Goal: Task Accomplishment & Management: Use online tool/utility

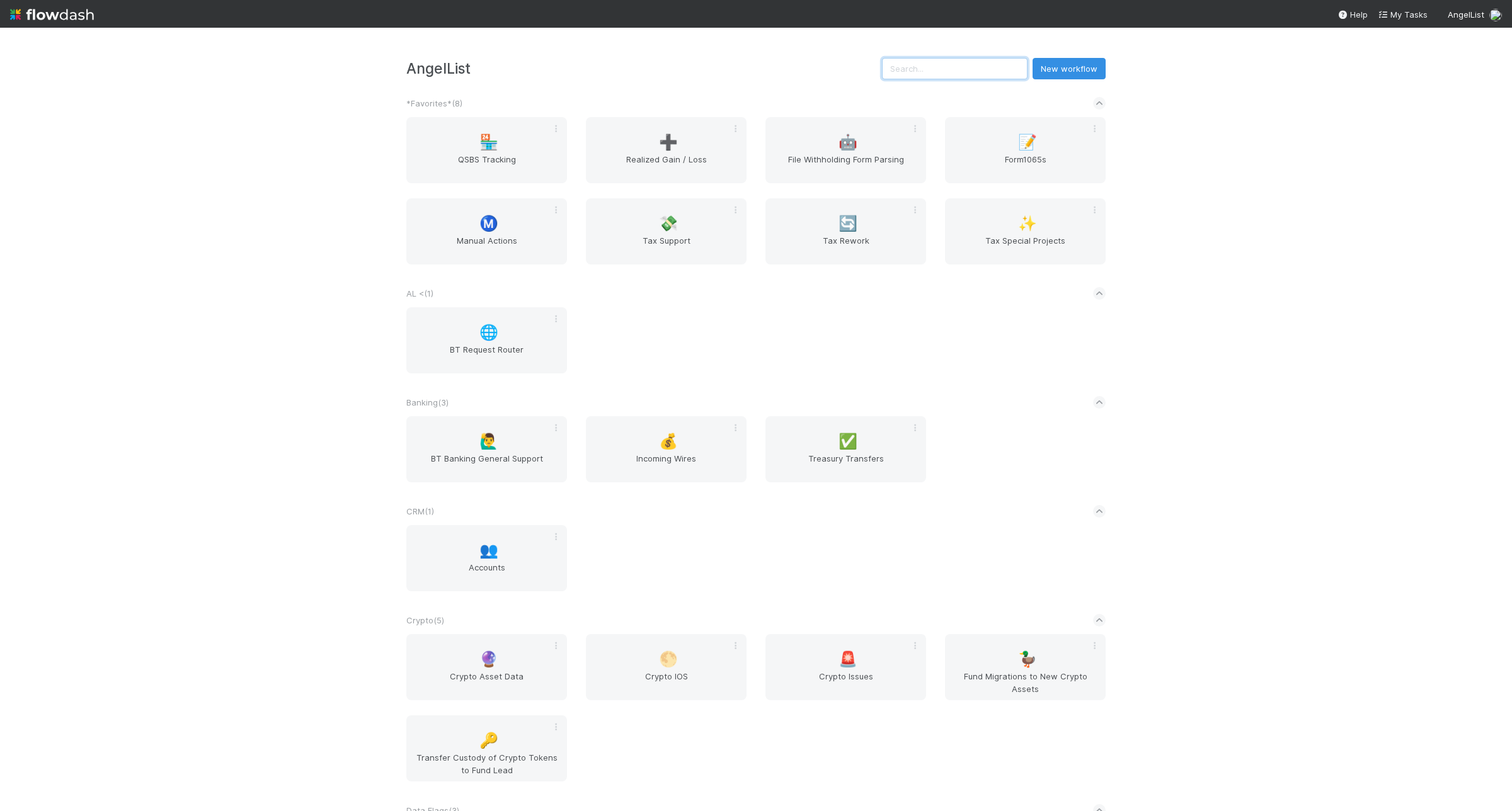
click at [961, 73] on input "text" at bounding box center [955, 69] width 146 height 21
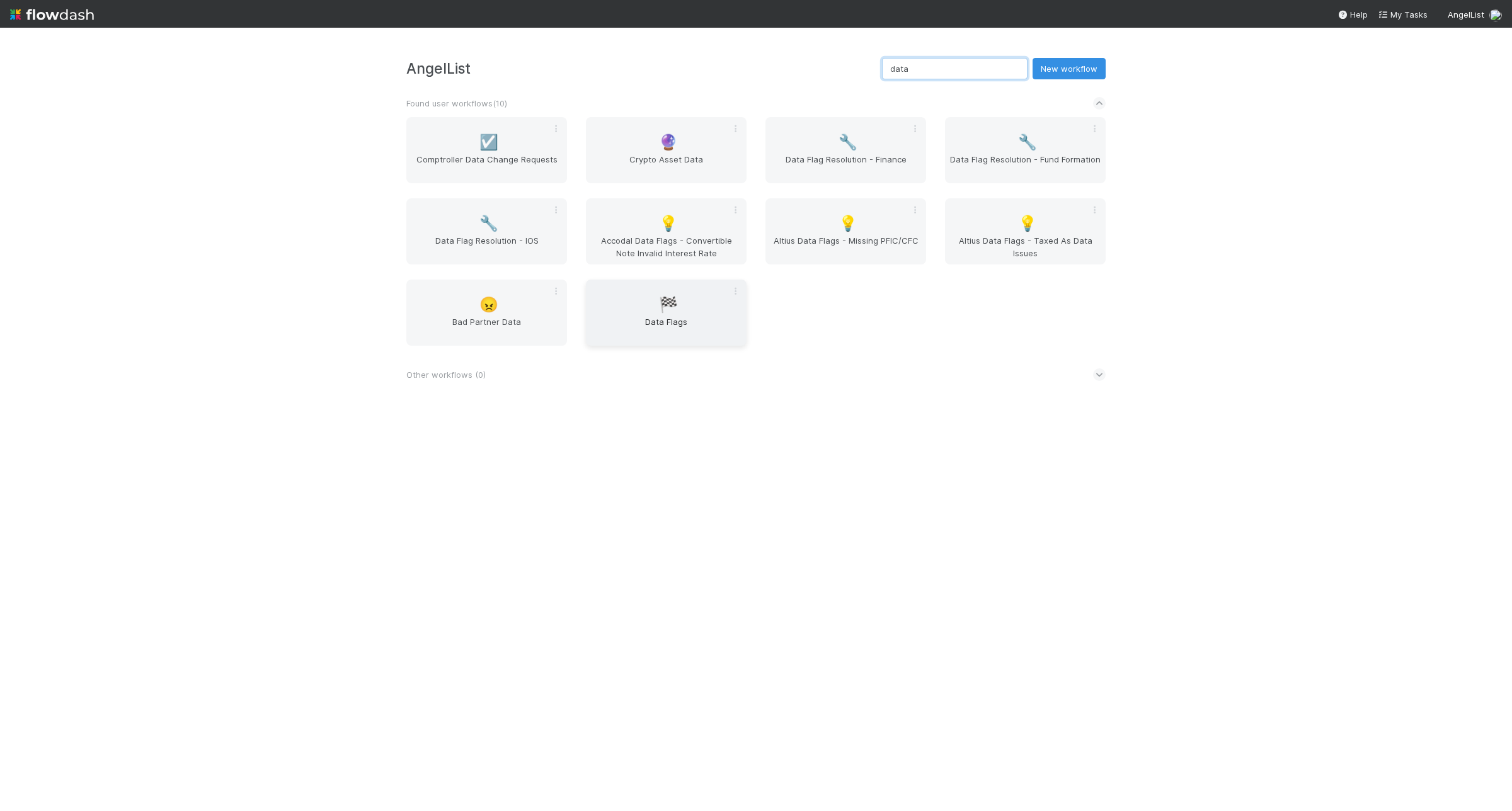
type input "data"
click at [699, 320] on span "Data Flags" at bounding box center [666, 328] width 150 height 25
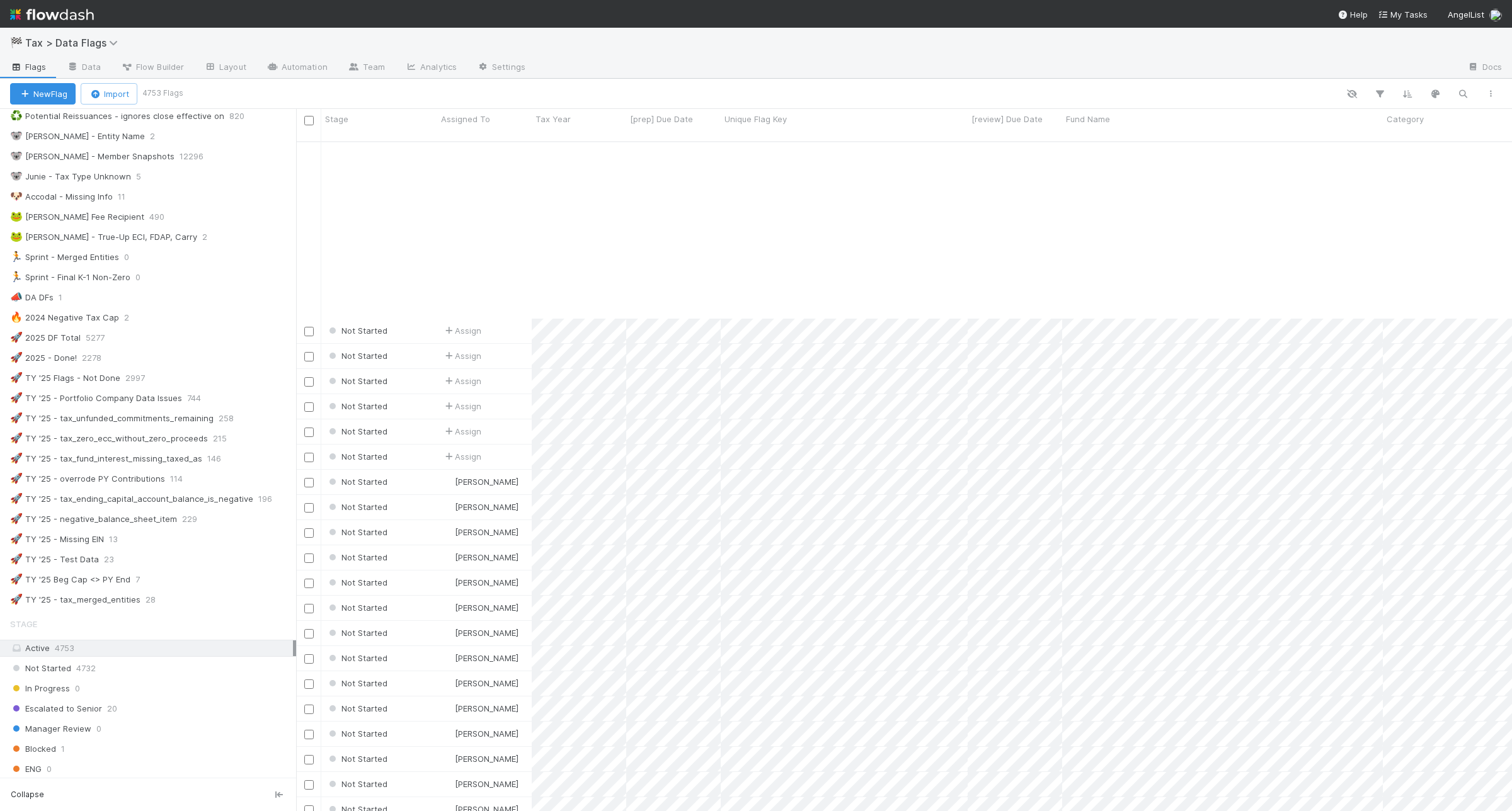
scroll to position [236, 0]
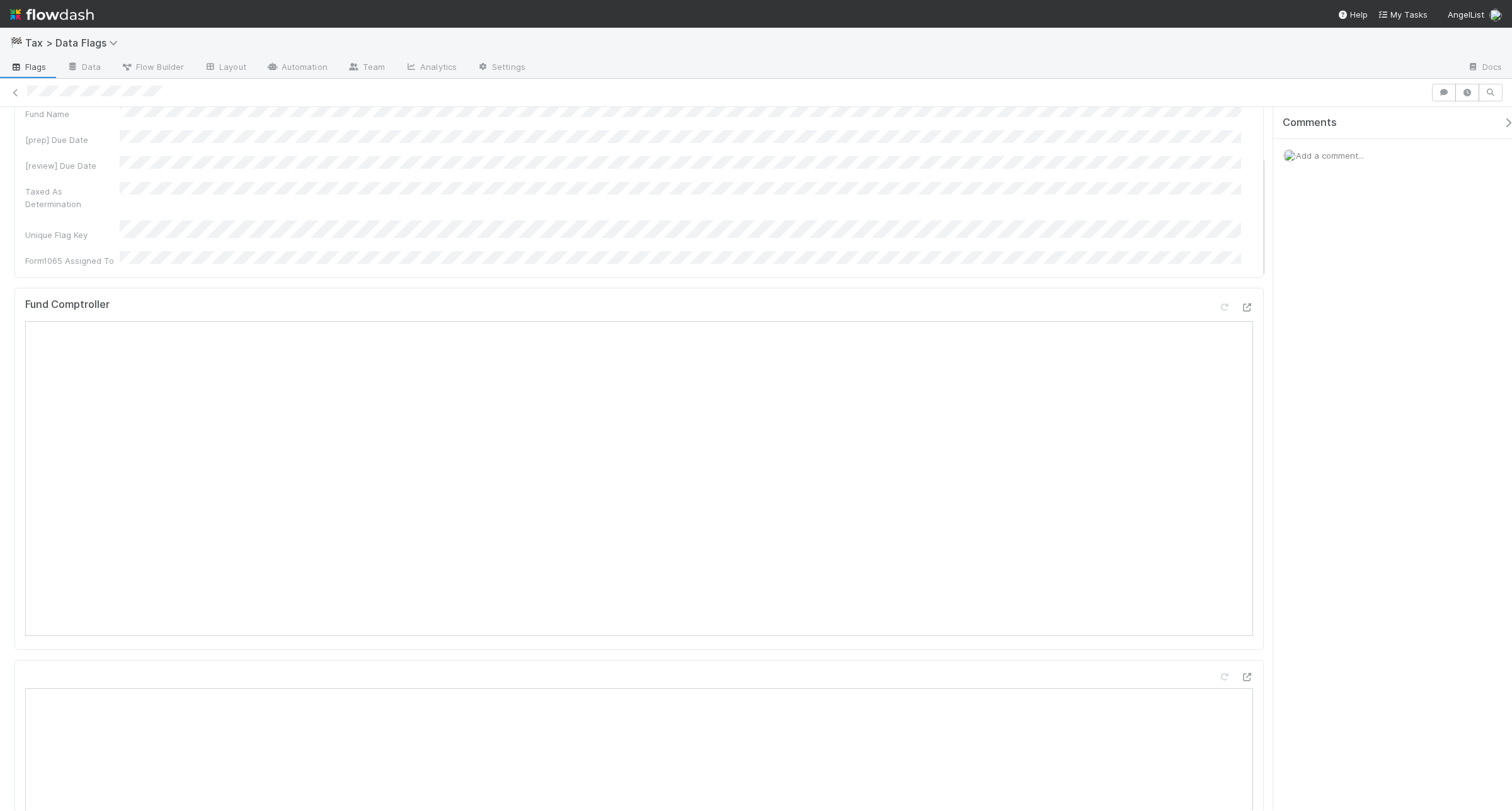
scroll to position [315, 0]
click at [1209, 648] on div at bounding box center [1246, 668] width 13 height 13
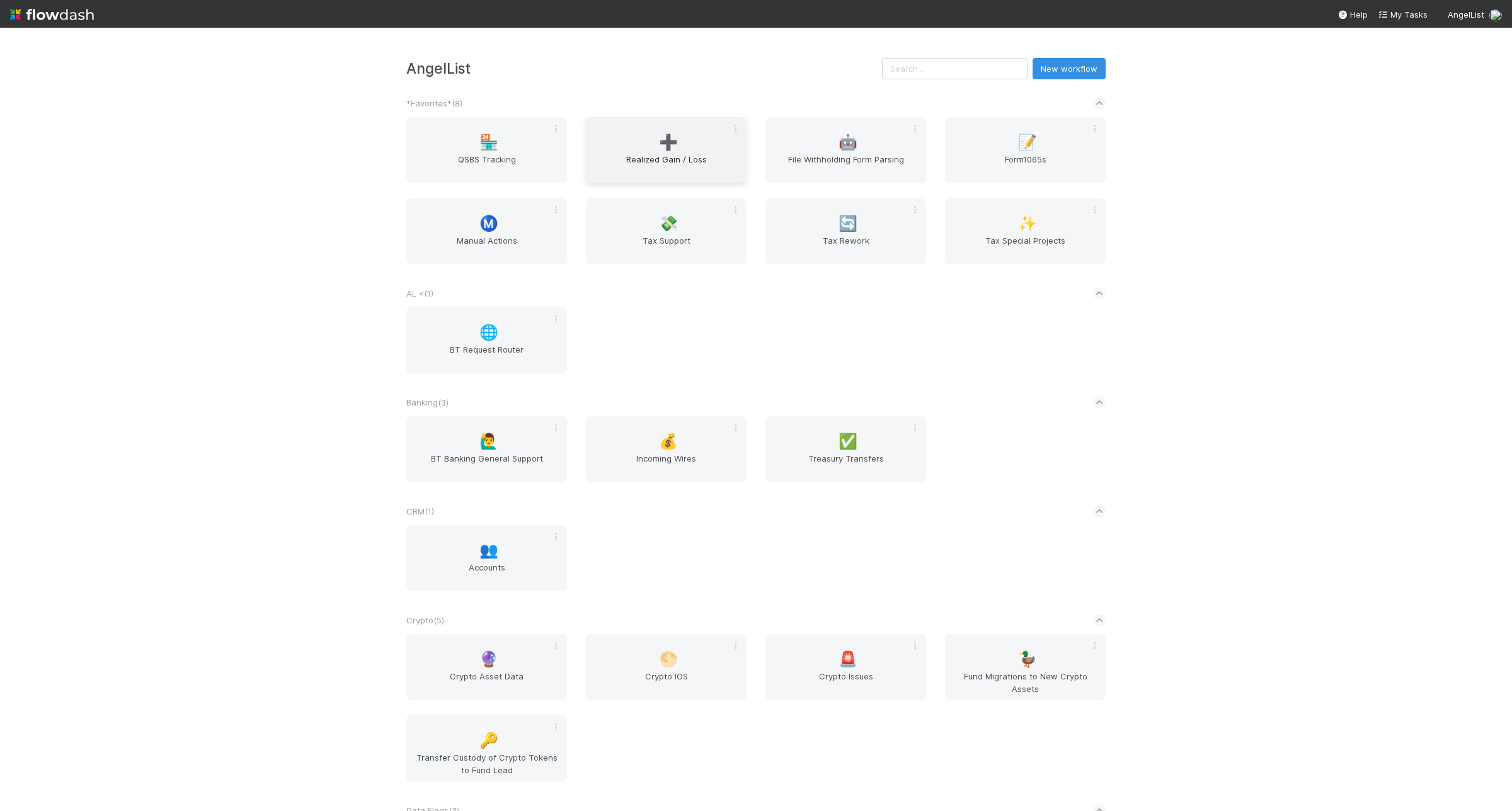
click at [660, 128] on div "➕ Realized Gain / Loss" at bounding box center [667, 150] width 161 height 66
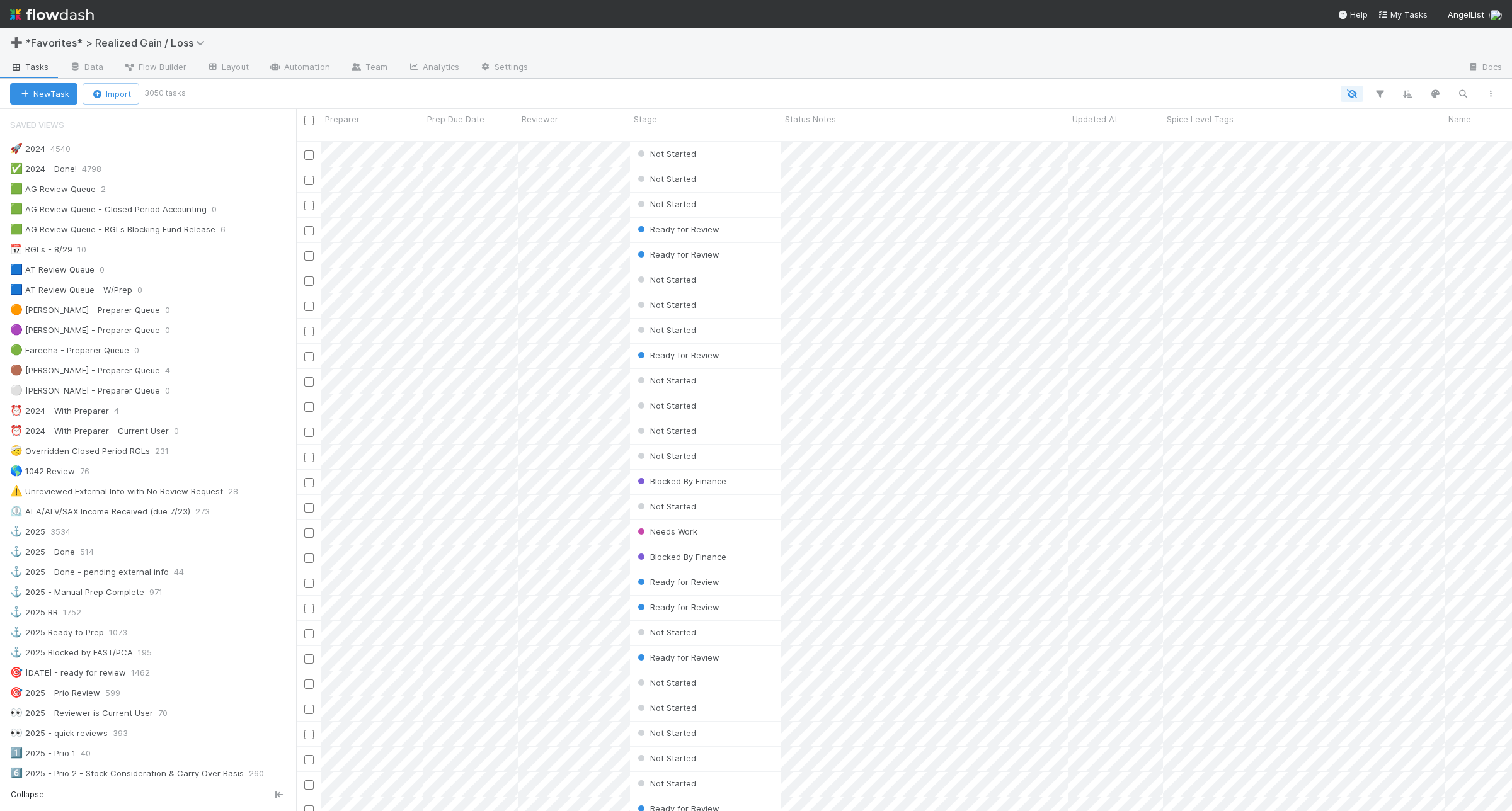
scroll to position [667, 1203]
click at [214, 190] on div "🟩 AG Review Queue 2" at bounding box center [153, 190] width 286 height 16
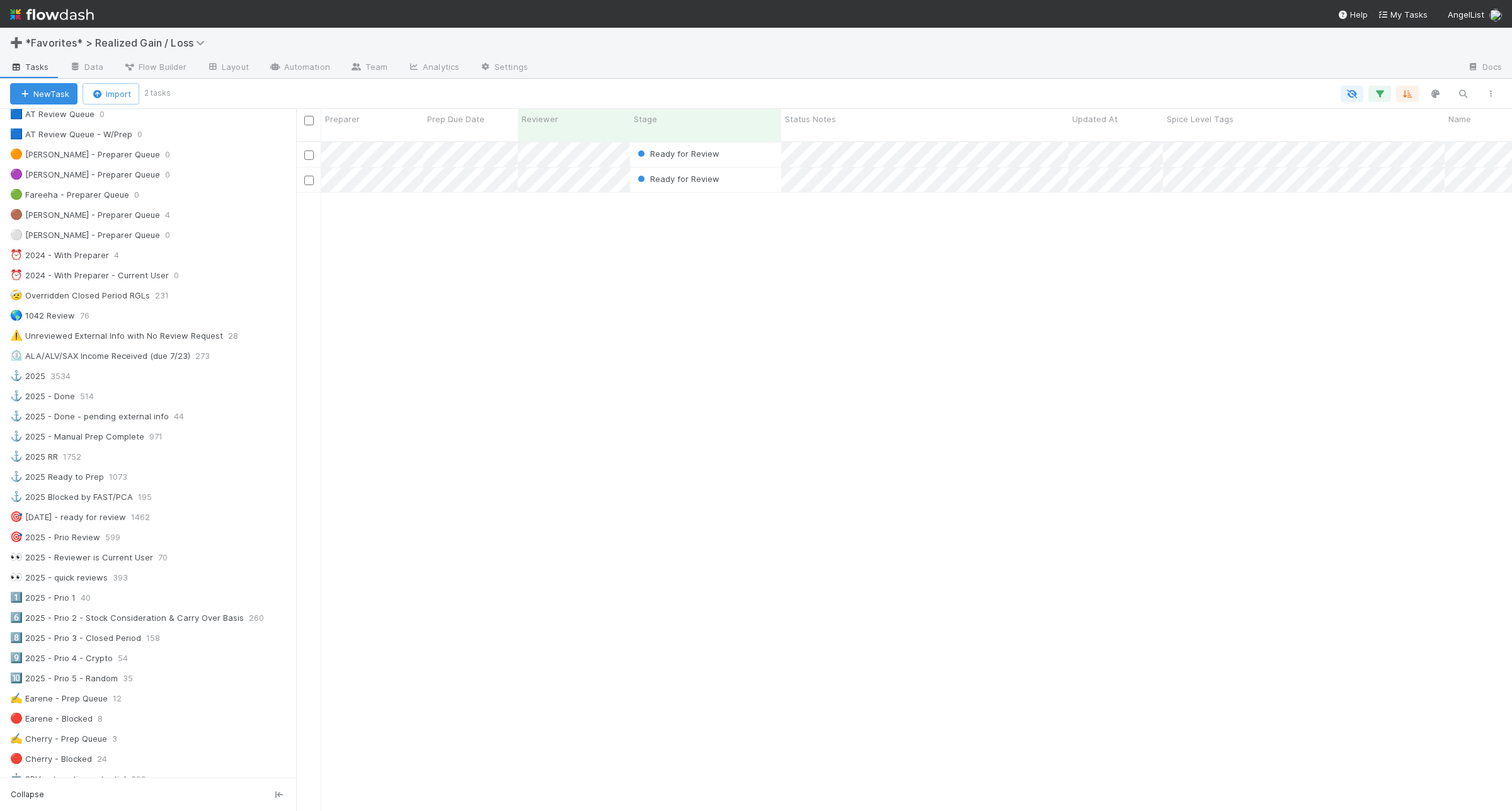
scroll to position [157, 0]
click at [133, 382] on div "⚓ 2025 3534" at bounding box center [153, 375] width 286 height 16
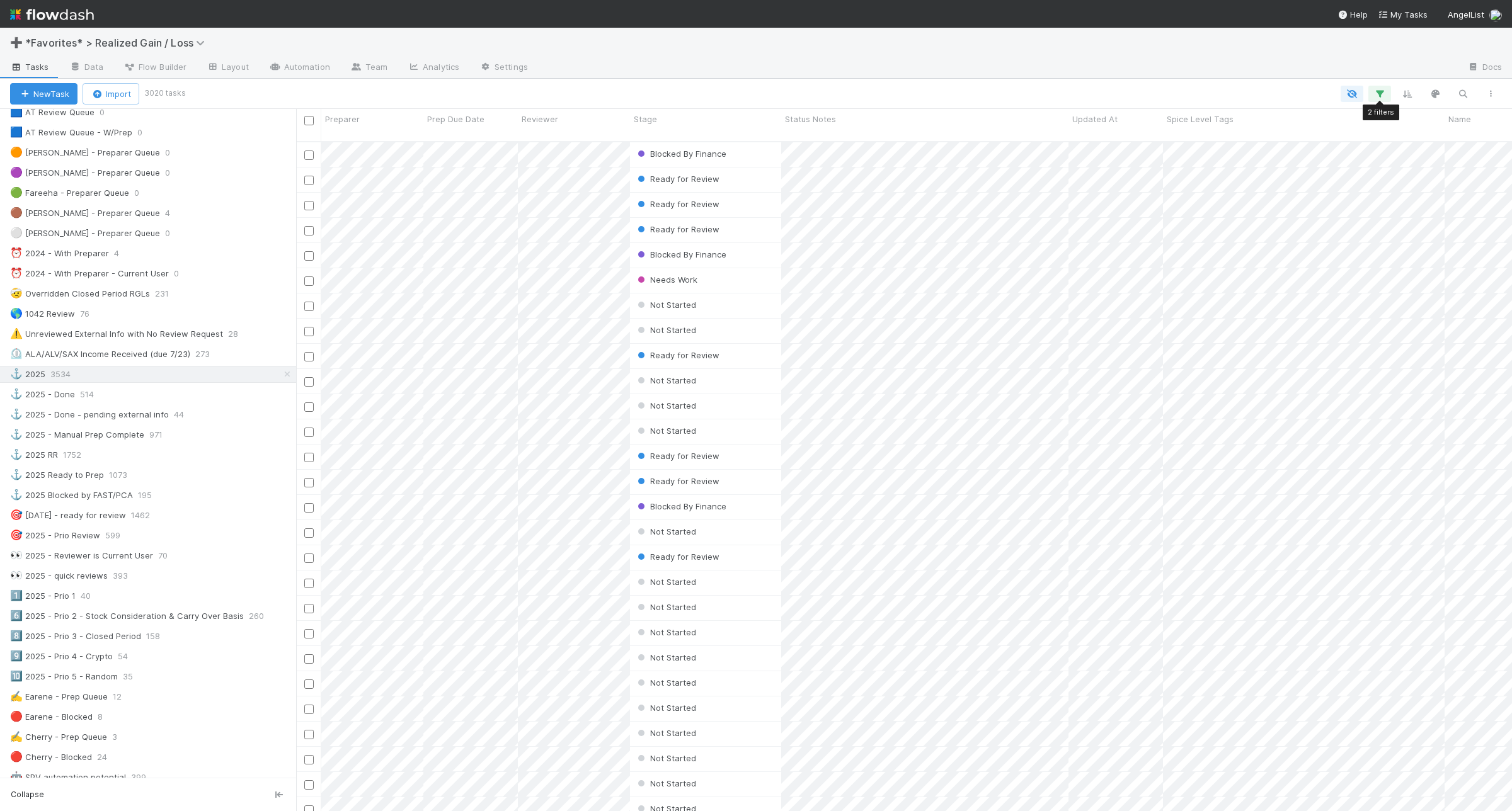
scroll to position [667, 1203]
click at [1380, 89] on icon "button" at bounding box center [1380, 94] width 13 height 12
click at [1037, 202] on link "And.." at bounding box center [1024, 203] width 39 height 18
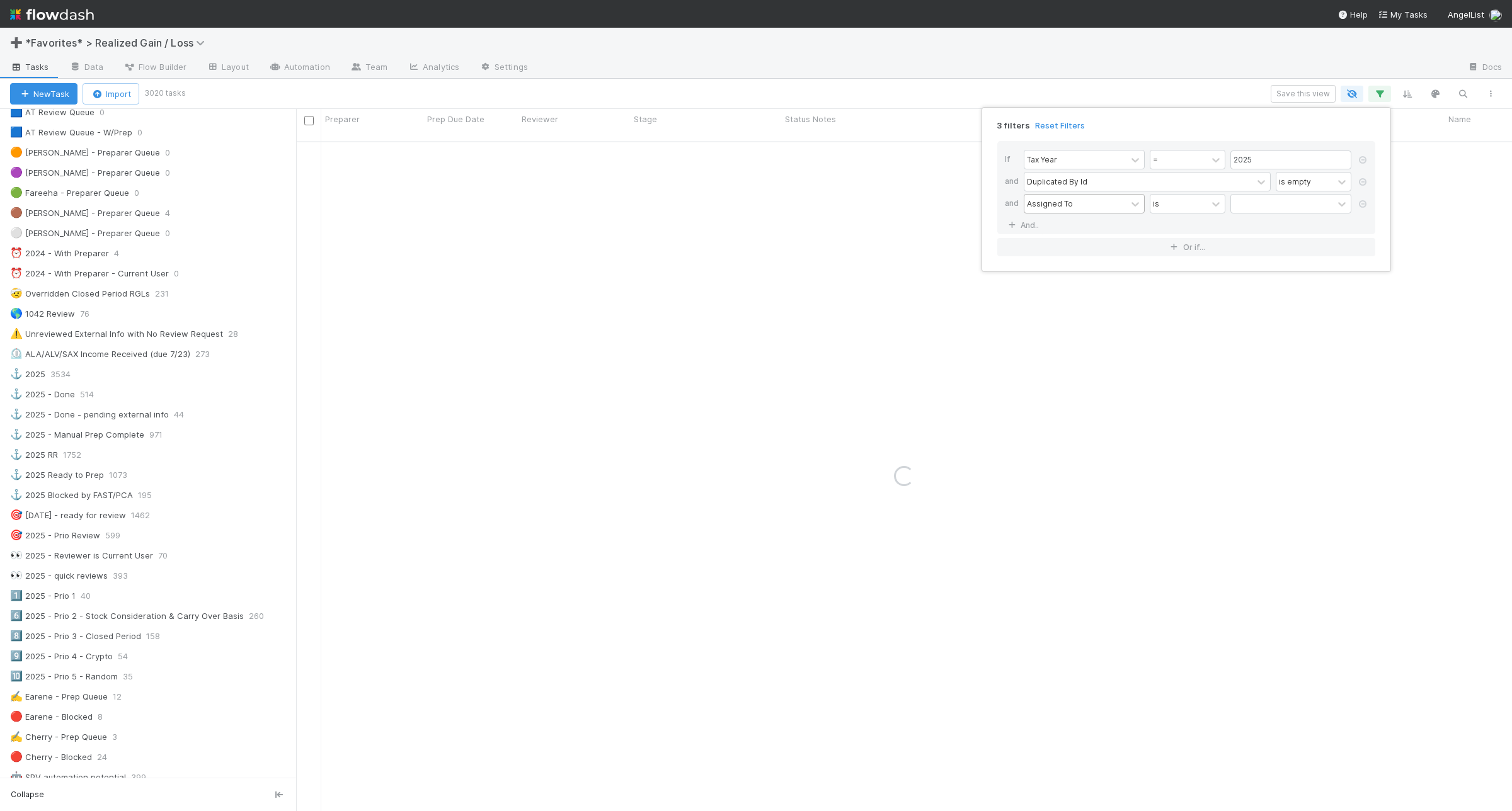
click at [1066, 211] on div "Assigned To" at bounding box center [1075, 204] width 102 height 18
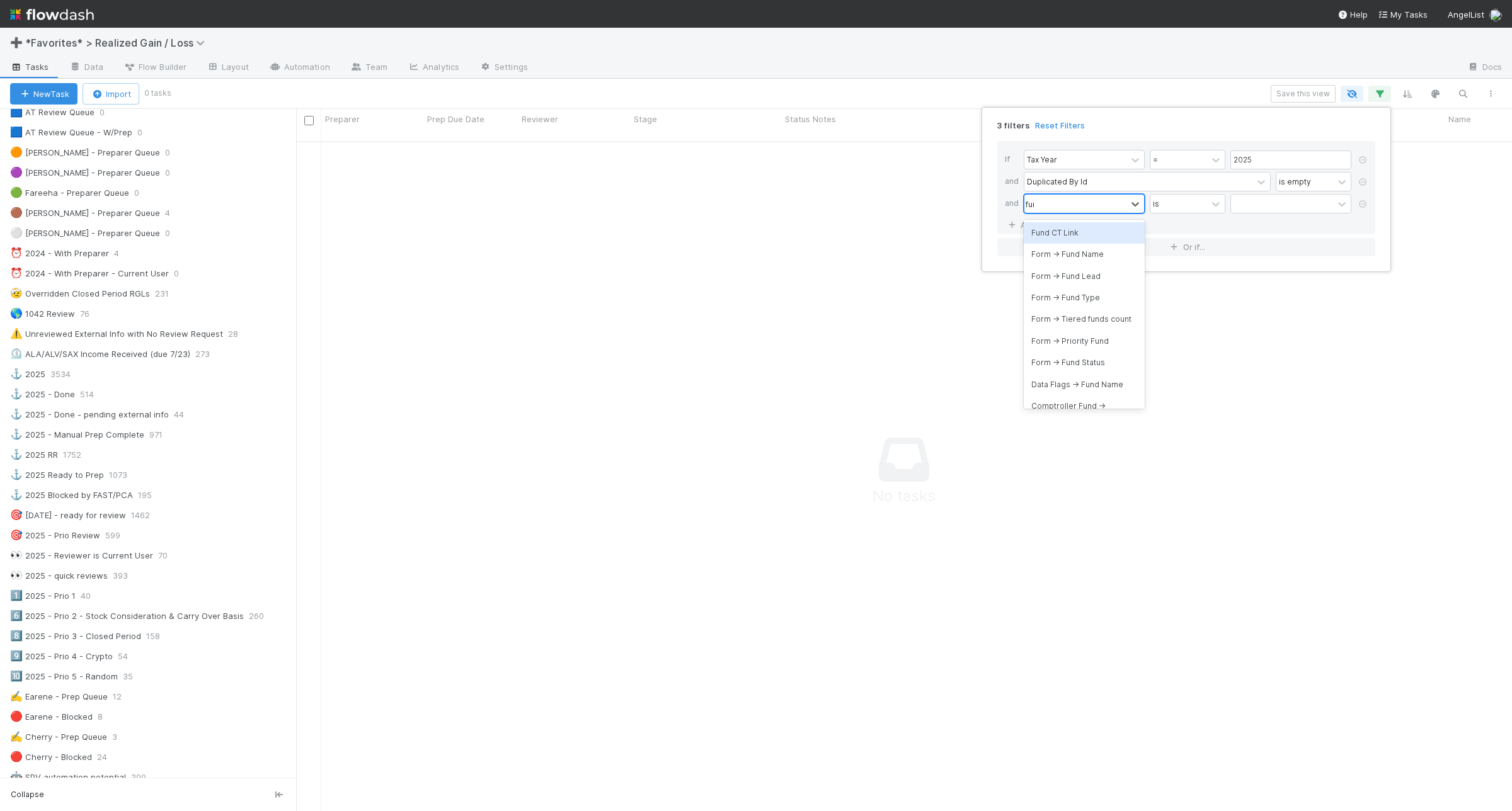
type input "fund"
click at [1074, 246] on div "Form -> Fund Name" at bounding box center [1083, 254] width 121 height 21
click at [1293, 207] on input "text" at bounding box center [1304, 204] width 93 height 19
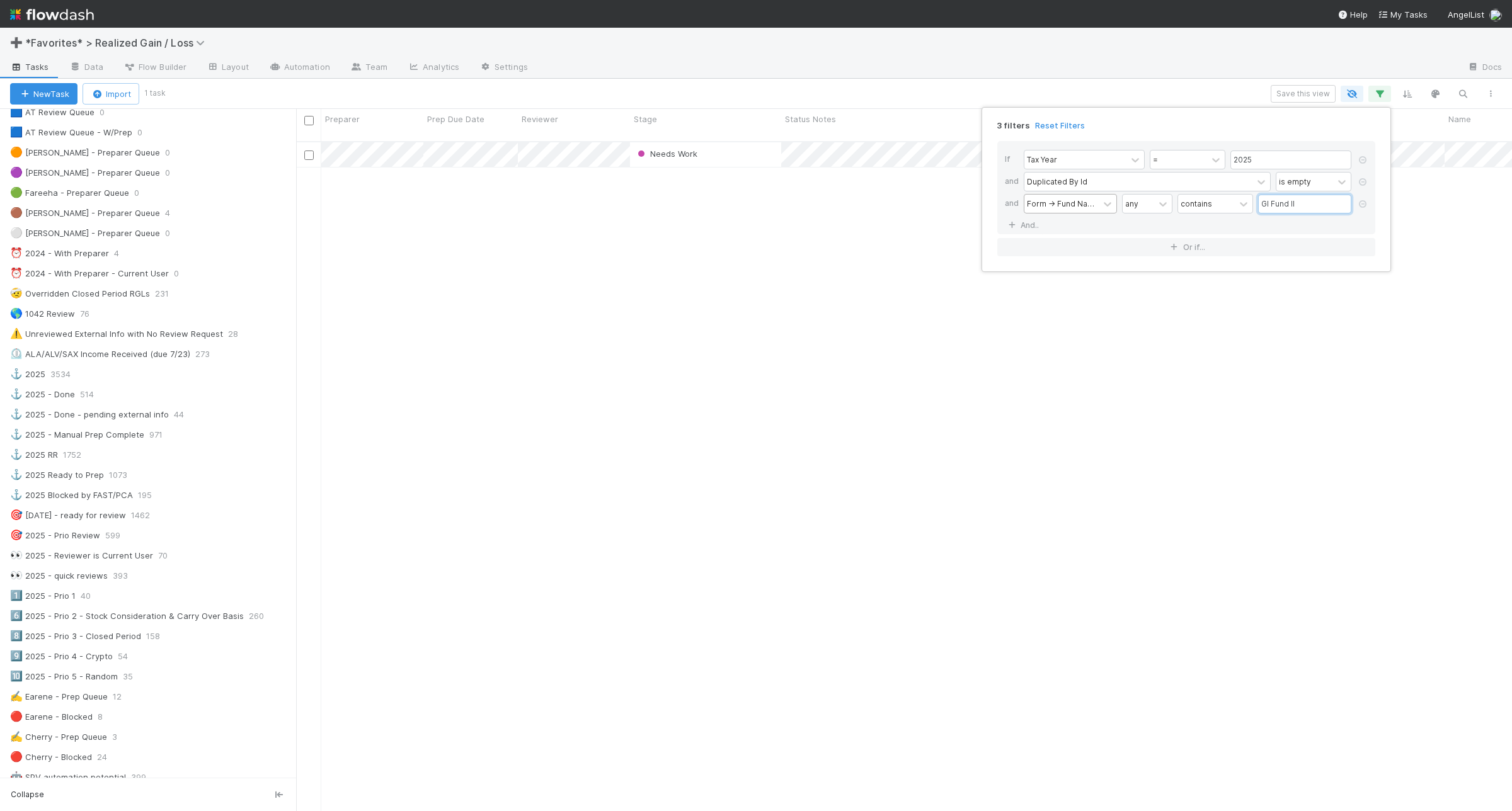
scroll to position [667, 1203]
type input "GI Fund II"
click at [831, 90] on div "3 filters Reset Filters If Tax Year = 2025 and Duplicated By Id is empty and Fo…" at bounding box center [756, 405] width 1512 height 811
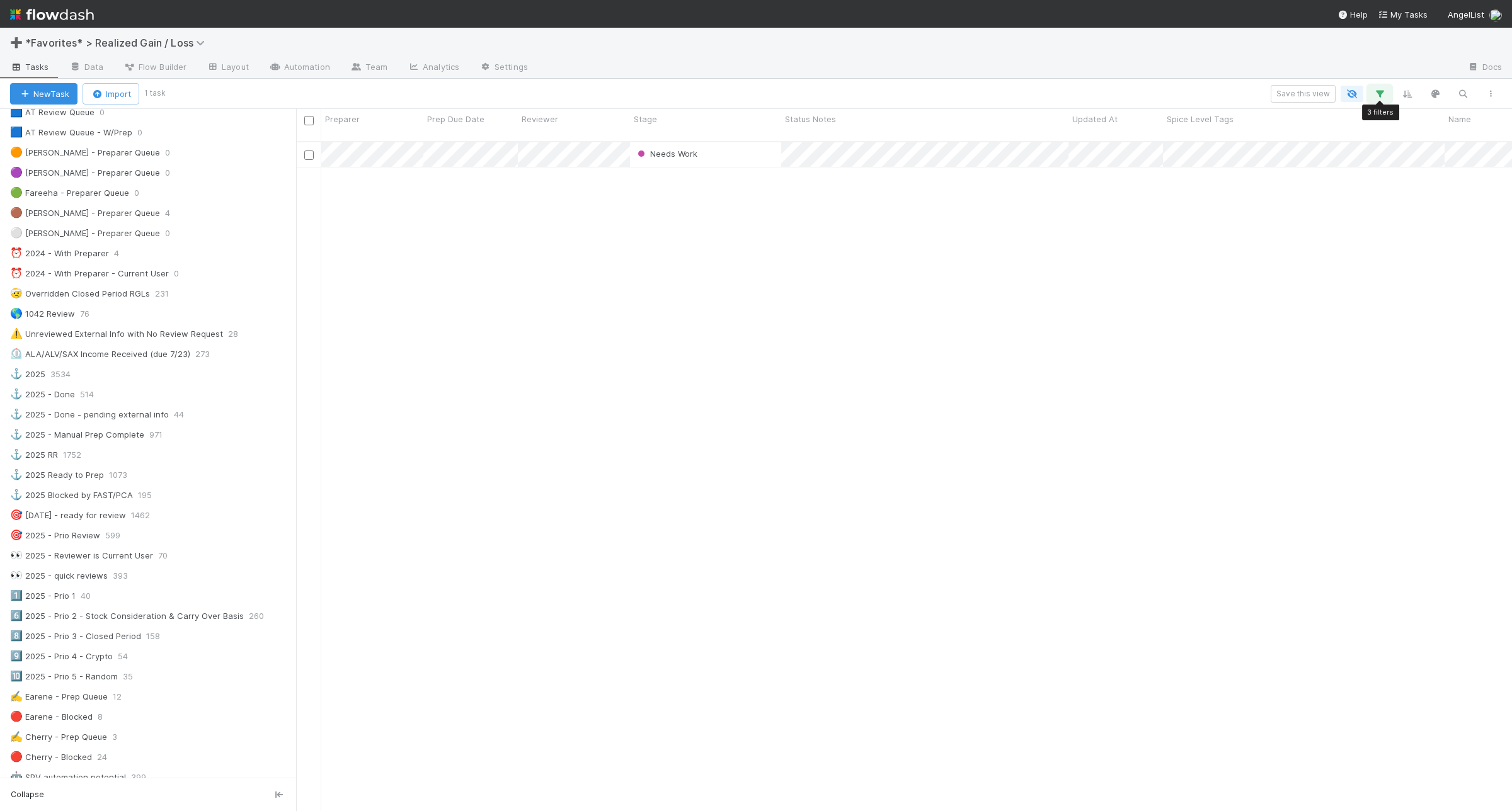
click at [1380, 96] on icon "button" at bounding box center [1380, 94] width 13 height 12
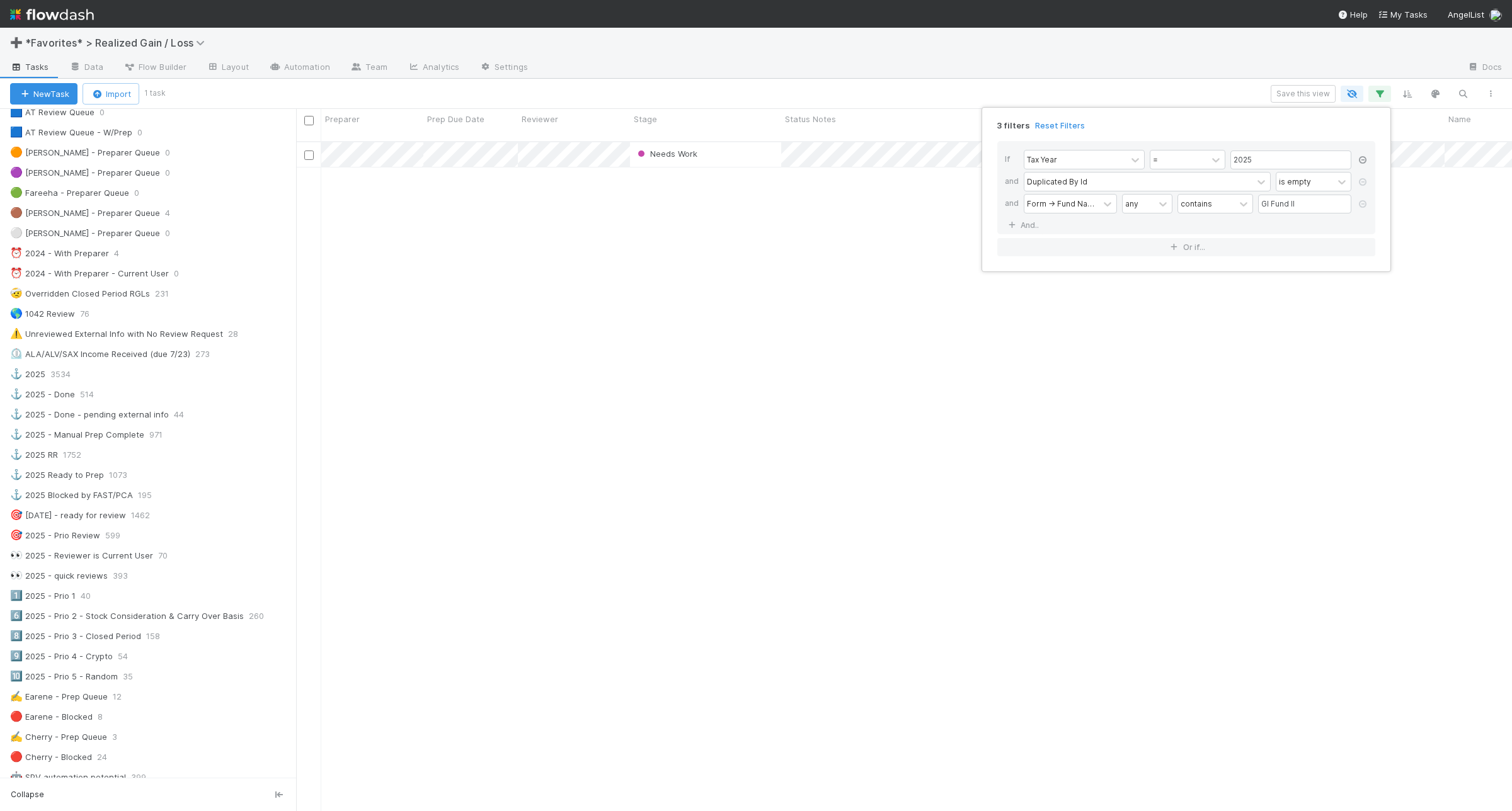
click at [1367, 156] on icon at bounding box center [1363, 160] width 13 height 7
click at [1367, 184] on icon at bounding box center [1363, 182] width 13 height 7
click at [1163, 70] on div "1 filter Reset Filters If Duplicated By Id is empty And.. Or if..." at bounding box center [756, 405] width 1512 height 811
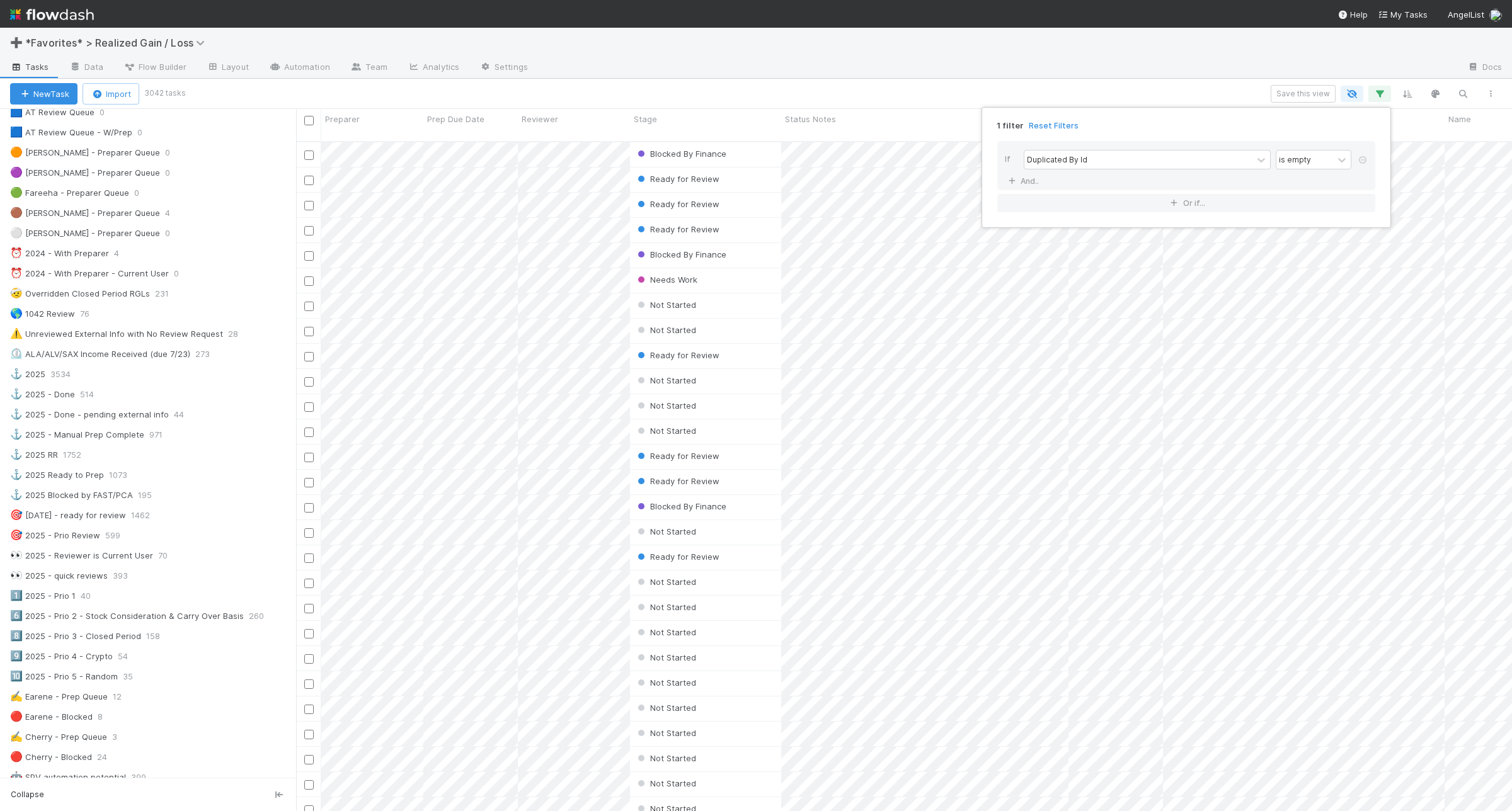
click at [1328, 55] on div "1 filter Reset Filters If Duplicated By Id is empty And.. Or if..." at bounding box center [756, 405] width 1512 height 811
click at [1465, 92] on icon "button" at bounding box center [1463, 94] width 13 height 12
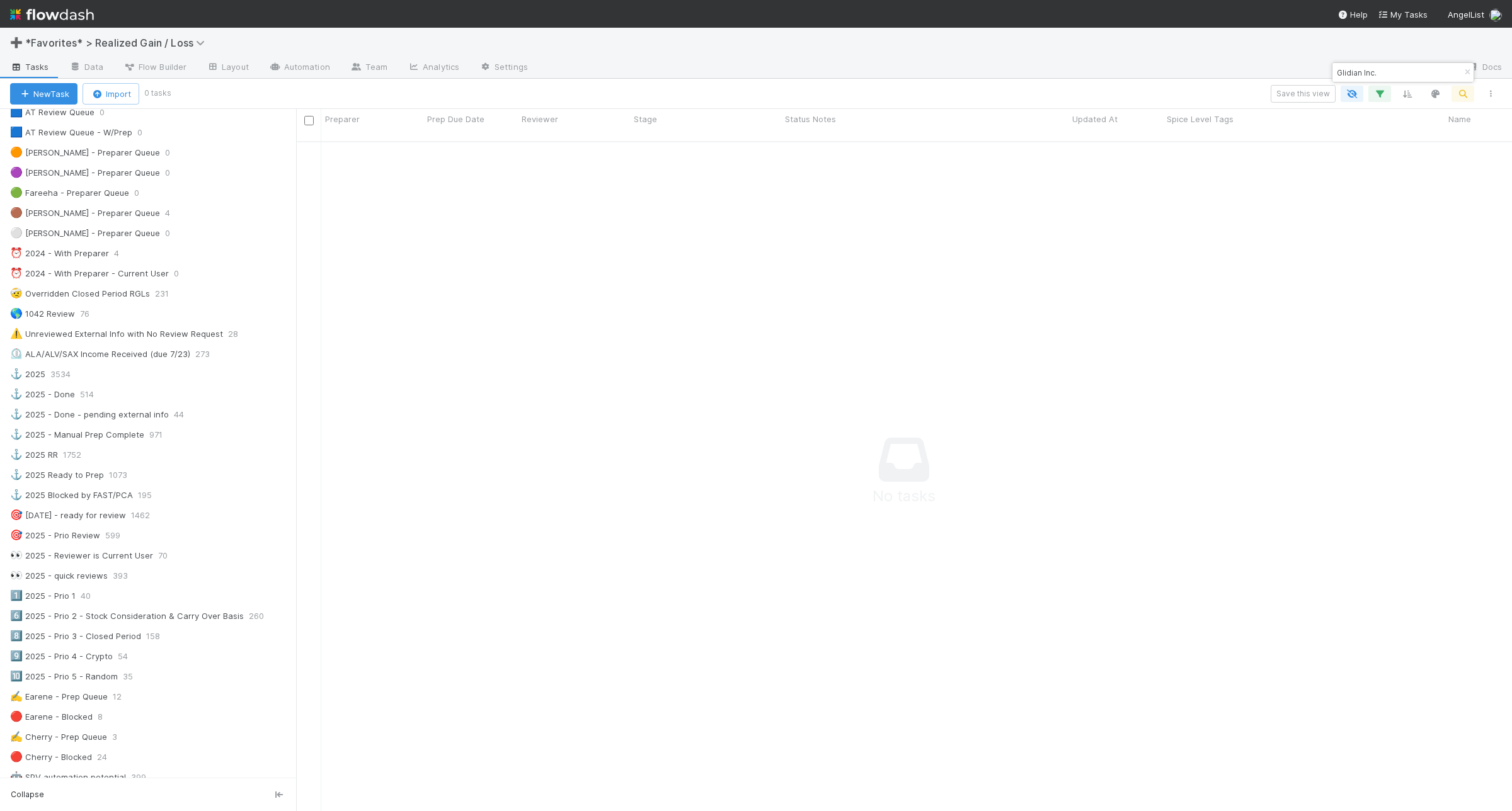
scroll to position [655, 1192]
click at [1336, 72] on input "Glidian Inc." at bounding box center [1397, 72] width 126 height 15
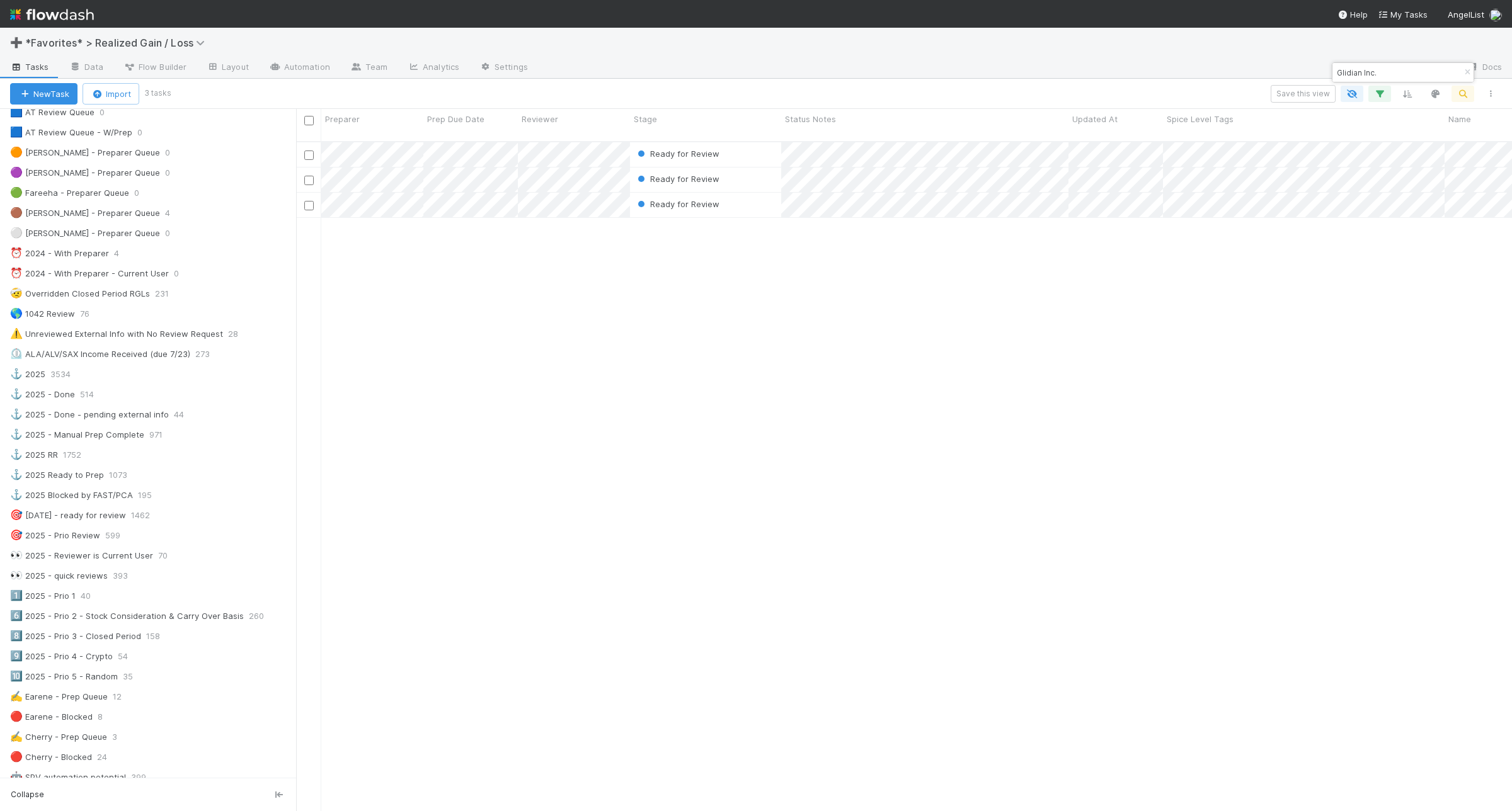
scroll to position [667, 1203]
type input "Glidian Inc."
click at [942, 383] on div "Ready for Review Assign 0 1 0 1 0 0 0 0 0 0 1 Ready for Review Amy Gregorius 0 …" at bounding box center [904, 482] width 1216 height 680
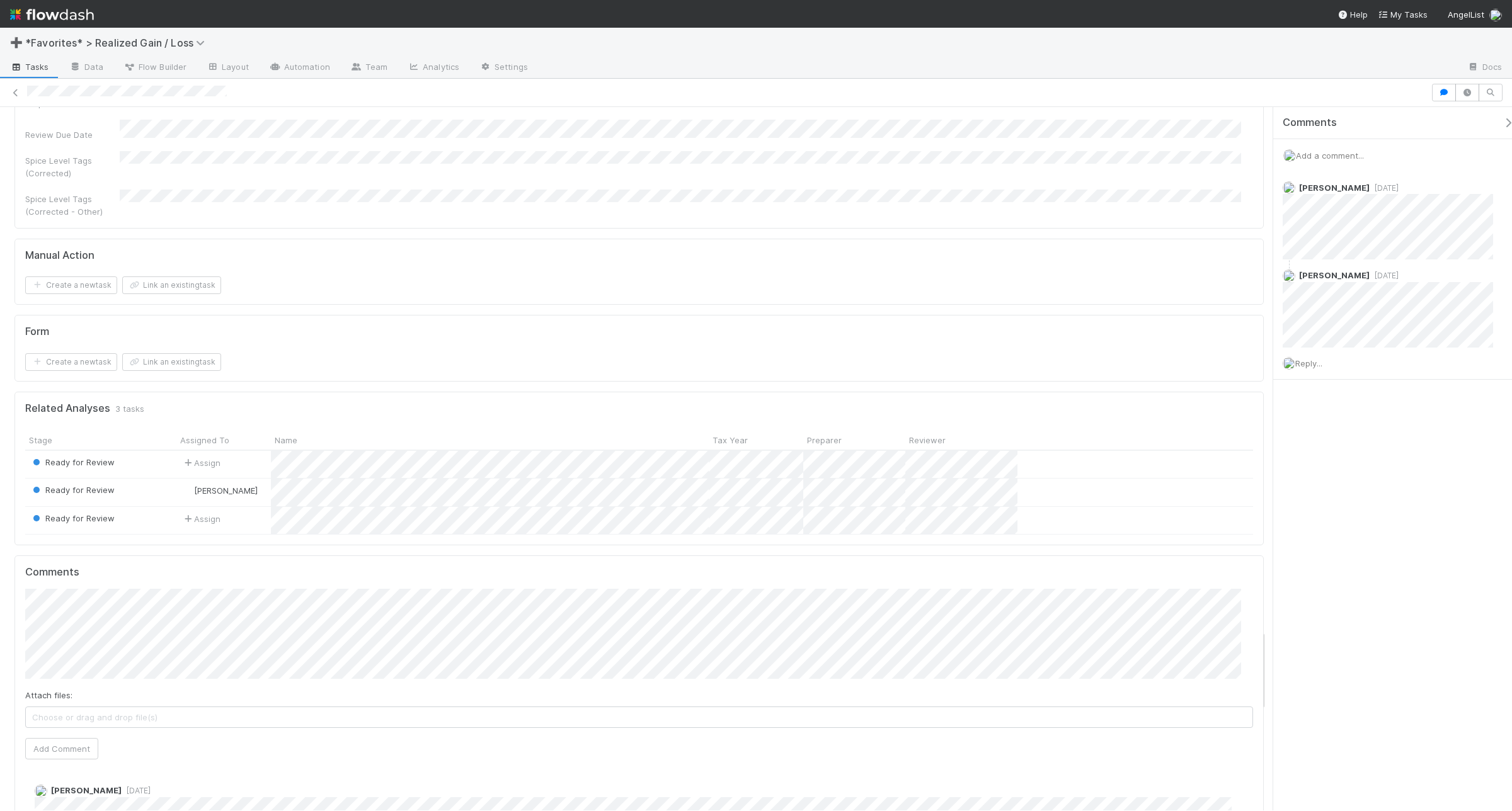
scroll to position [4564, 0]
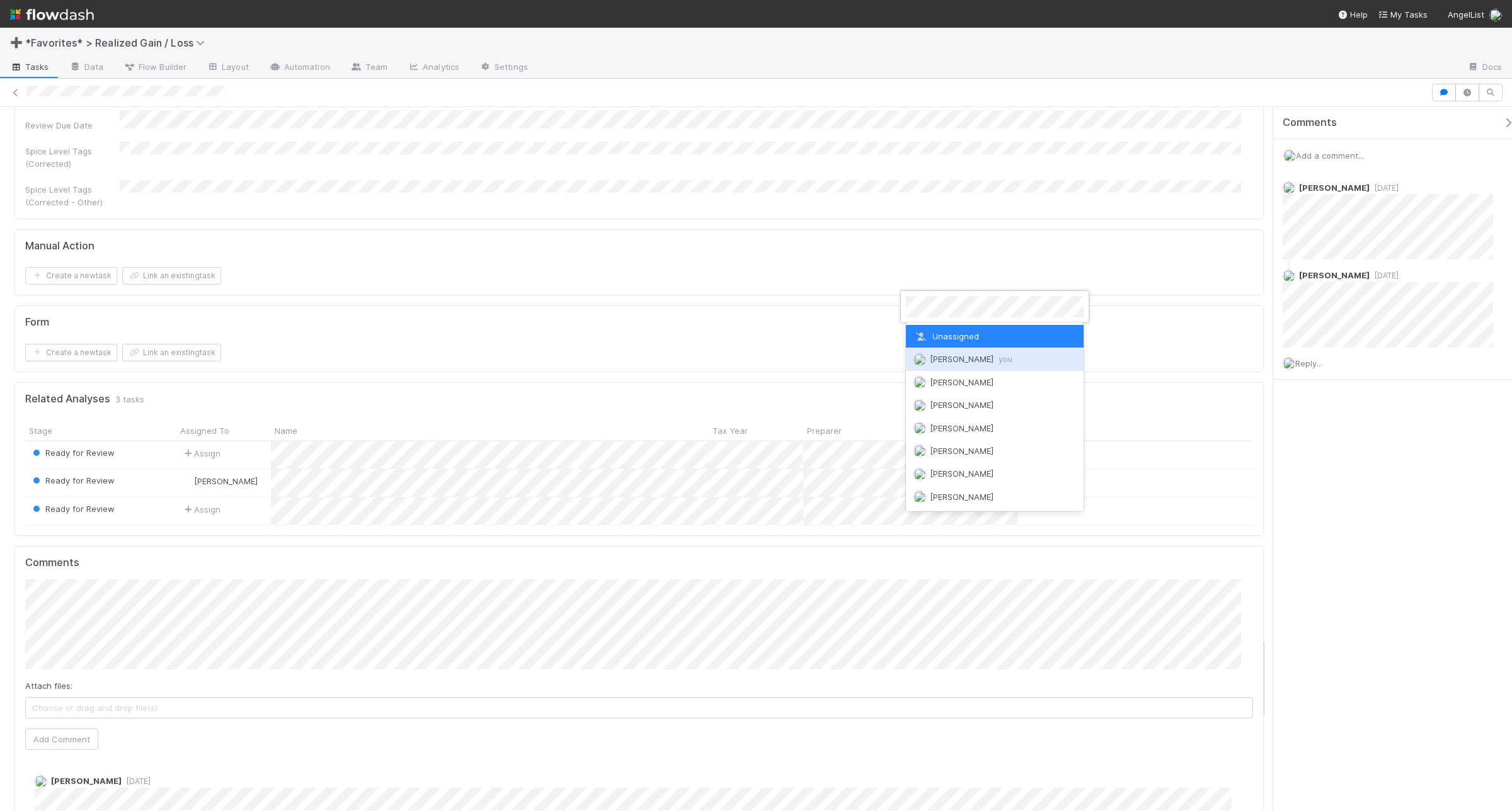
click at [929, 358] on span "Andrea Tidrow you" at bounding box center [963, 359] width 99 height 10
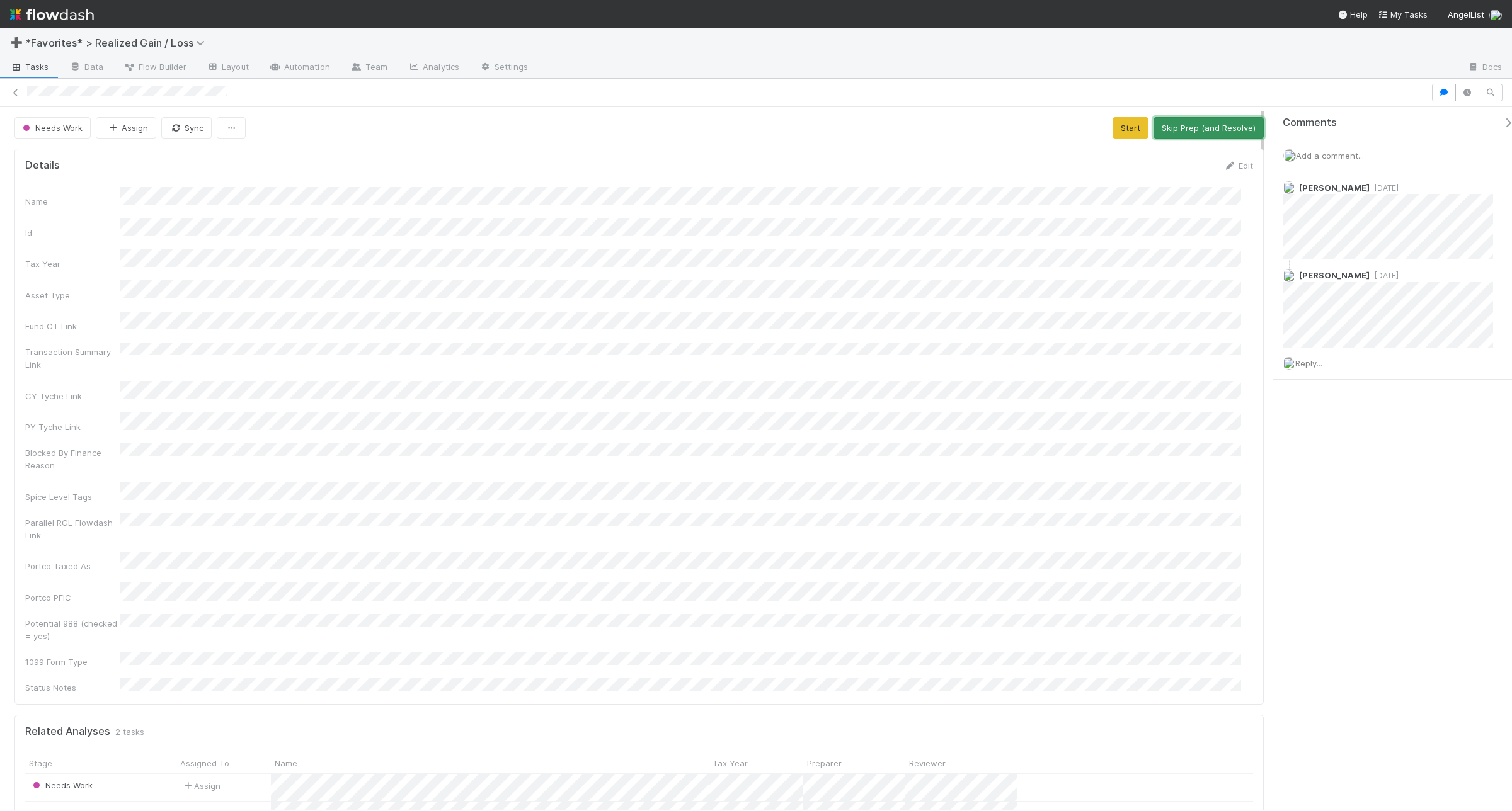
click at [1220, 121] on button "Skip Prep (and Resolve)" at bounding box center [1208, 128] width 110 height 21
click at [1116, 128] on button "Start Review" at bounding box center [1124, 128] width 67 height 21
click at [1224, 126] on button "Mark Reviewed (Done)" at bounding box center [1210, 128] width 106 height 21
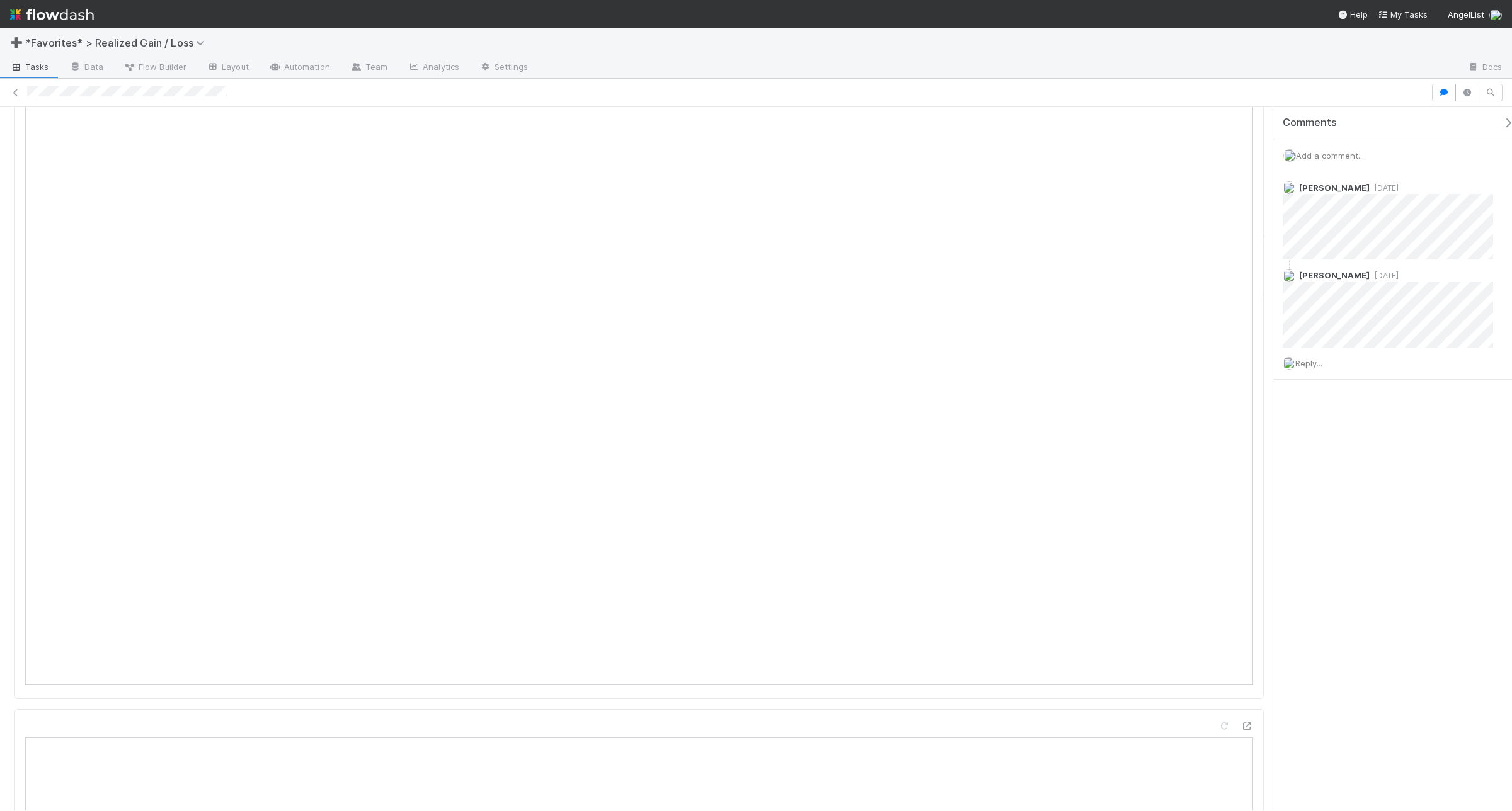
scroll to position [1259, 0]
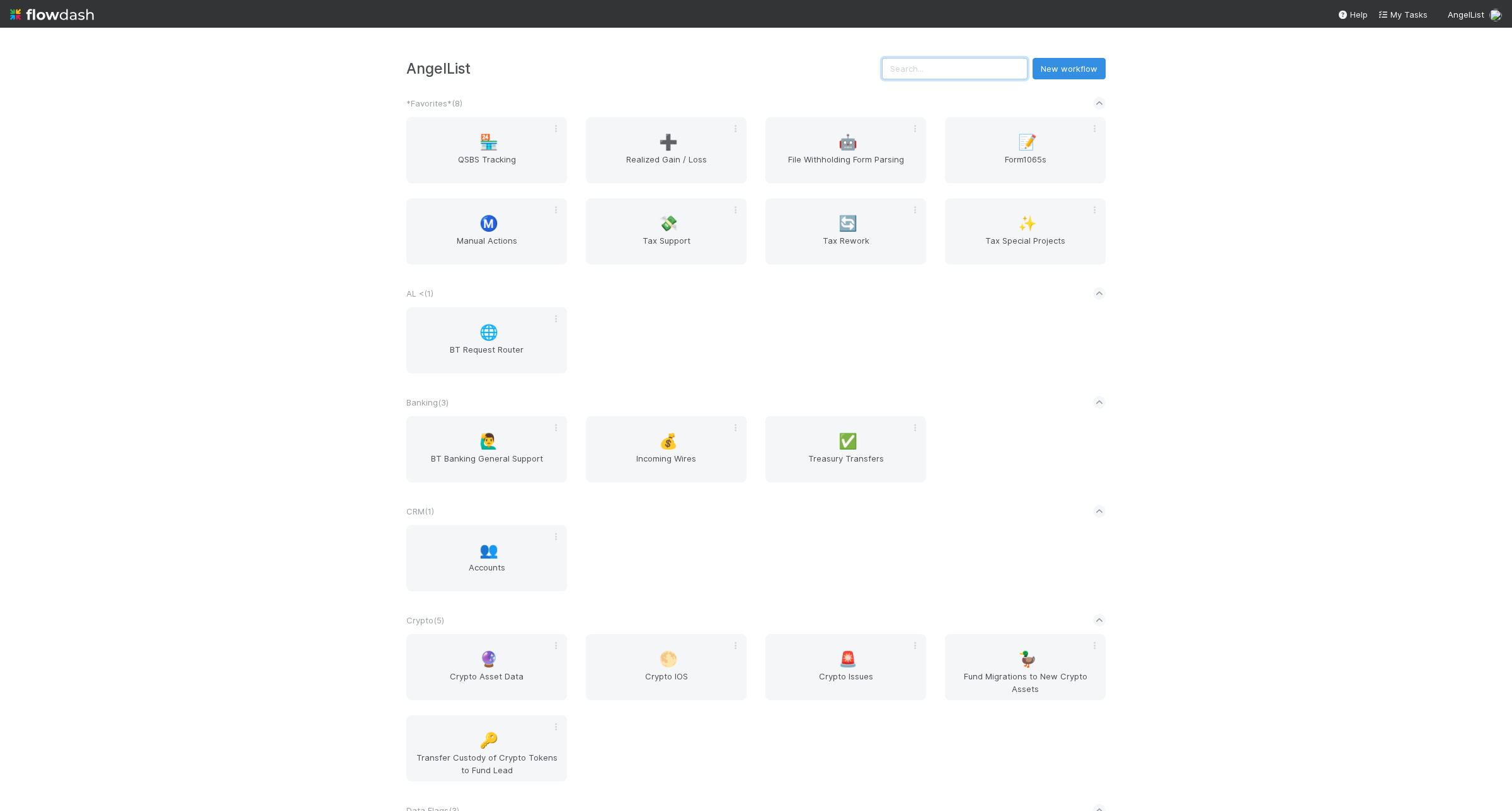
click at [998, 63] on input "text" at bounding box center [955, 69] width 146 height 21
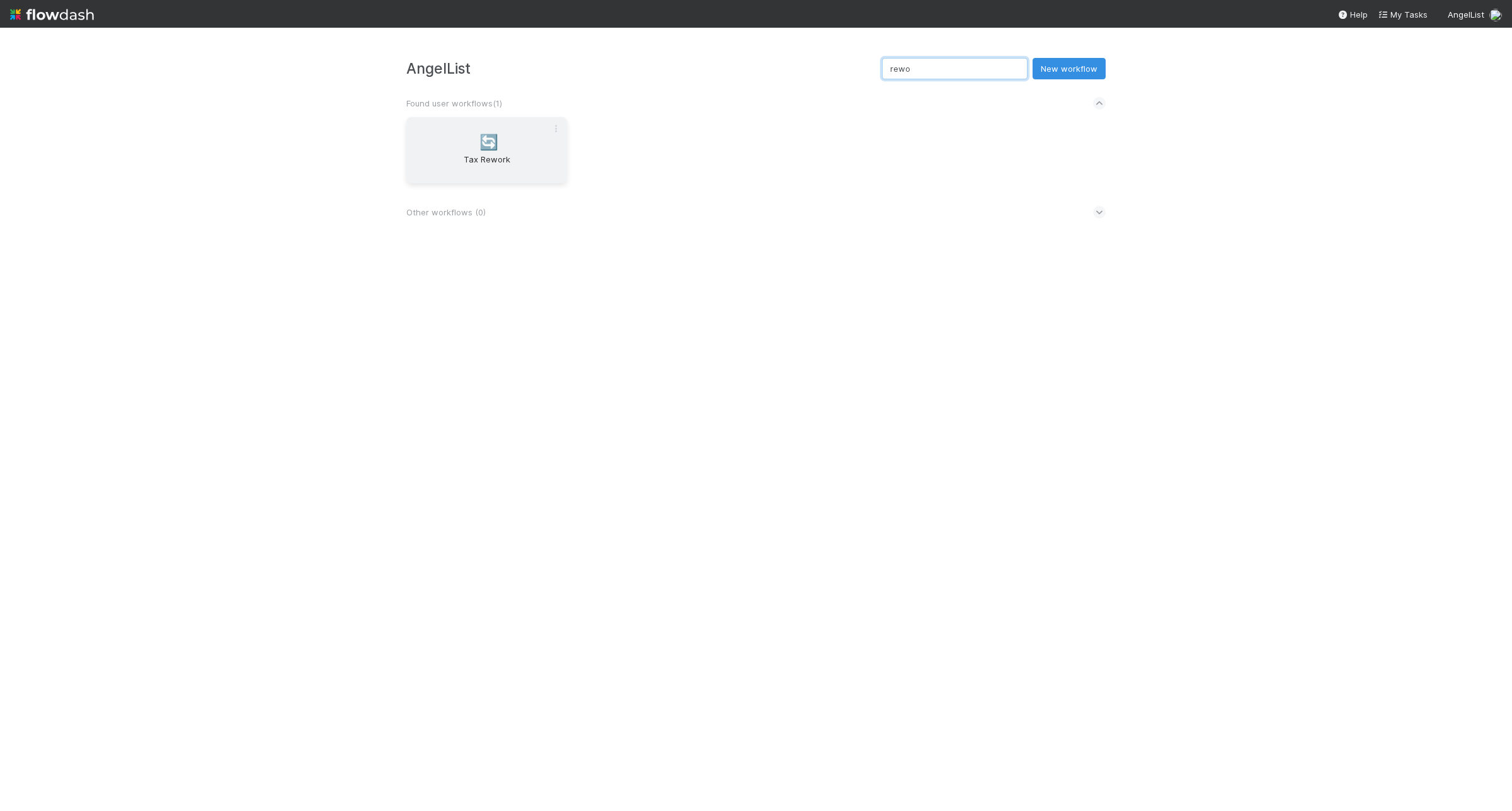
type input "rewo"
click at [488, 149] on span "🔄" at bounding box center [488, 142] width 19 height 16
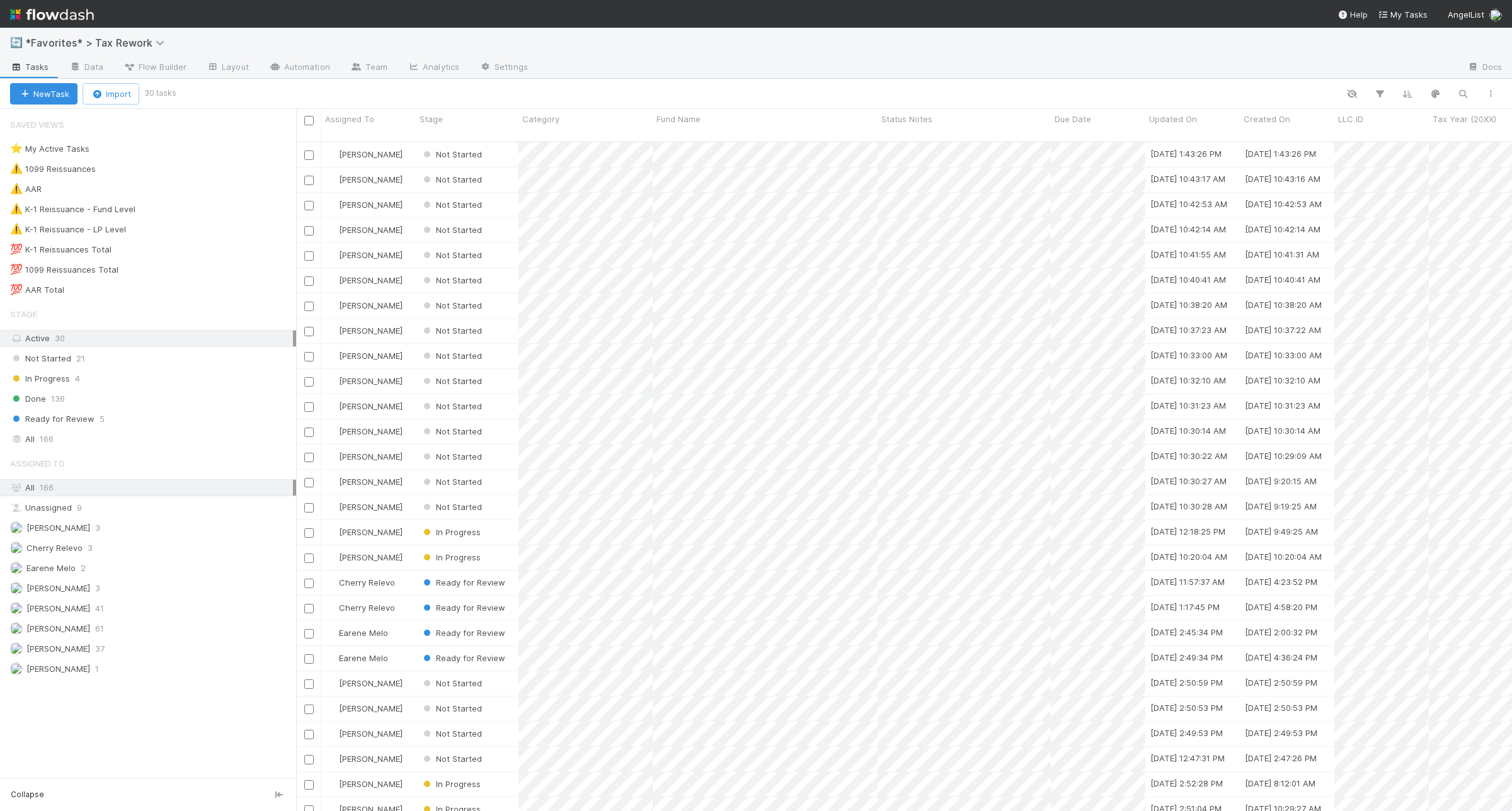
scroll to position [667, 1203]
click at [238, 211] on div "⚠️ K-1 Reissuance - Fund Level 3" at bounding box center [153, 209] width 286 height 16
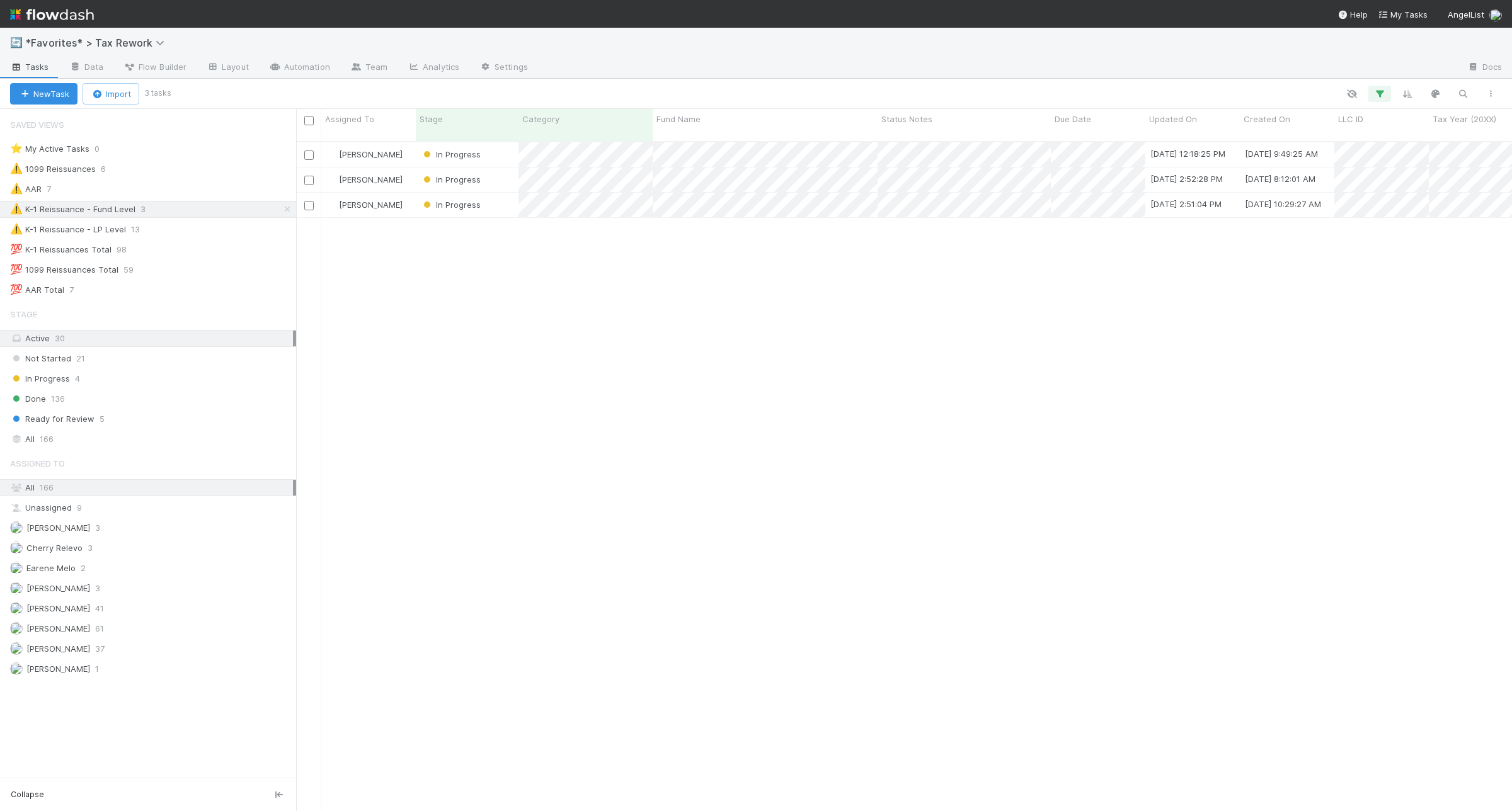
scroll to position [667, 1203]
click at [38, 99] on button "New Task" at bounding box center [43, 94] width 67 height 21
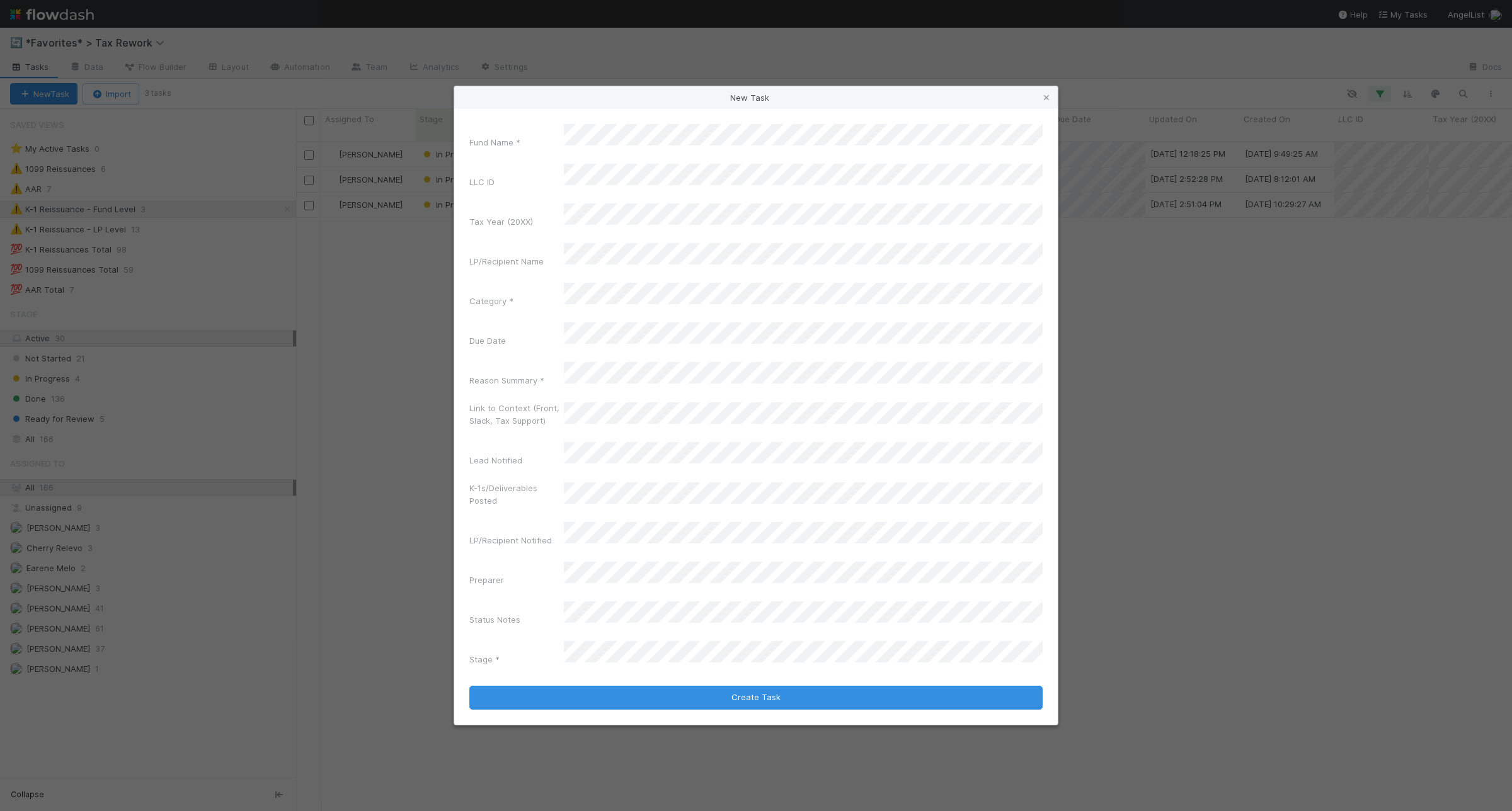
click at [682, 323] on div "Fund Name * LLC ID Tax Year (20XX) LP/Recipient Name Category * Due Date Reason…" at bounding box center [755, 397] width 573 height 546
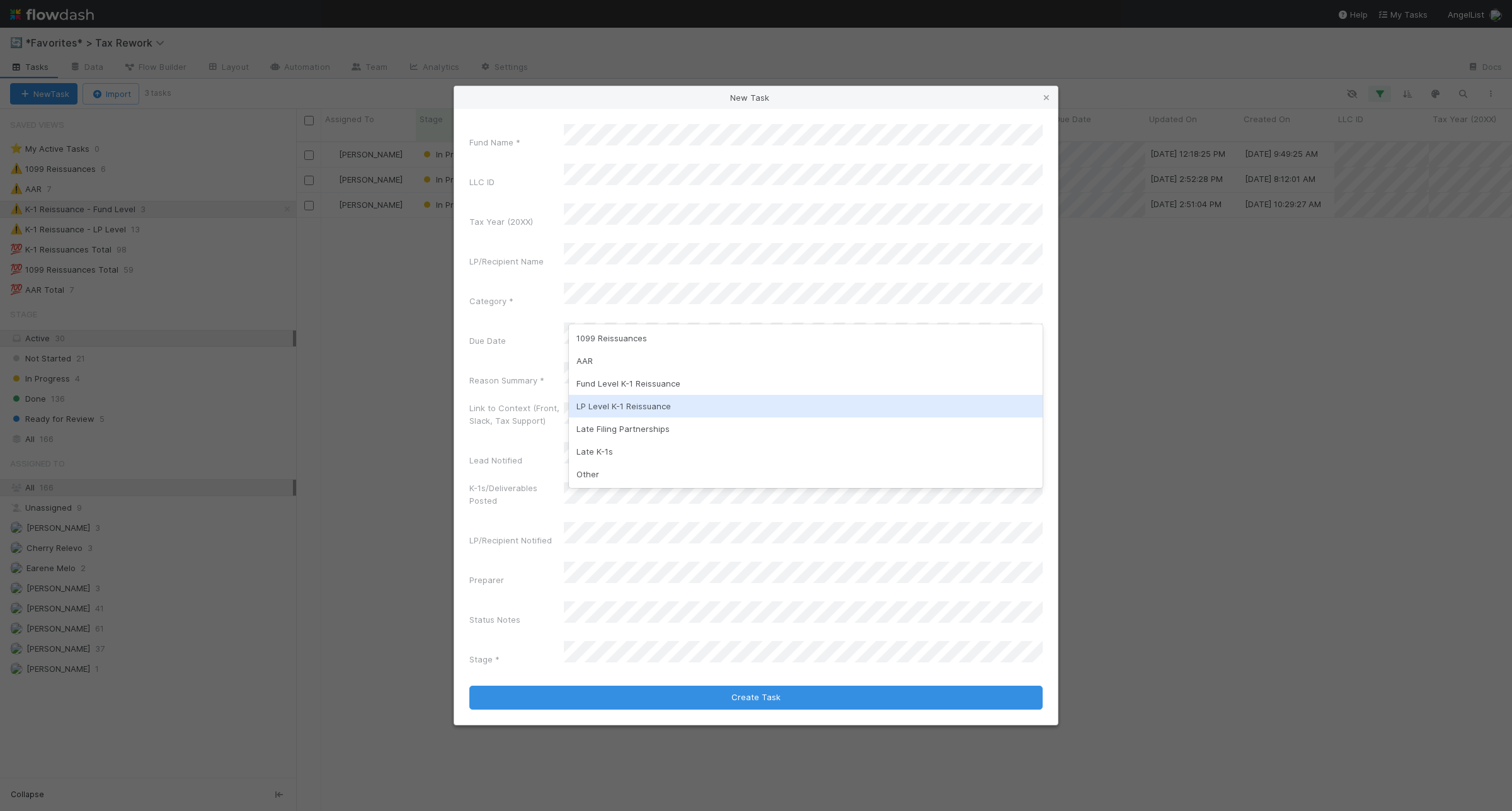
click at [706, 395] on div "LP Level K-1 Reissuance" at bounding box center [805, 405] width 473 height 22
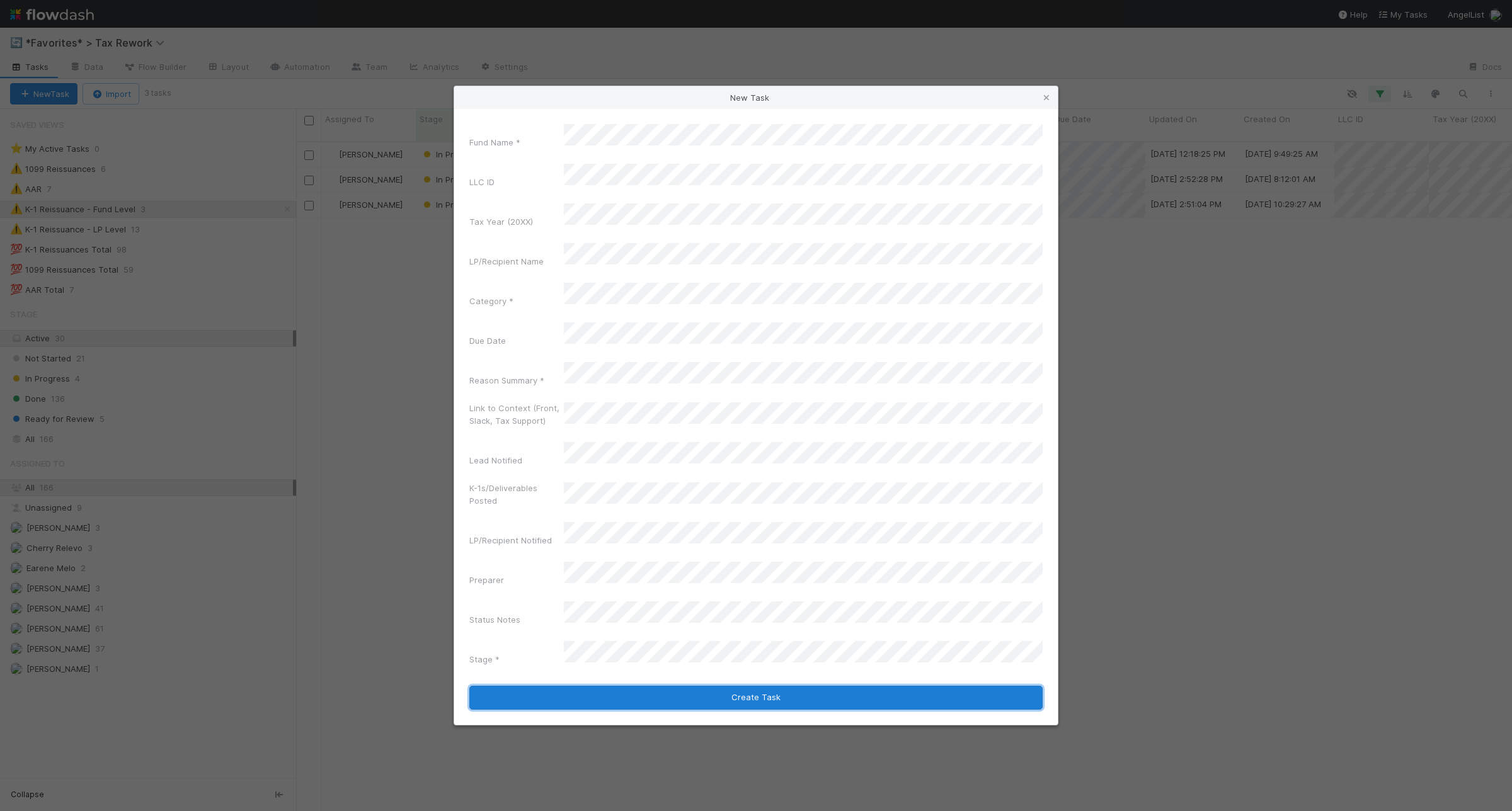
click at [660, 686] on button "Create Task" at bounding box center [755, 697] width 573 height 24
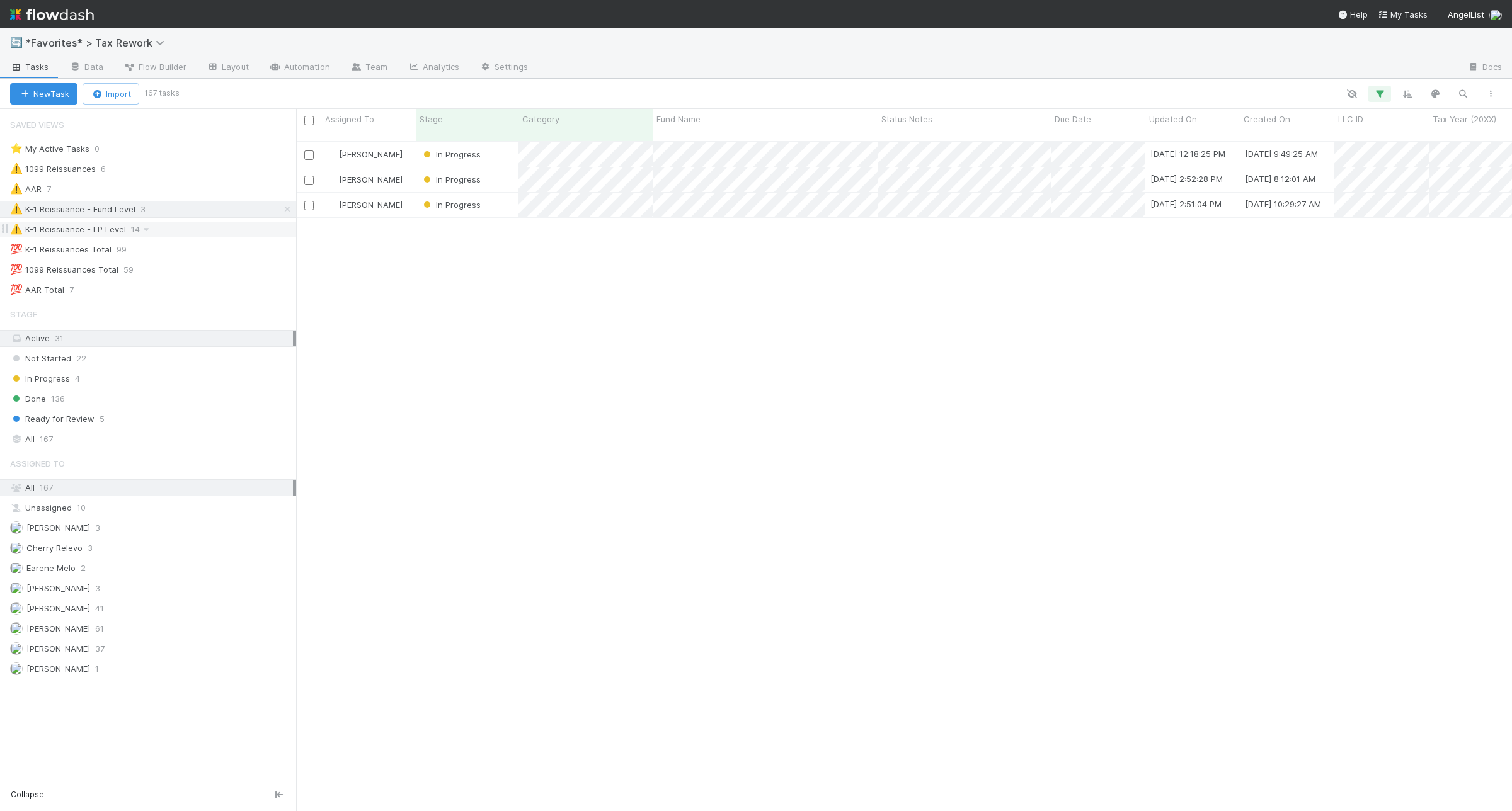
click at [213, 231] on div "⚠️ K-1 Reissuance - LP Level 14" at bounding box center [153, 230] width 286 height 16
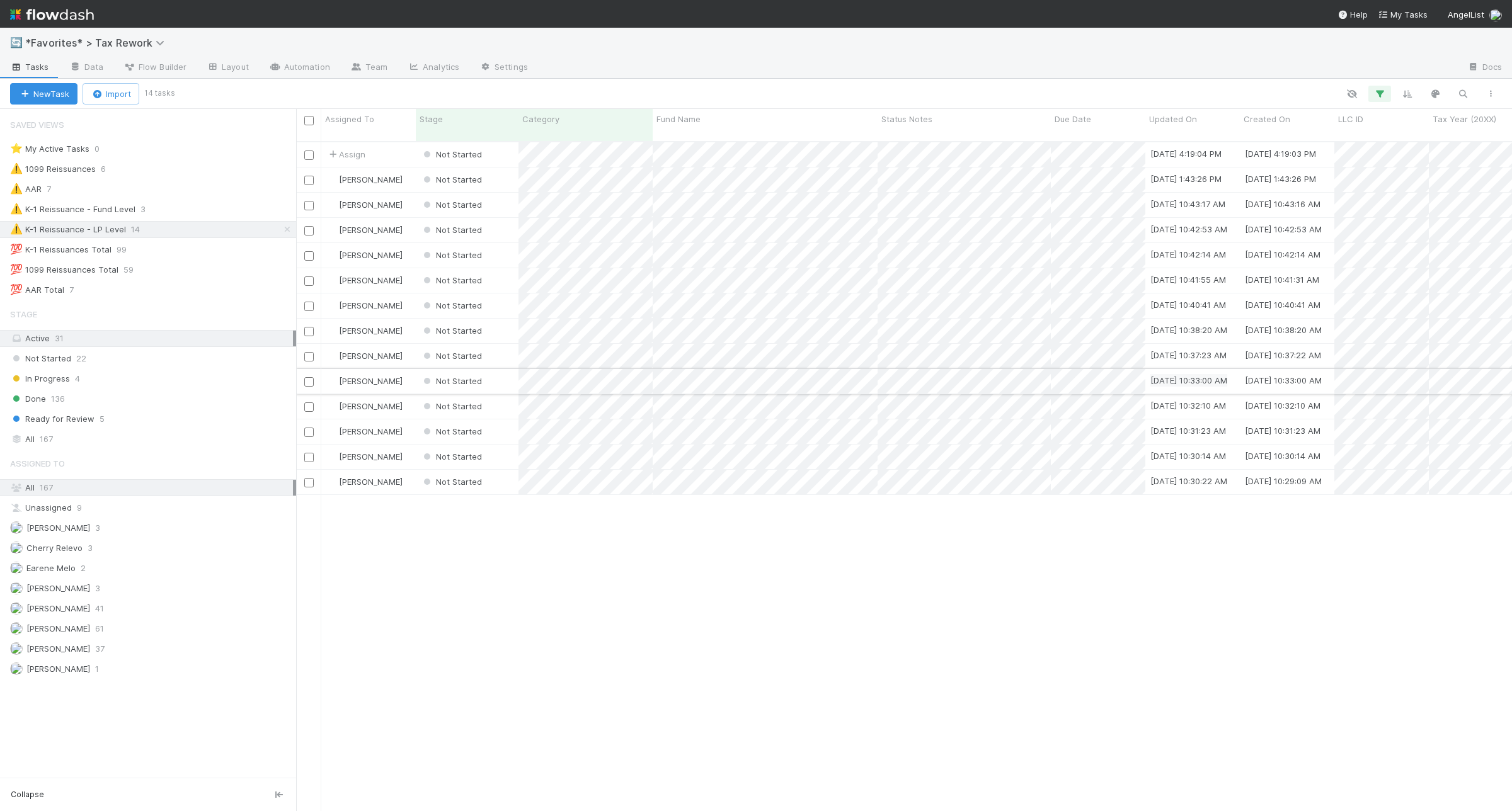
scroll to position [667, 1203]
click at [353, 148] on span "Assign" at bounding box center [346, 154] width 39 height 13
click at [395, 201] on div "Andrea Tidrow you" at bounding box center [411, 192] width 178 height 22
click at [209, 214] on div "⚠️ K-1 Reissuance - Fund Level 3" at bounding box center [153, 209] width 286 height 16
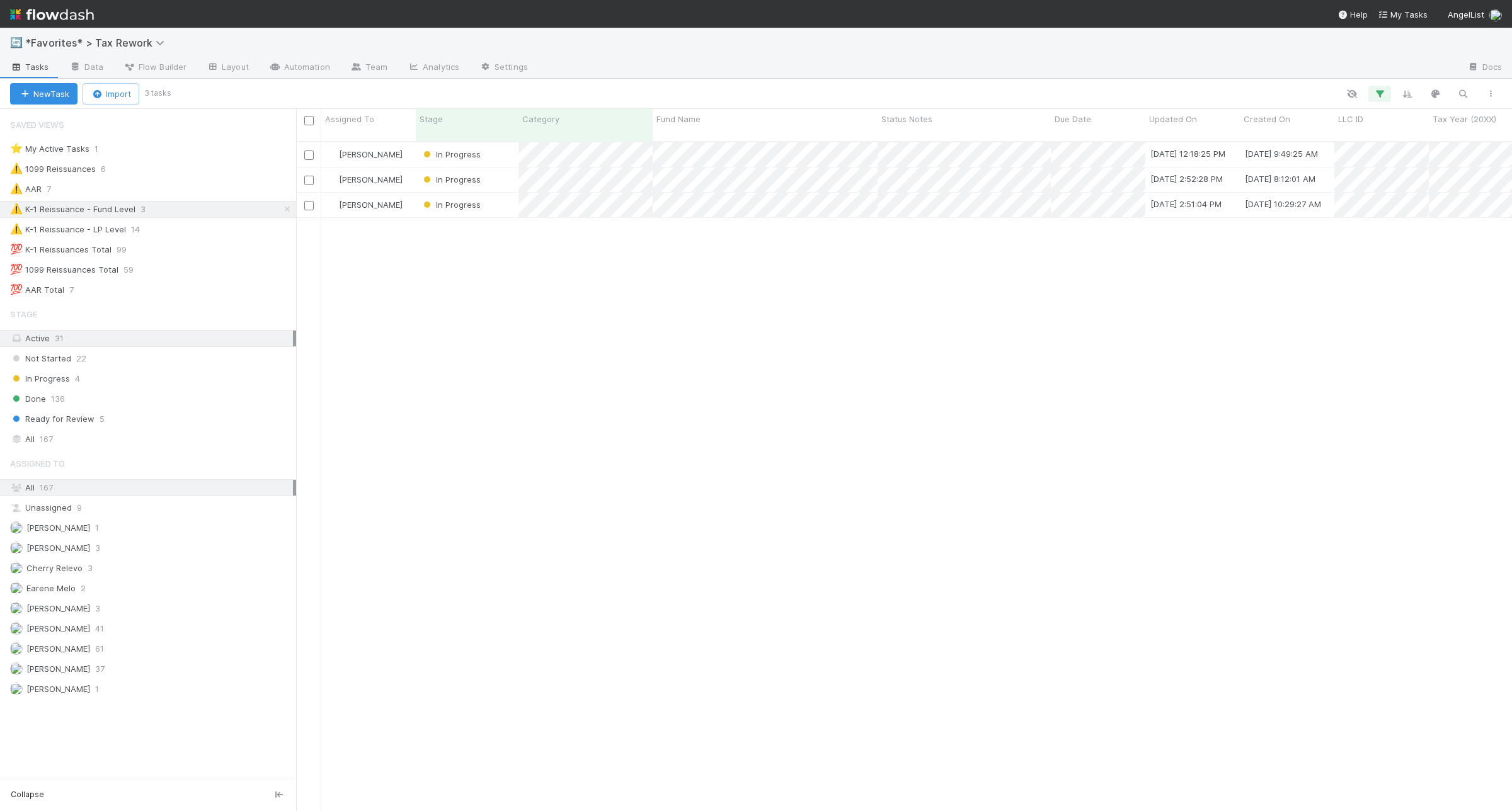
scroll to position [667, 1203]
click at [177, 236] on div "⚠️ K-1 Reissuance - LP Level 14" at bounding box center [153, 230] width 286 height 16
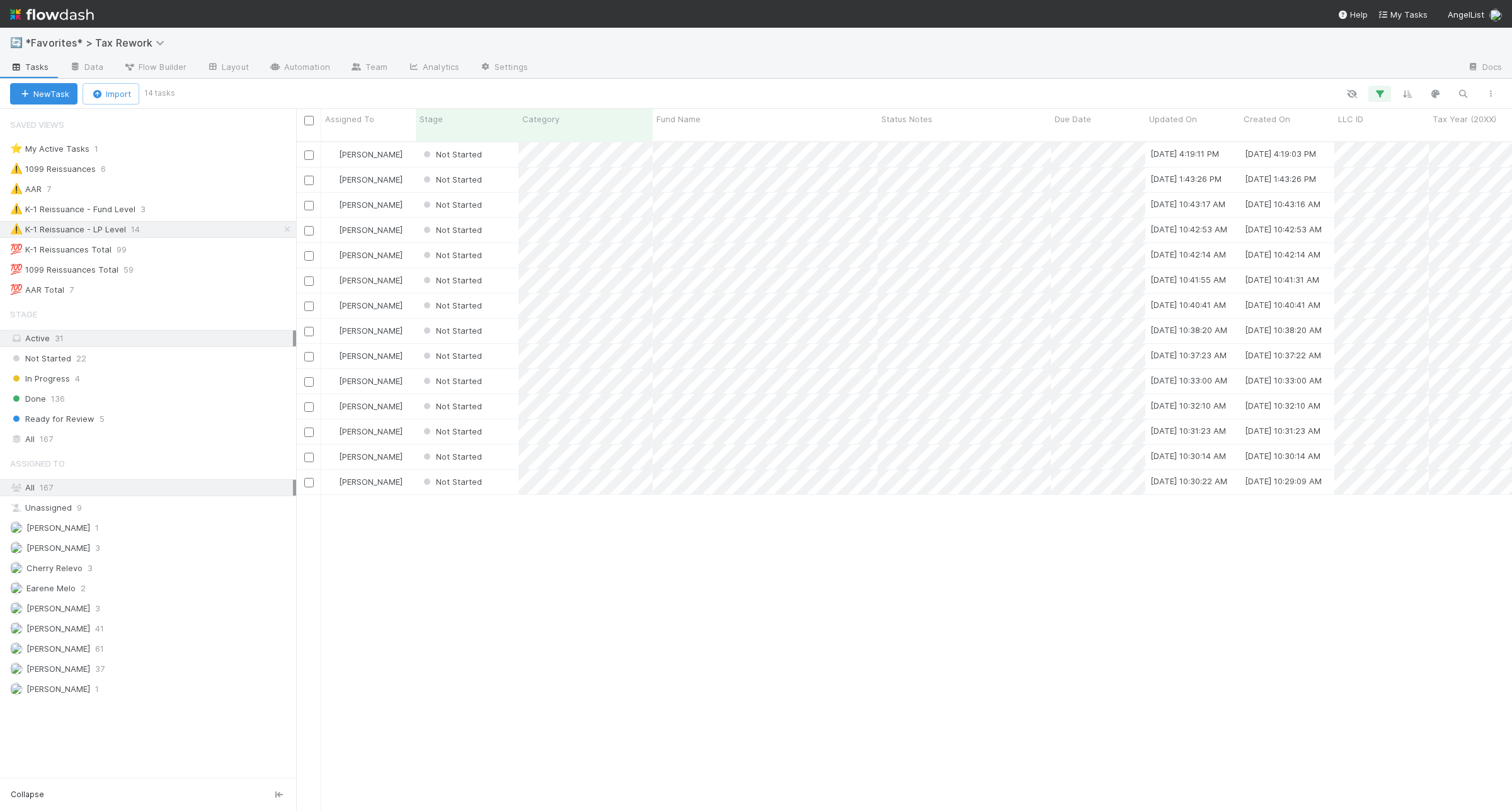
scroll to position [667, 1203]
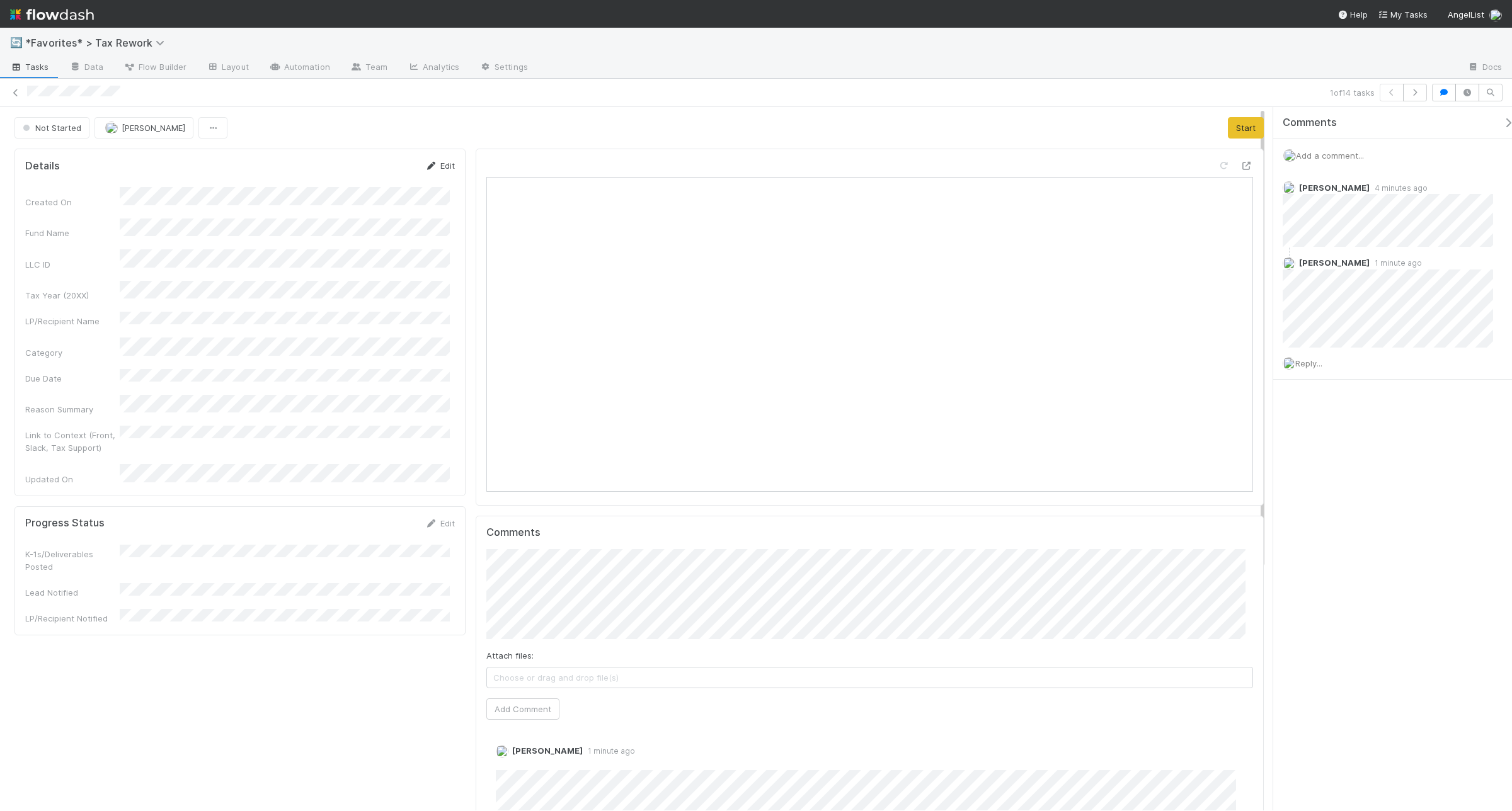
click at [441, 167] on link "Edit" at bounding box center [439, 165] width 30 height 10
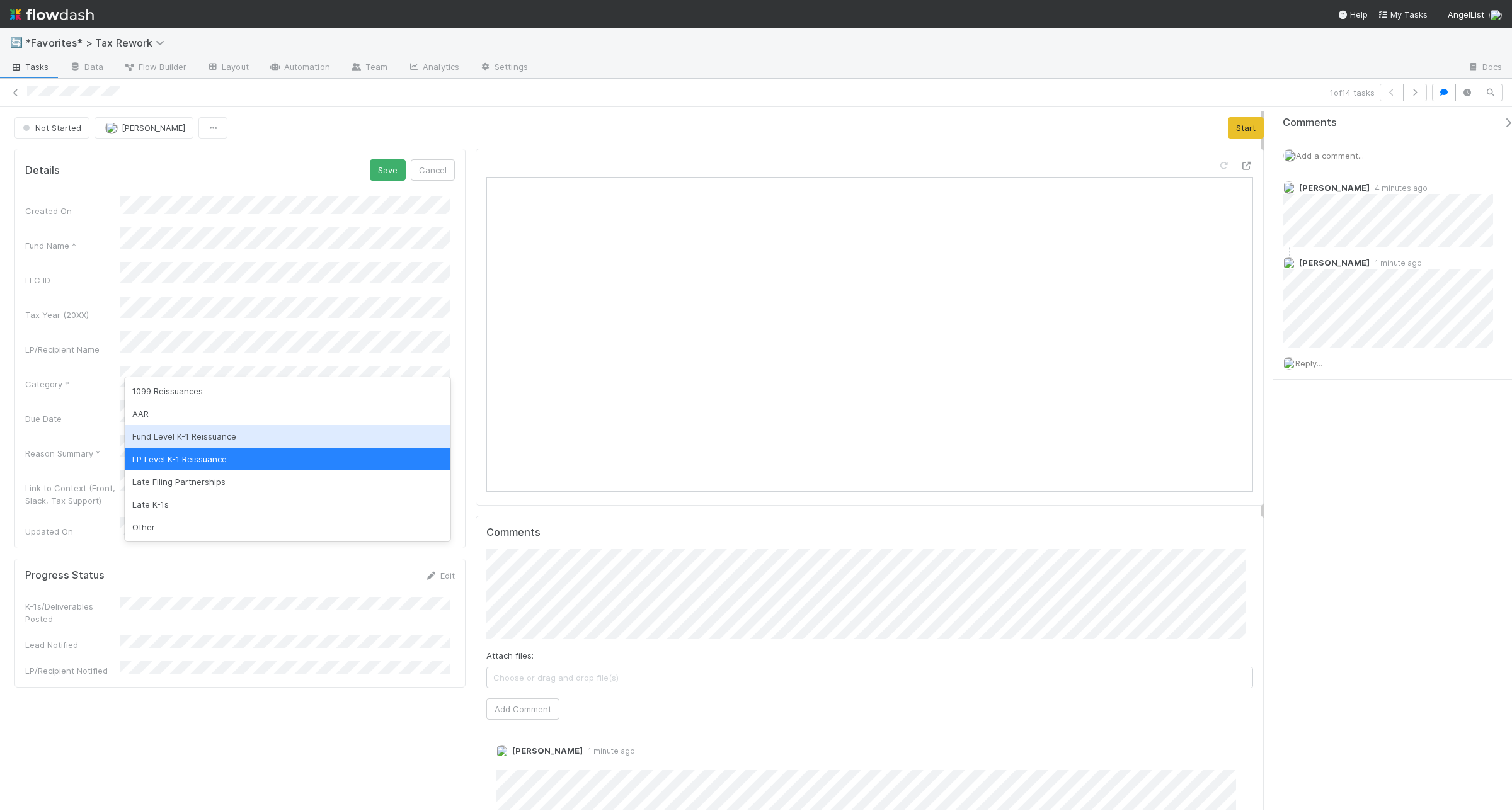
click at [221, 439] on div "Fund Level K-1 Reissuance" at bounding box center [286, 435] width 325 height 22
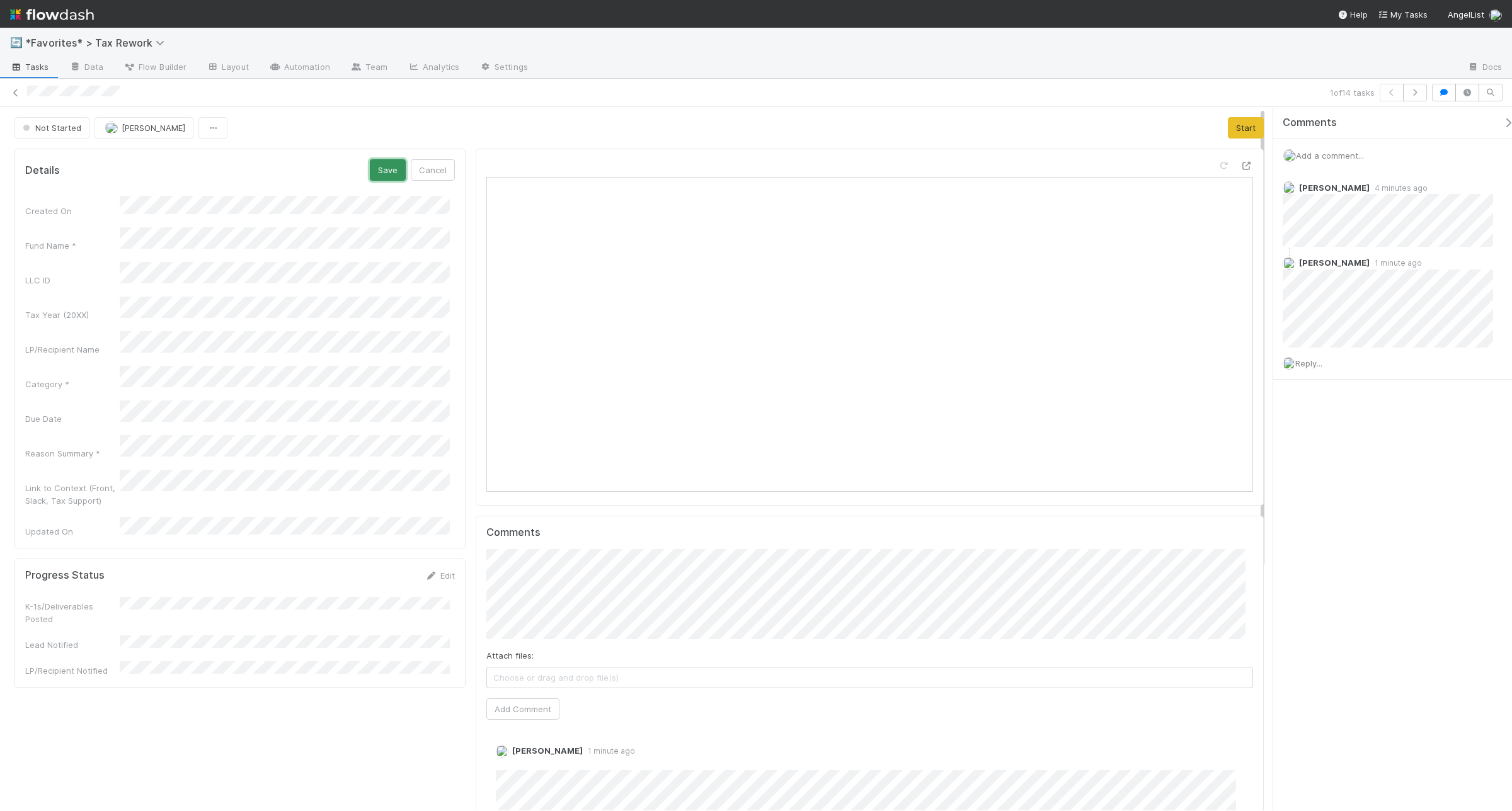
click at [370, 167] on button "Save" at bounding box center [387, 170] width 36 height 21
click at [11, 95] on icon at bounding box center [16, 92] width 13 height 8
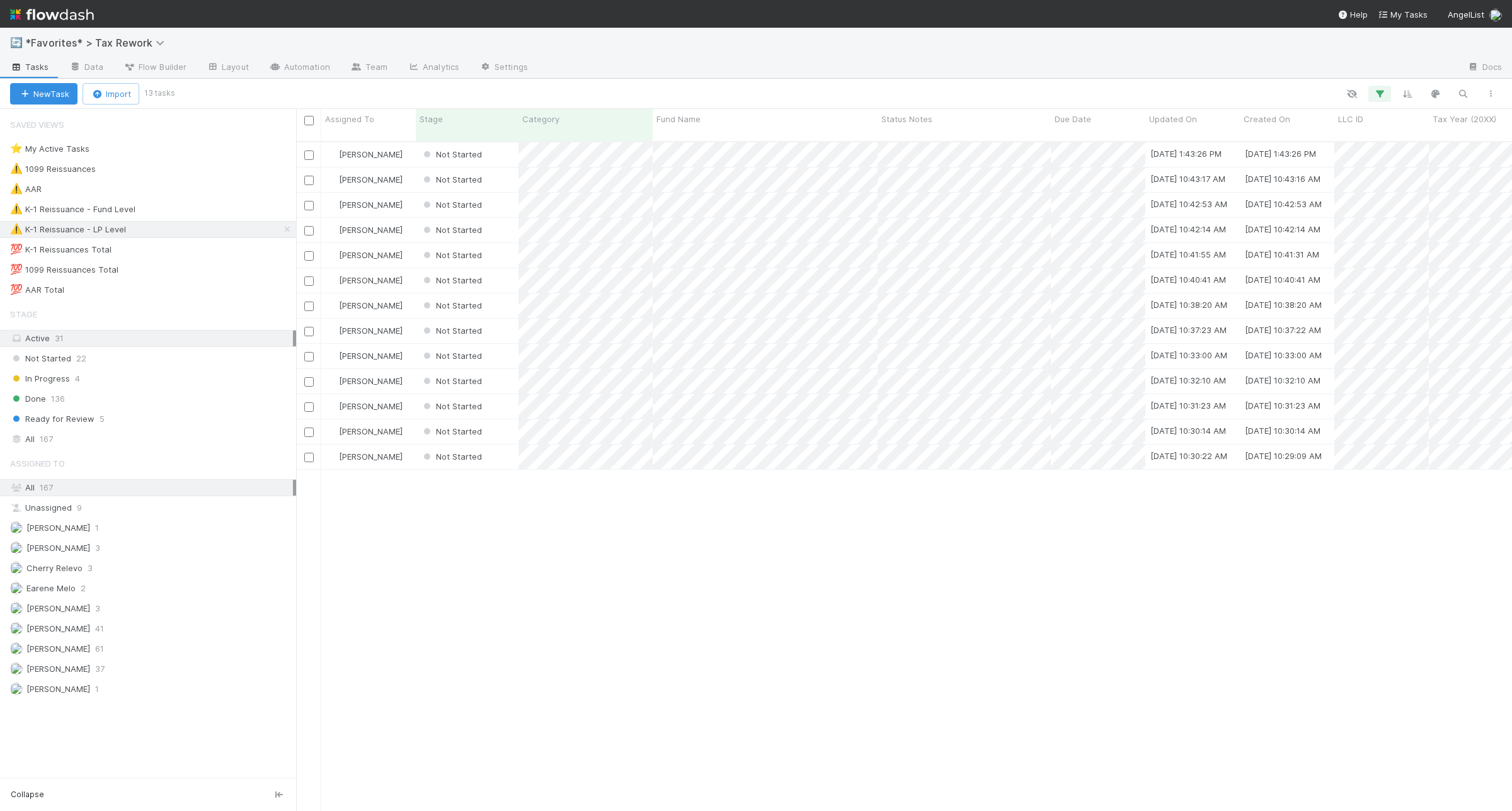
scroll to position [667, 1203]
click at [209, 205] on div "⚠️ K-1 Reissuance - Fund Level 4" at bounding box center [153, 209] width 286 height 16
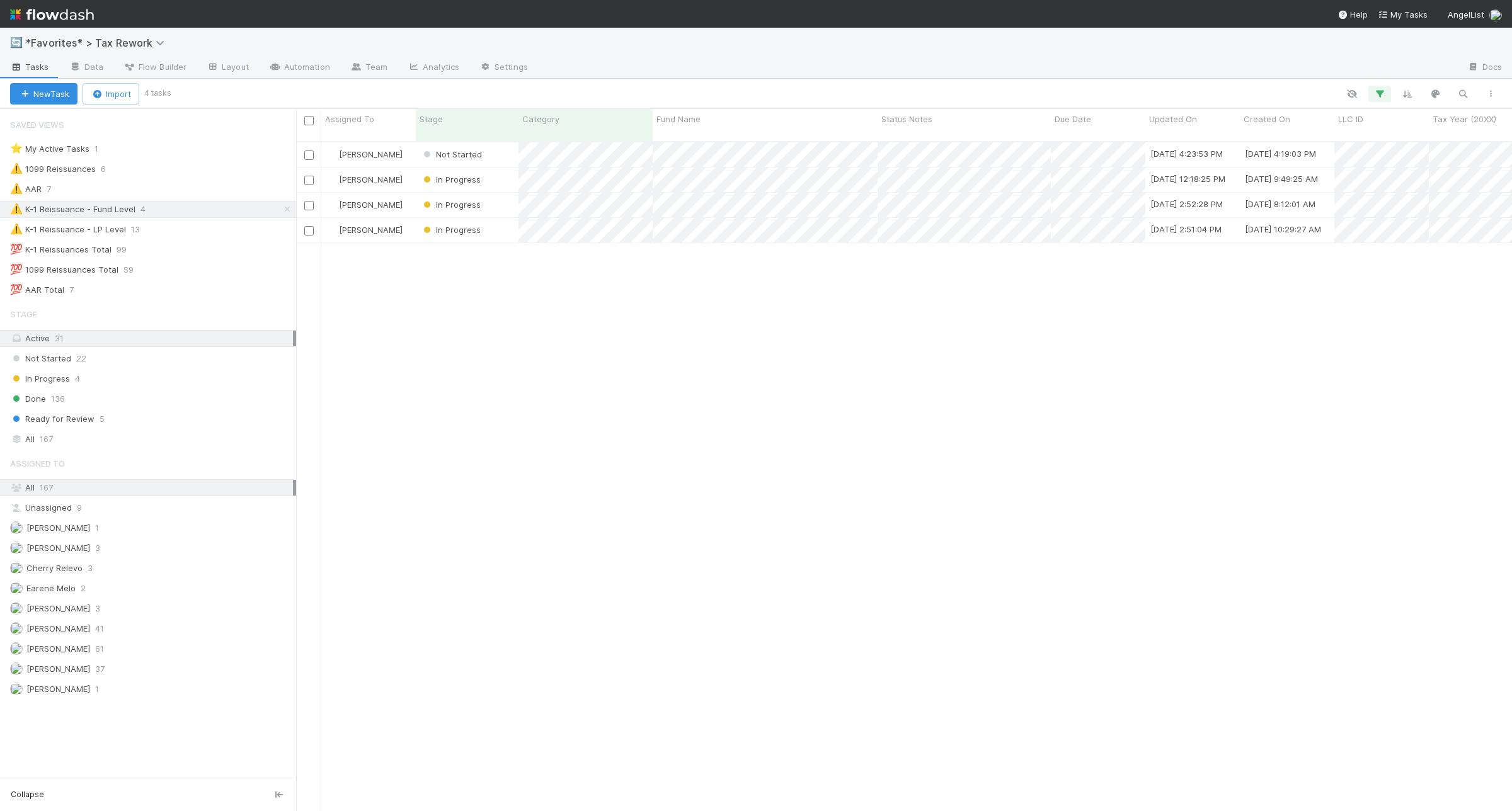
scroll to position [667, 1203]
click at [454, 149] on span "Not Started" at bounding box center [451, 154] width 61 height 10
click at [455, 190] on span "In Progress" at bounding box center [454, 192] width 60 height 10
click at [928, 331] on div "Andrea Tidrow In Progress 9/3/25, 4:24:00 PM 9/3/25, 4:19:03 PM Helen Vo In Pro…" at bounding box center [904, 482] width 1216 height 680
click at [930, 280] on div at bounding box center [756, 405] width 1512 height 811
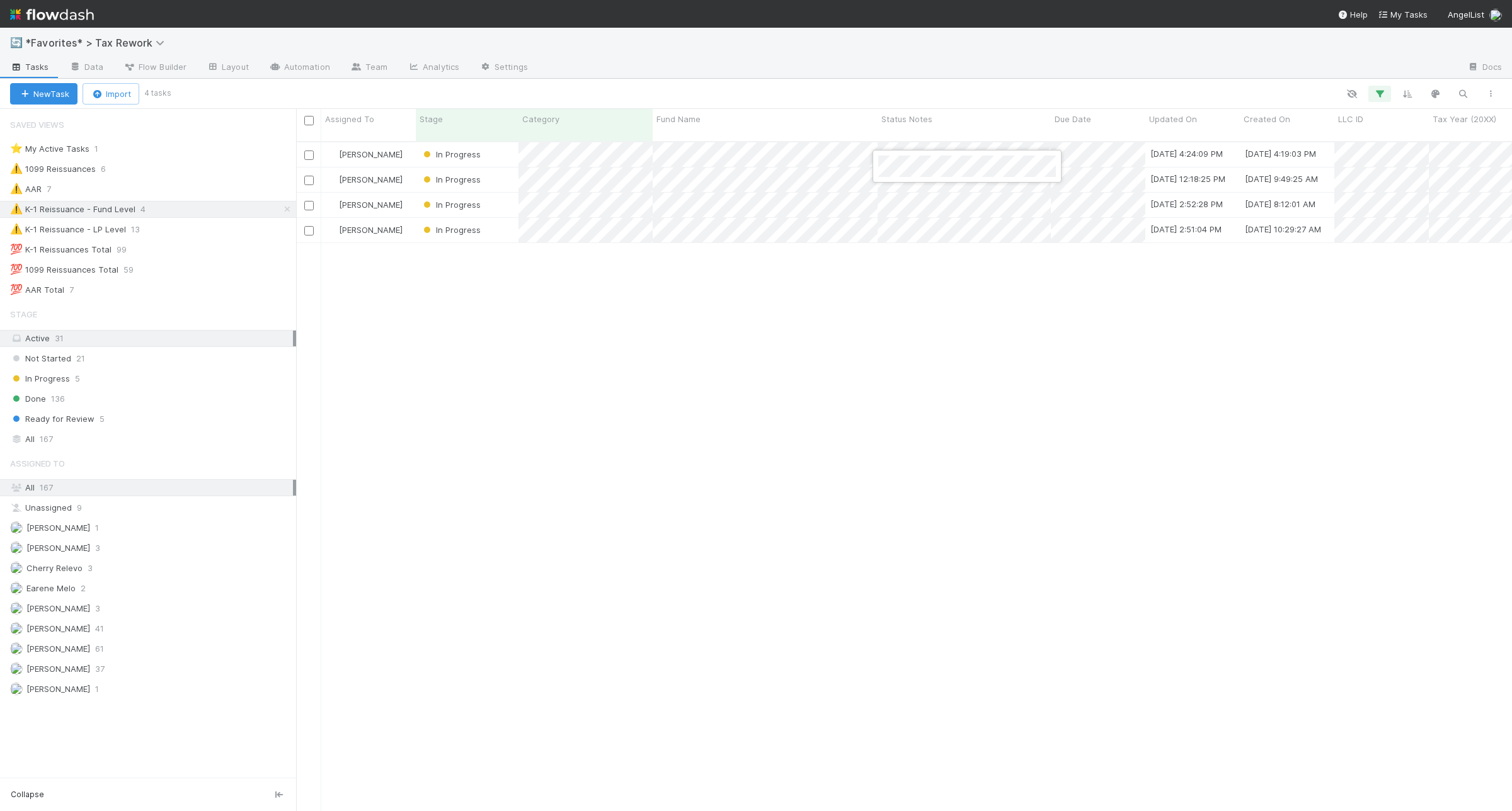
click at [895, 300] on div at bounding box center [756, 405] width 1512 height 811
click at [917, 410] on div at bounding box center [756, 405] width 1512 height 811
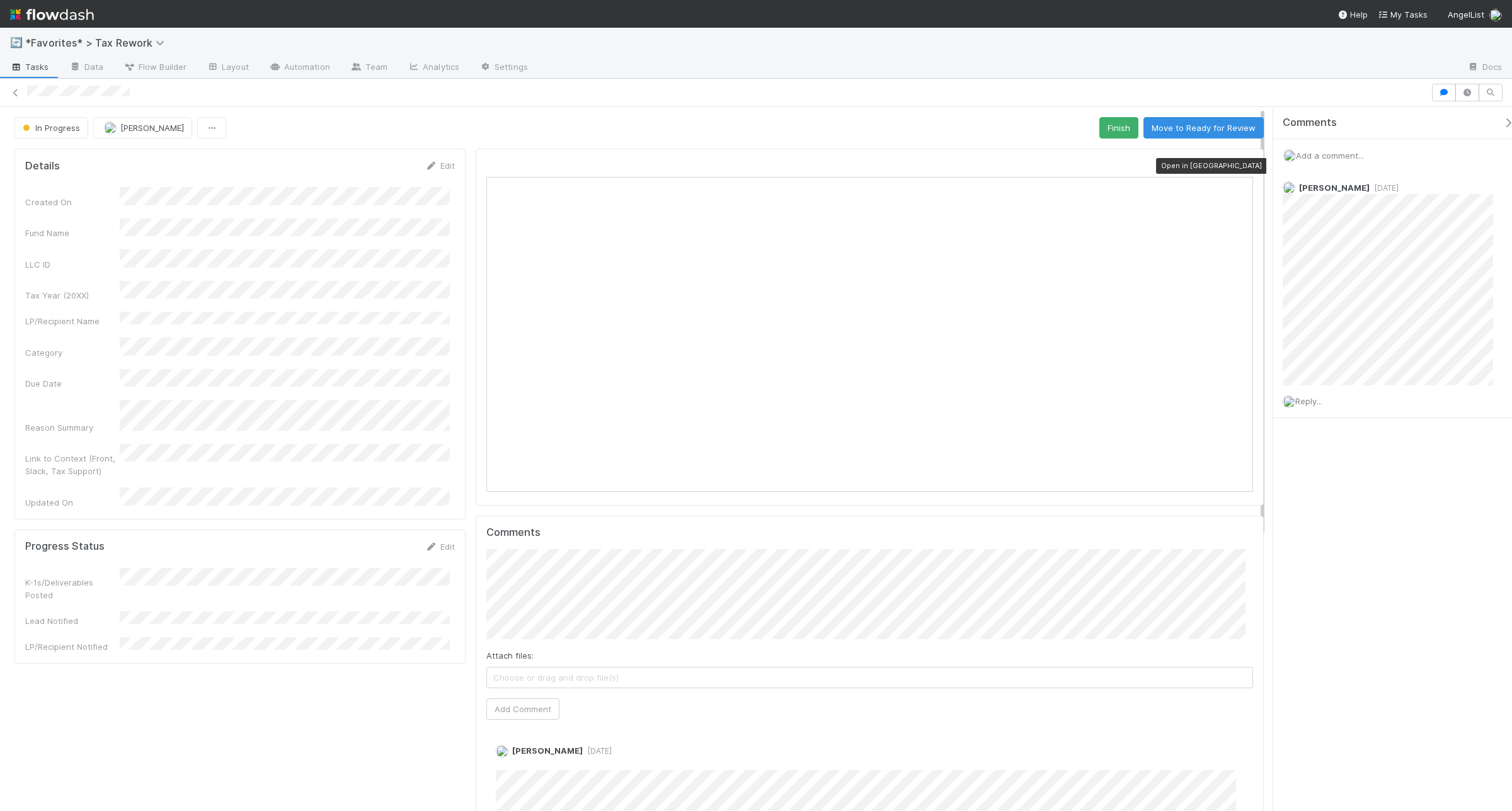
click at [1209, 165] on icon at bounding box center [1246, 165] width 13 height 8
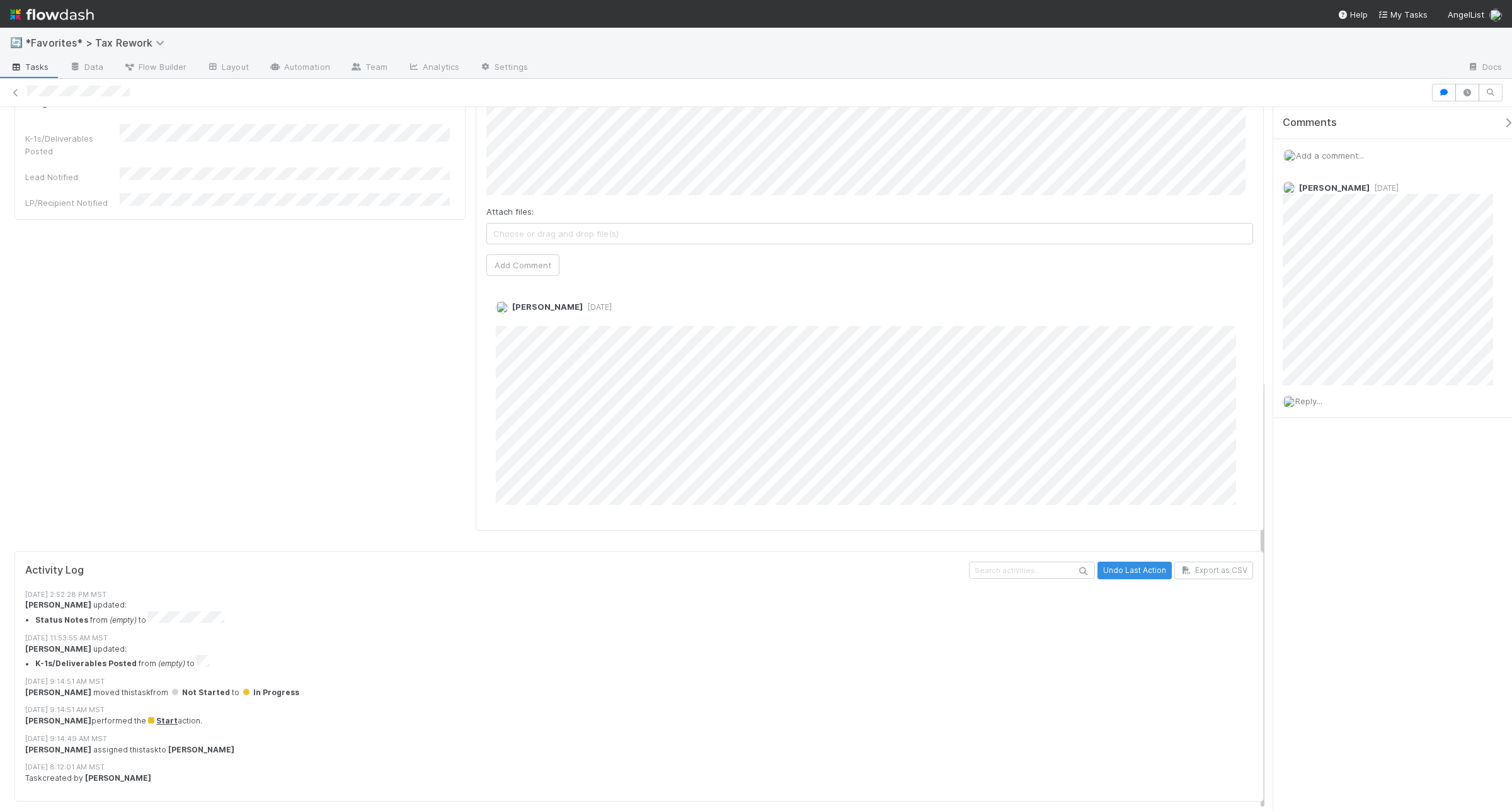
scroll to position [444, 0]
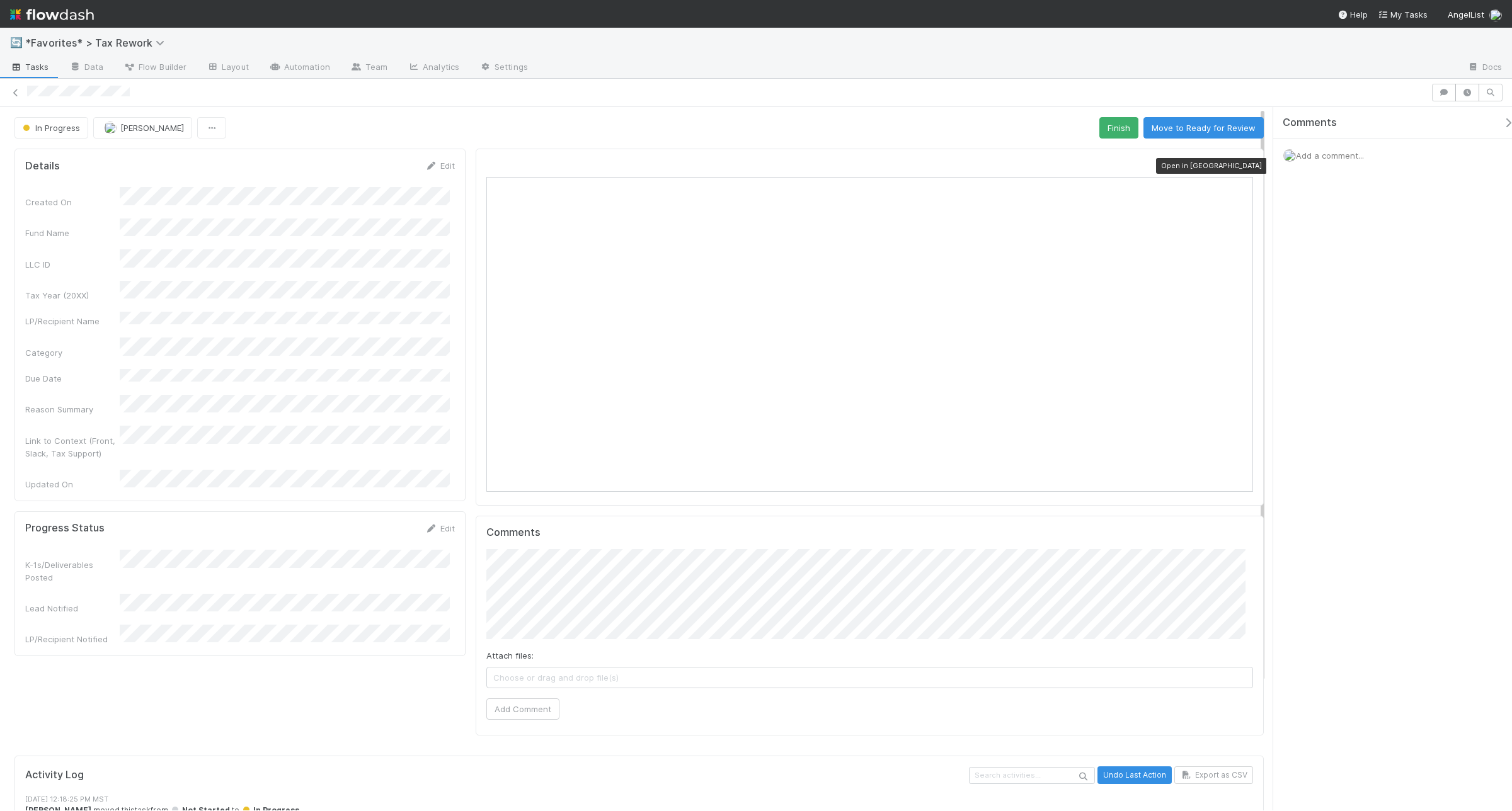
click at [1240, 170] on icon at bounding box center [1246, 165] width 13 height 8
click at [1355, 157] on span "Add a comment..." at bounding box center [1329, 155] width 68 height 10
click at [1345, 353] on button "Add Comment" at bounding box center [1329, 350] width 73 height 21
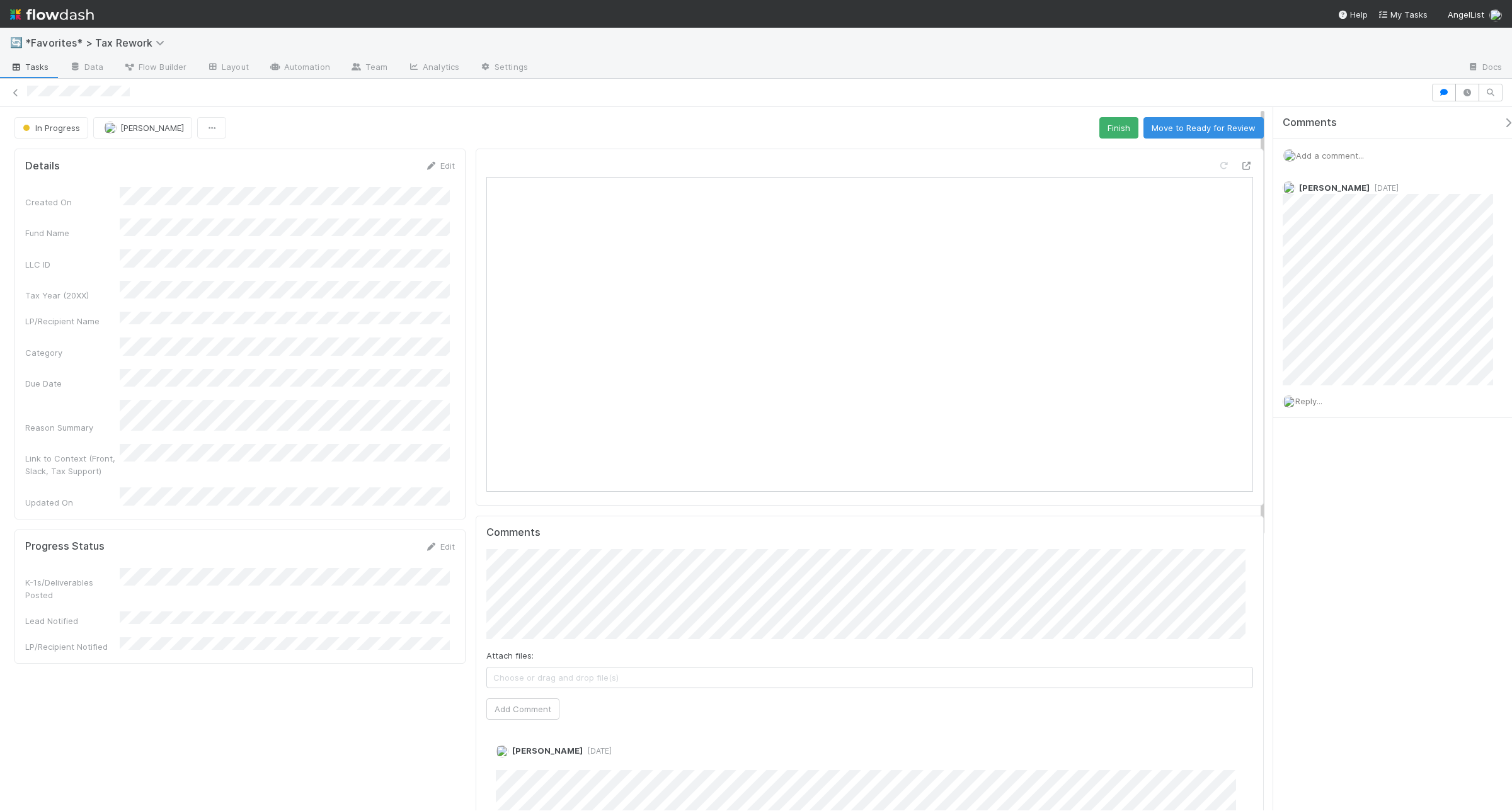
click at [1342, 152] on span "Add a comment..." at bounding box center [1329, 155] width 68 height 10
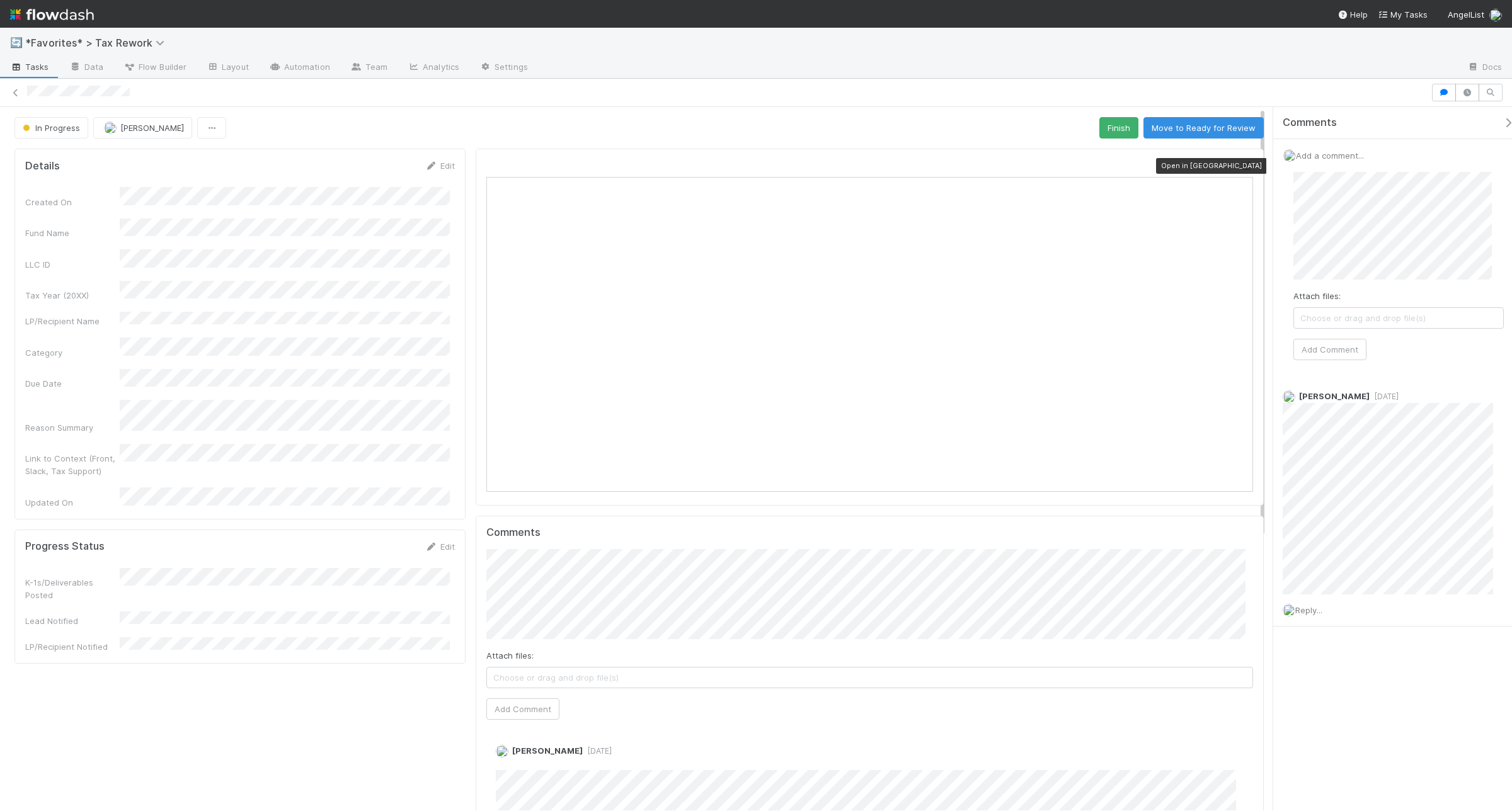
click at [1240, 161] on div at bounding box center [1246, 165] width 13 height 13
click at [1333, 353] on button "Add Comment" at bounding box center [1329, 350] width 73 height 21
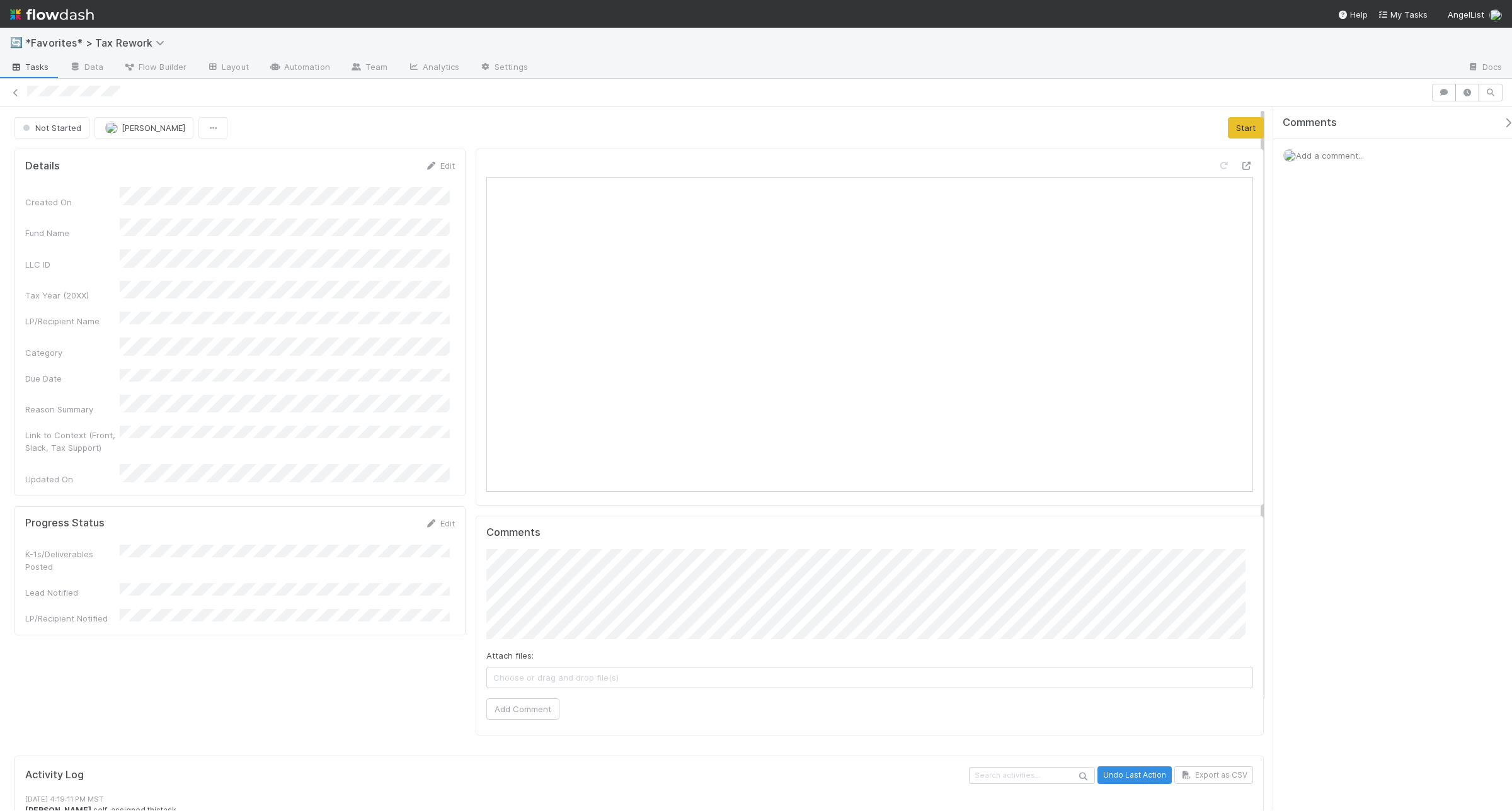
click at [1317, 158] on span "Add a comment..." at bounding box center [1329, 155] width 68 height 10
click at [1324, 348] on button "Add Comment" at bounding box center [1329, 350] width 73 height 21
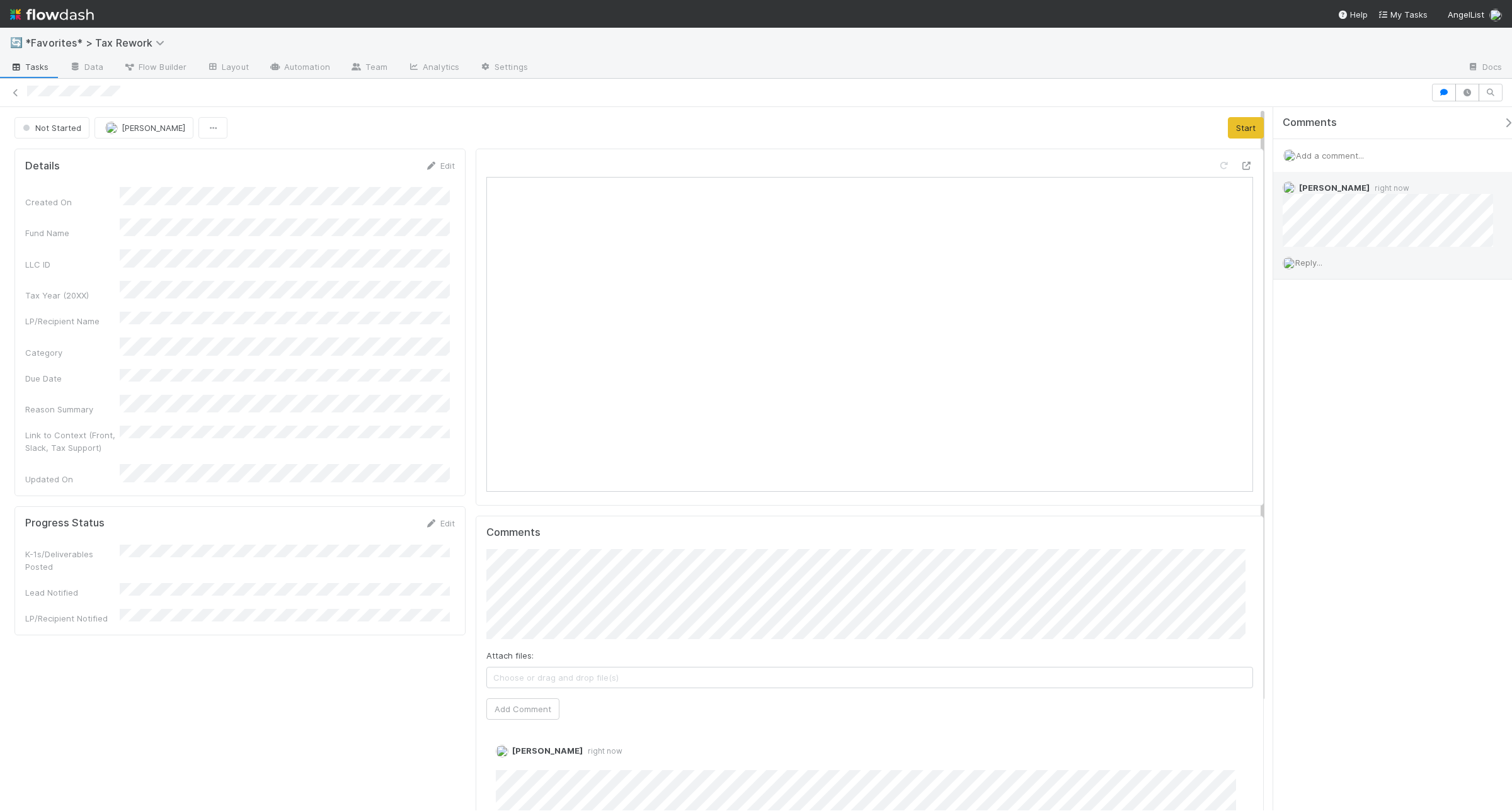
drag, startPoint x: 1305, startPoint y: 258, endPoint x: 1324, endPoint y: 265, distance: 20.2
click at [1309, 258] on span "Reply..." at bounding box center [1308, 262] width 27 height 10
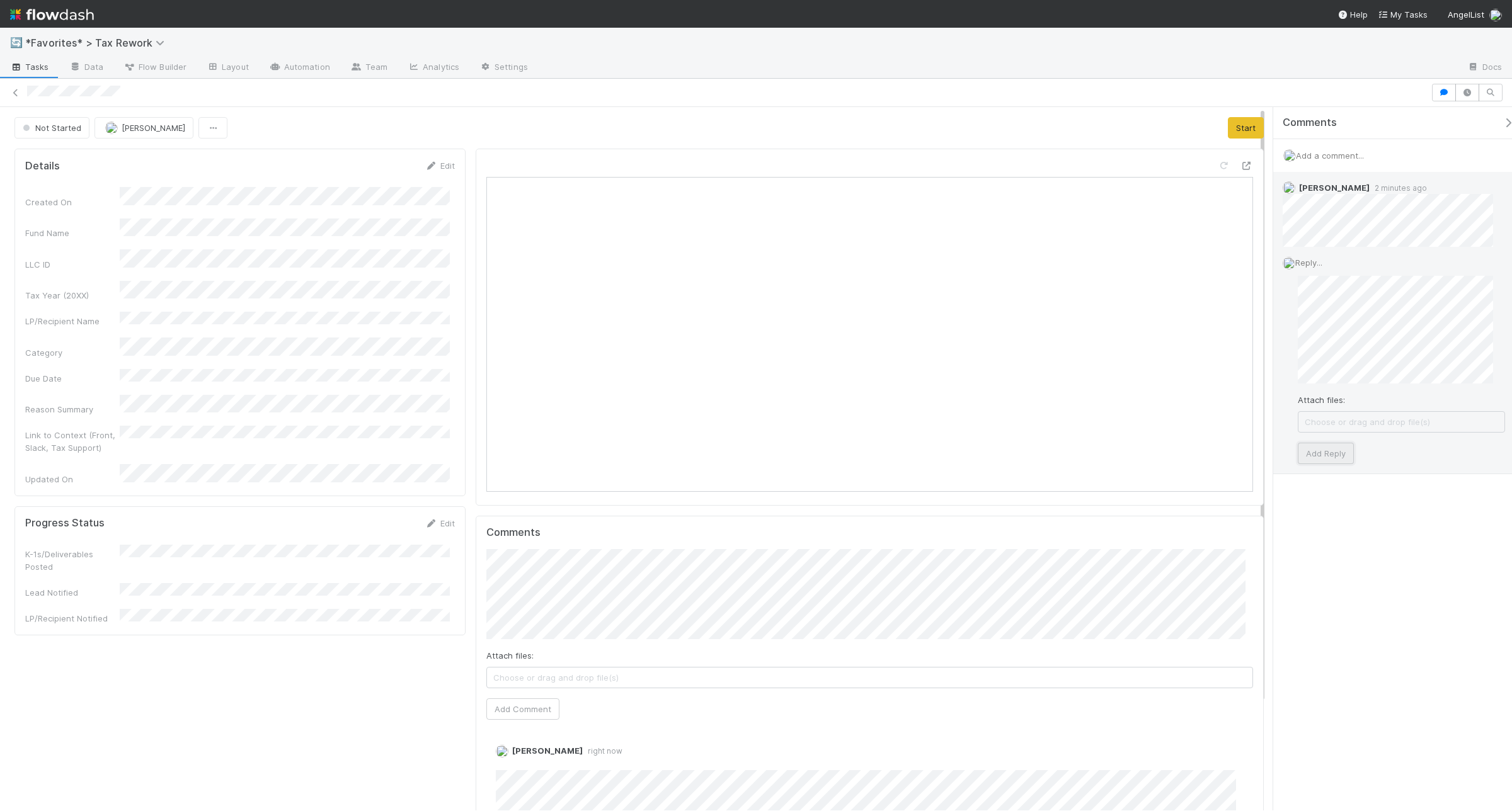
click at [1342, 452] on button "Add Reply" at bounding box center [1325, 453] width 56 height 21
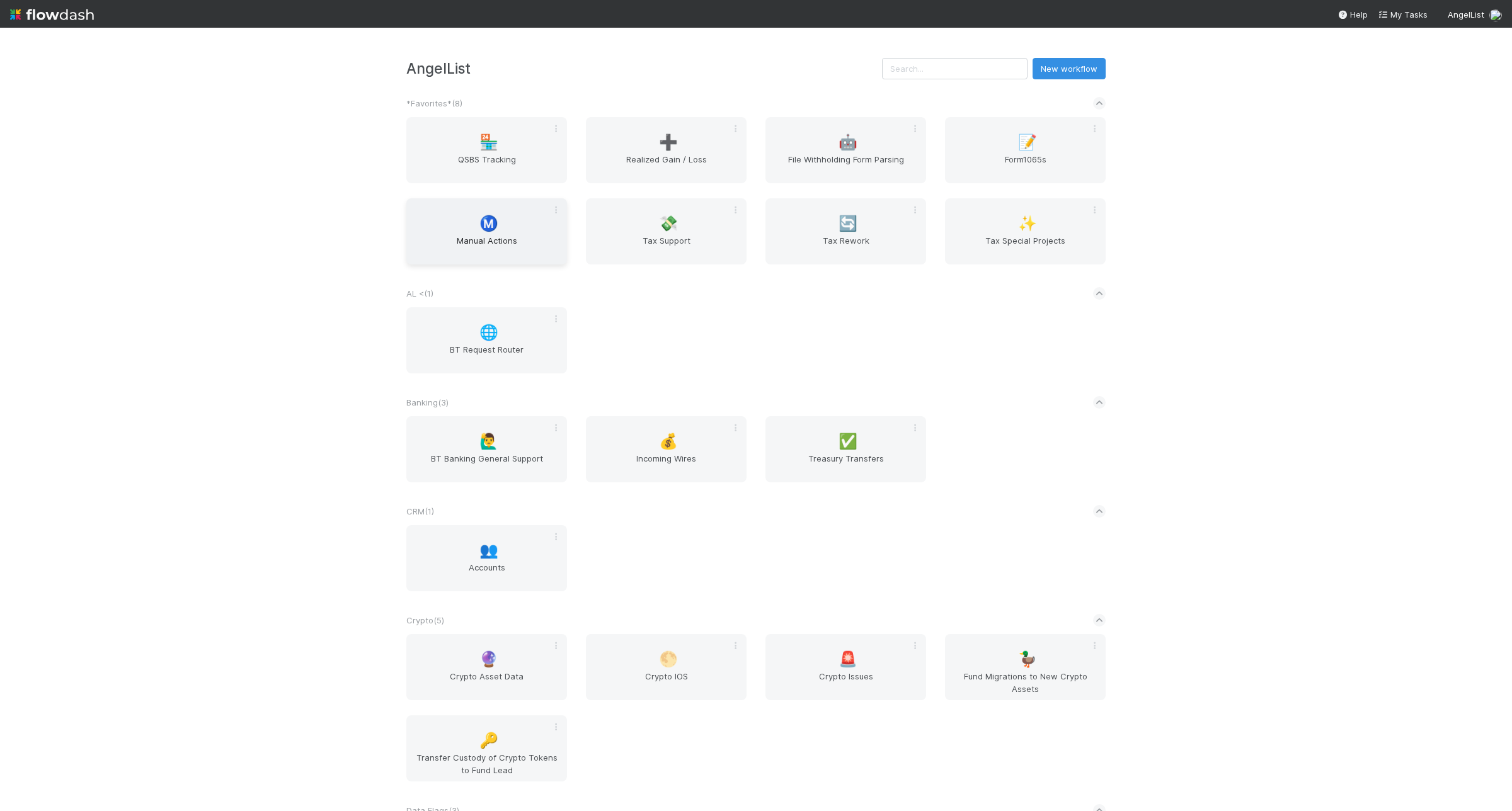
click at [461, 246] on span "Manual Actions" at bounding box center [487, 247] width 150 height 25
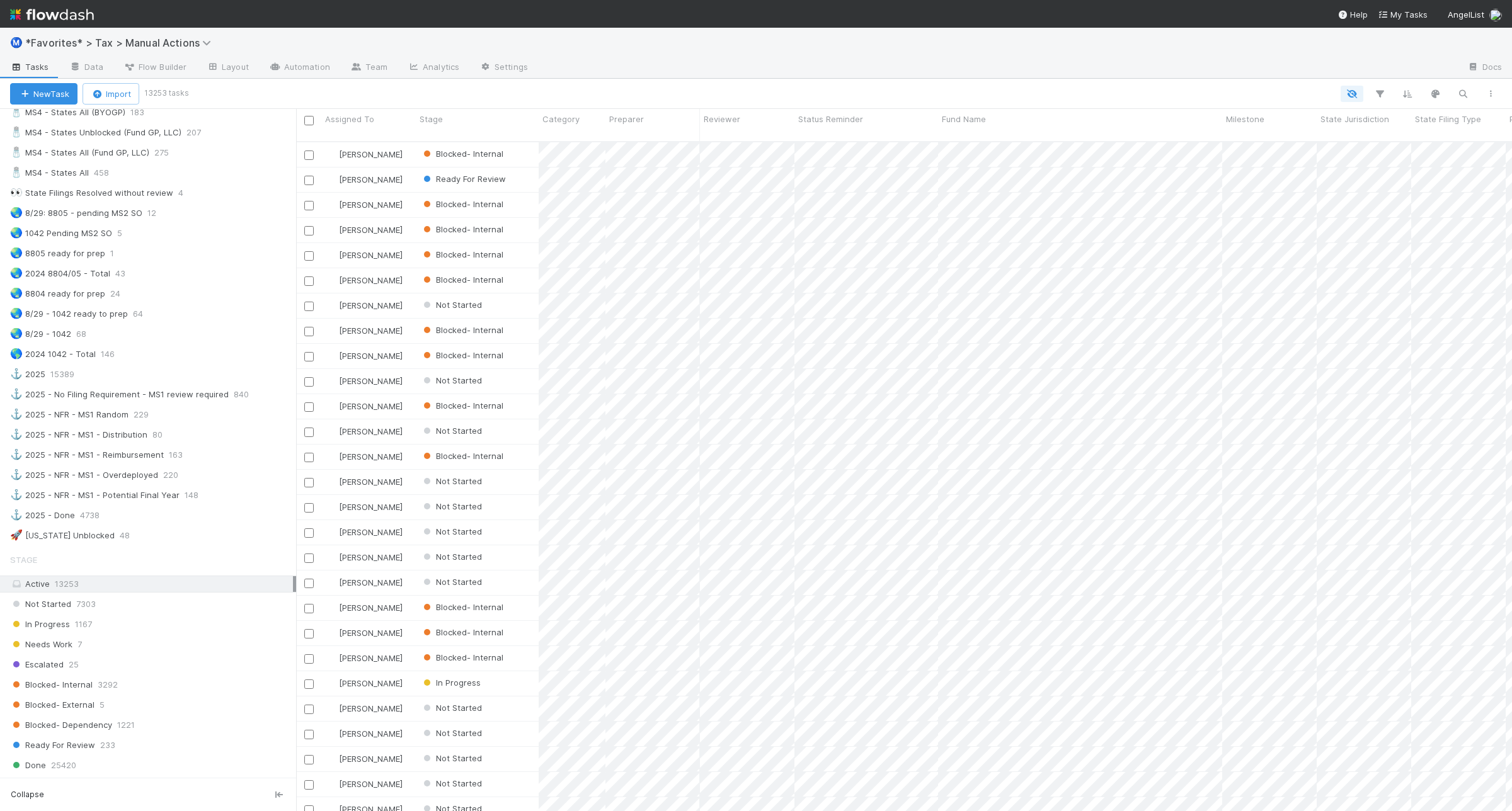
scroll to position [944, 0]
click at [195, 260] on div "🌏 8805 ready for prep 1" at bounding box center [153, 252] width 286 height 16
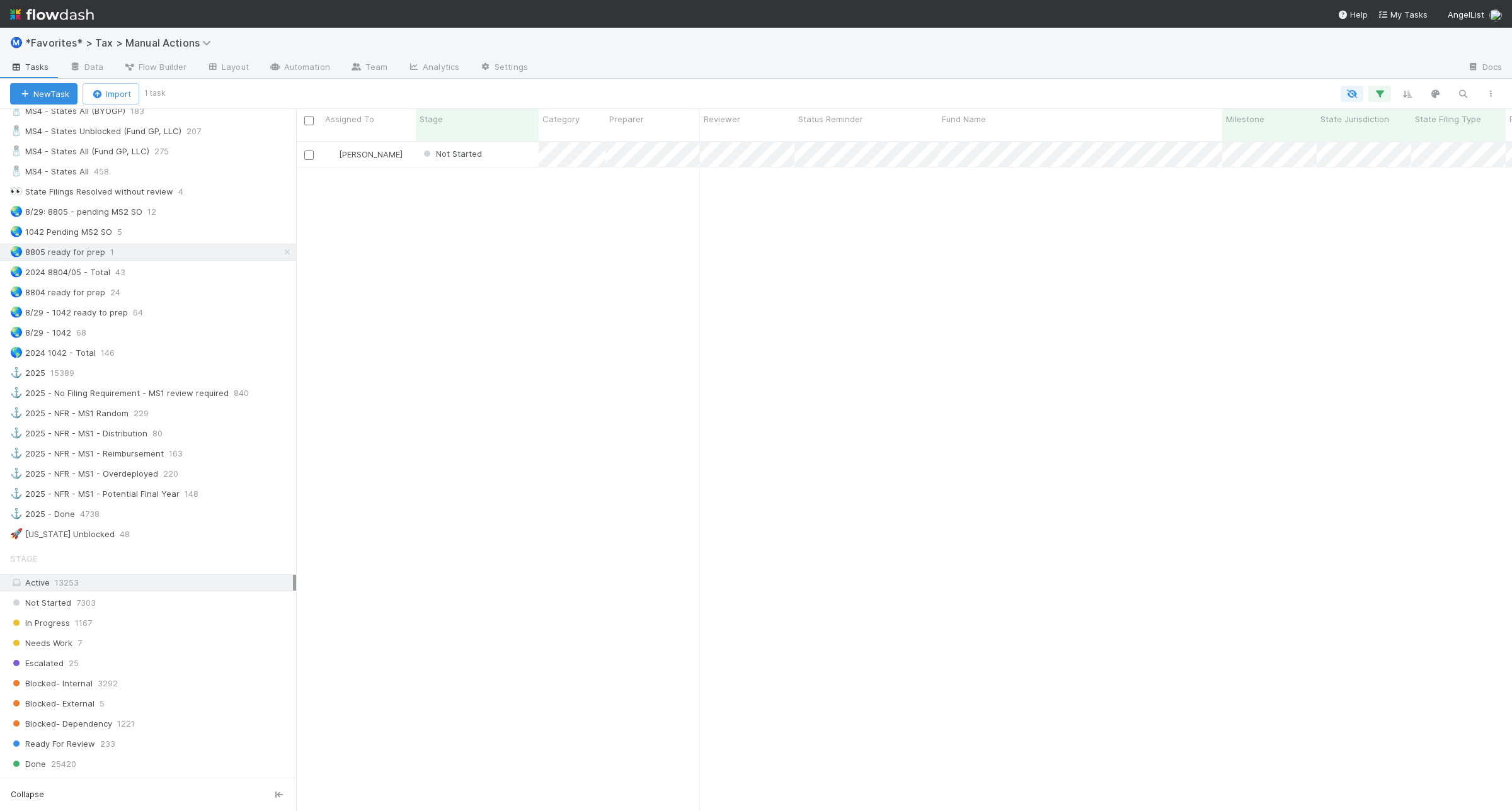
scroll to position [667, 1203]
click at [228, 220] on div "🌏 8/29: 8805 - pending MS2 SO 12" at bounding box center [153, 212] width 286 height 16
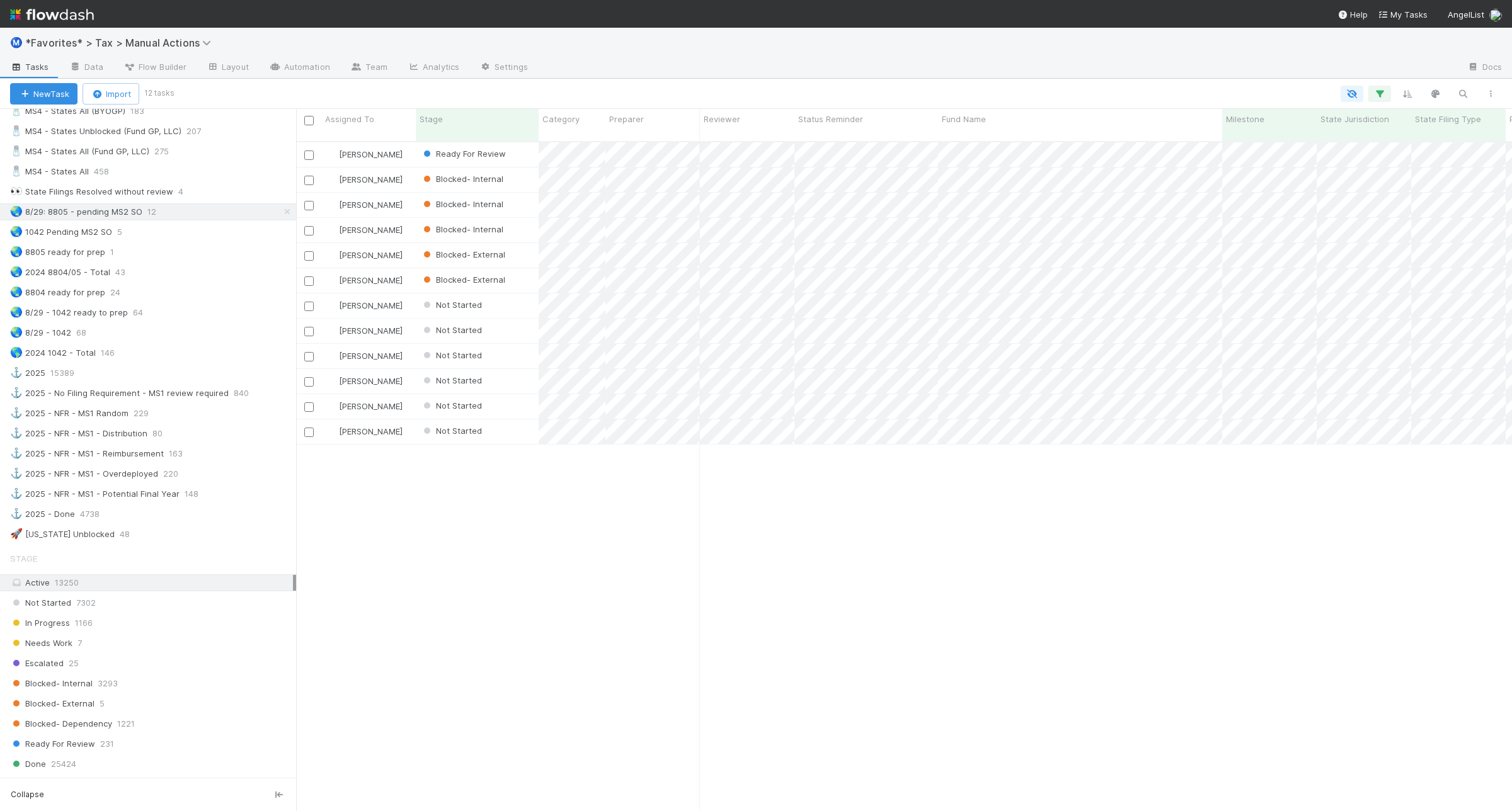
scroll to position [667, 1203]
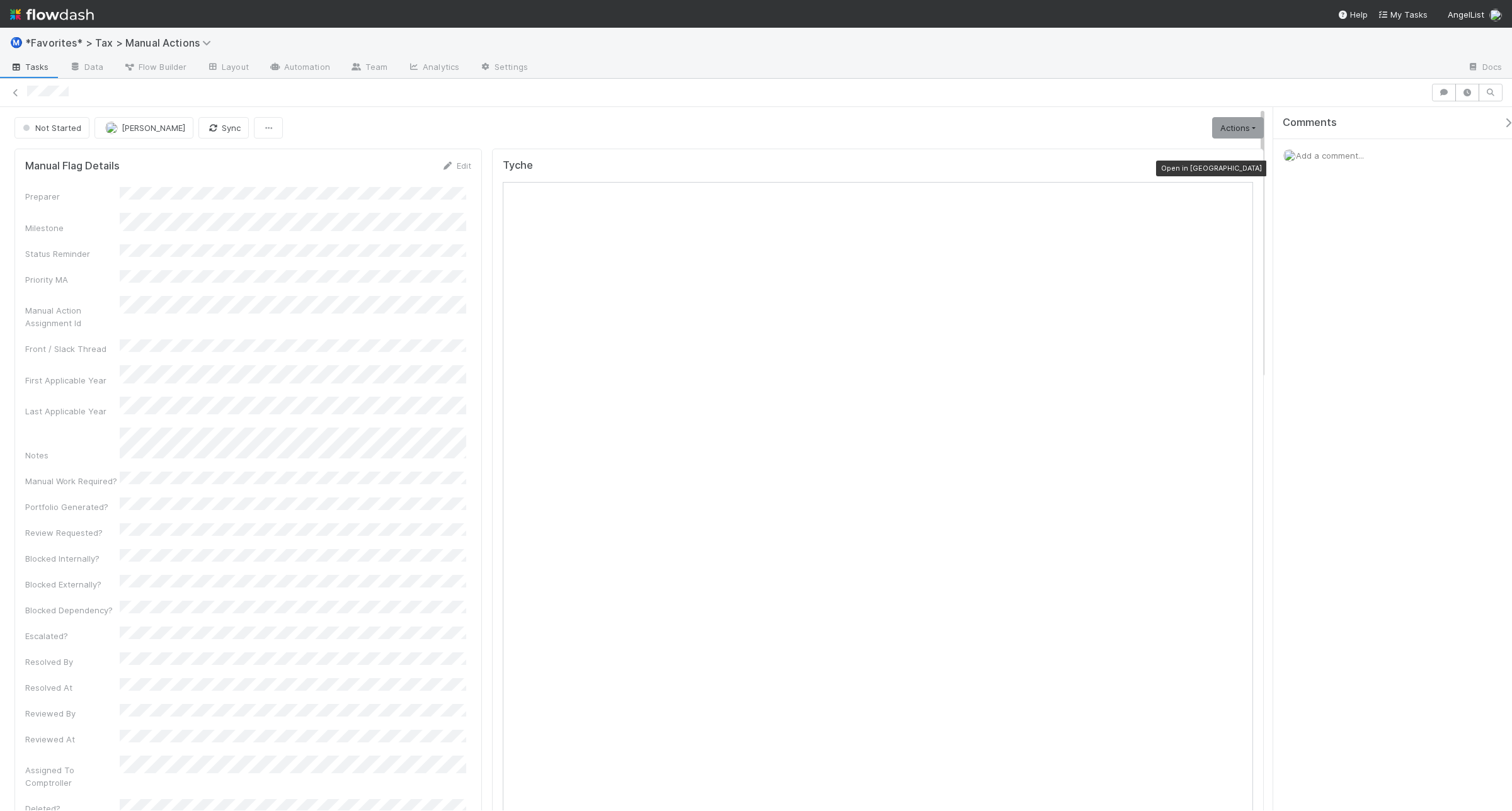
click at [1240, 168] on icon at bounding box center [1246, 168] width 13 height 8
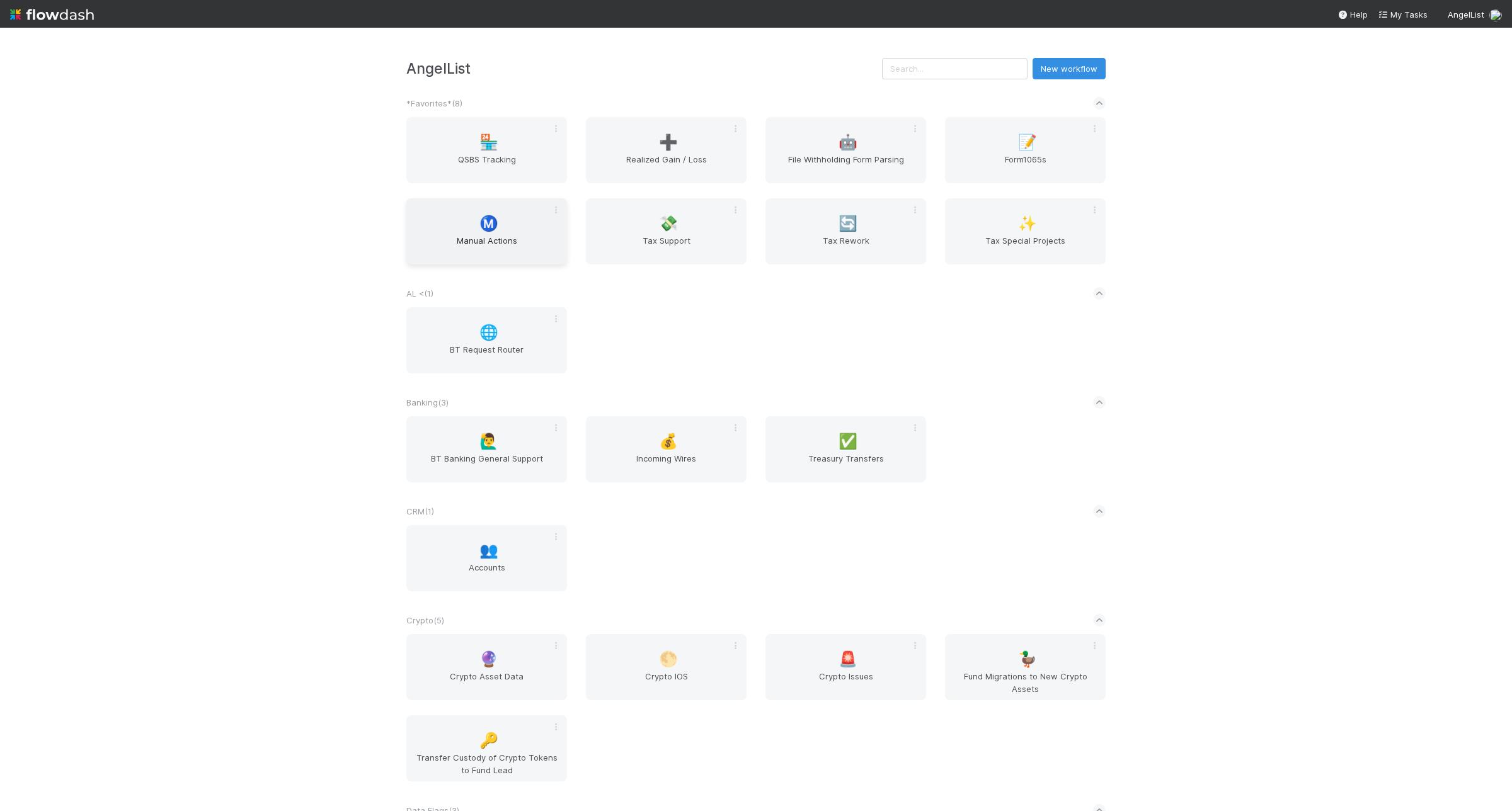
click at [496, 235] on span "Manual Actions" at bounding box center [487, 247] width 150 height 25
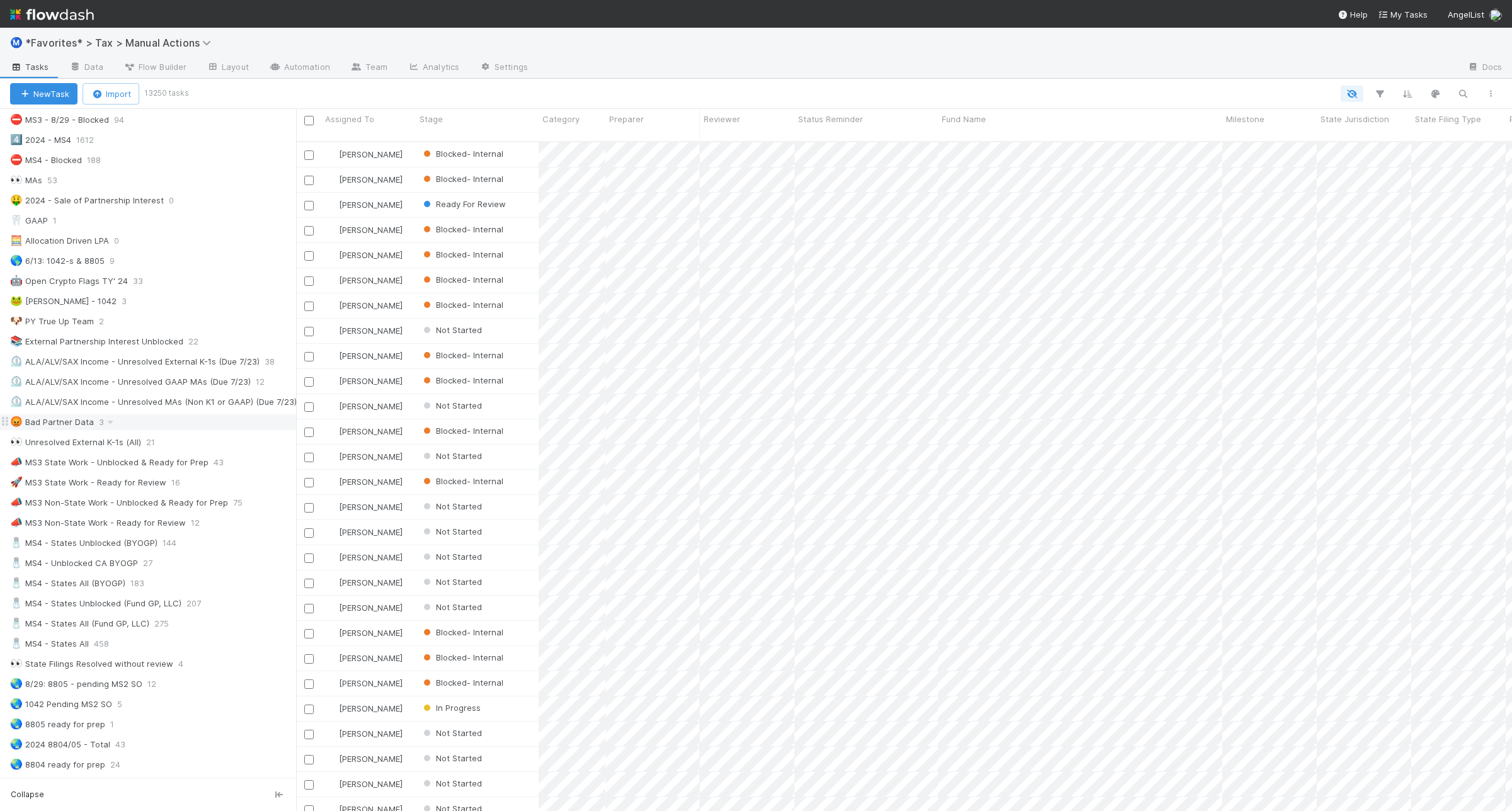
scroll to position [551, 0]
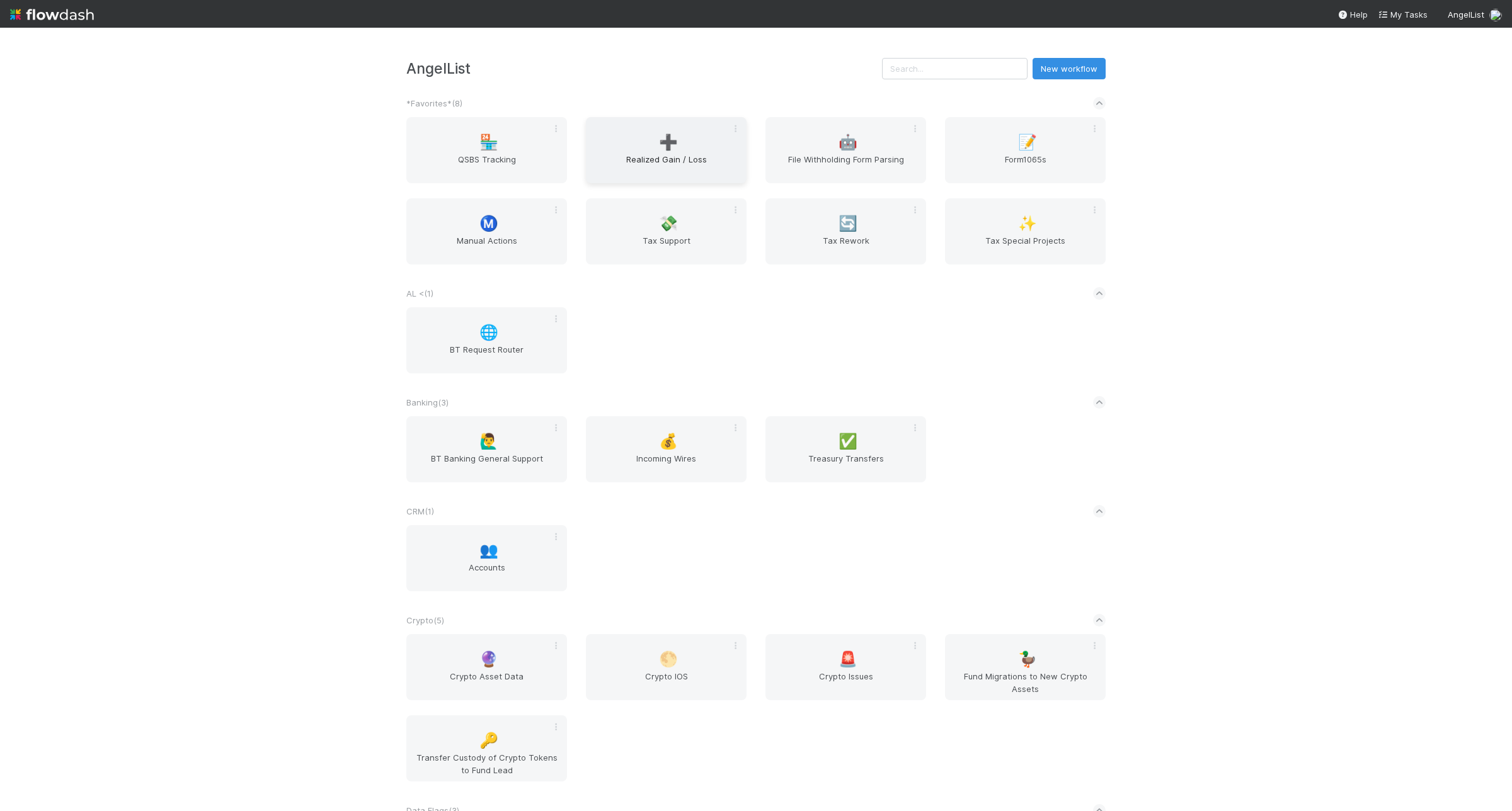
click at [699, 148] on div "➕ Realized Gain / Loss" at bounding box center [667, 150] width 161 height 66
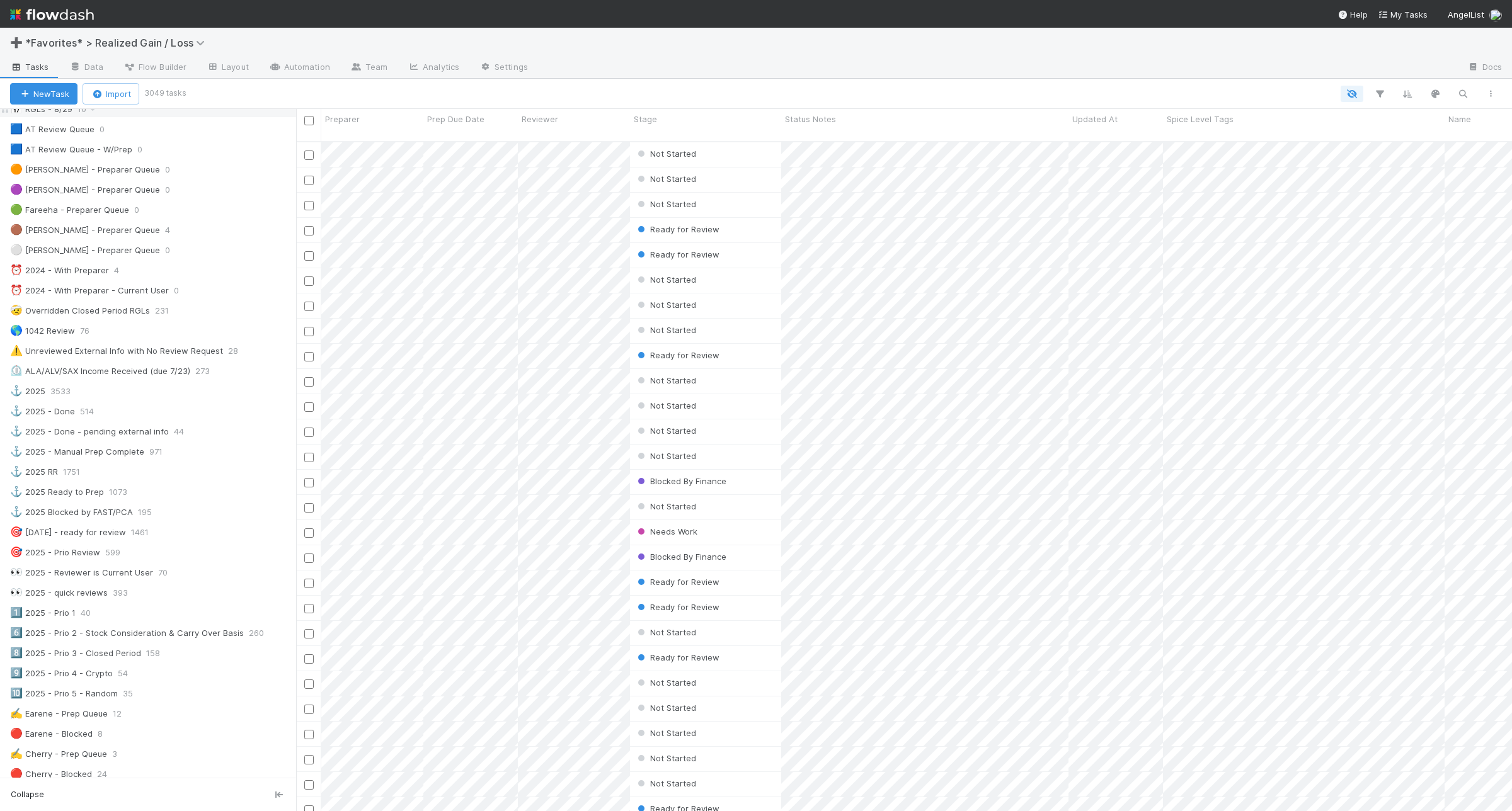
scroll to position [157, 0]
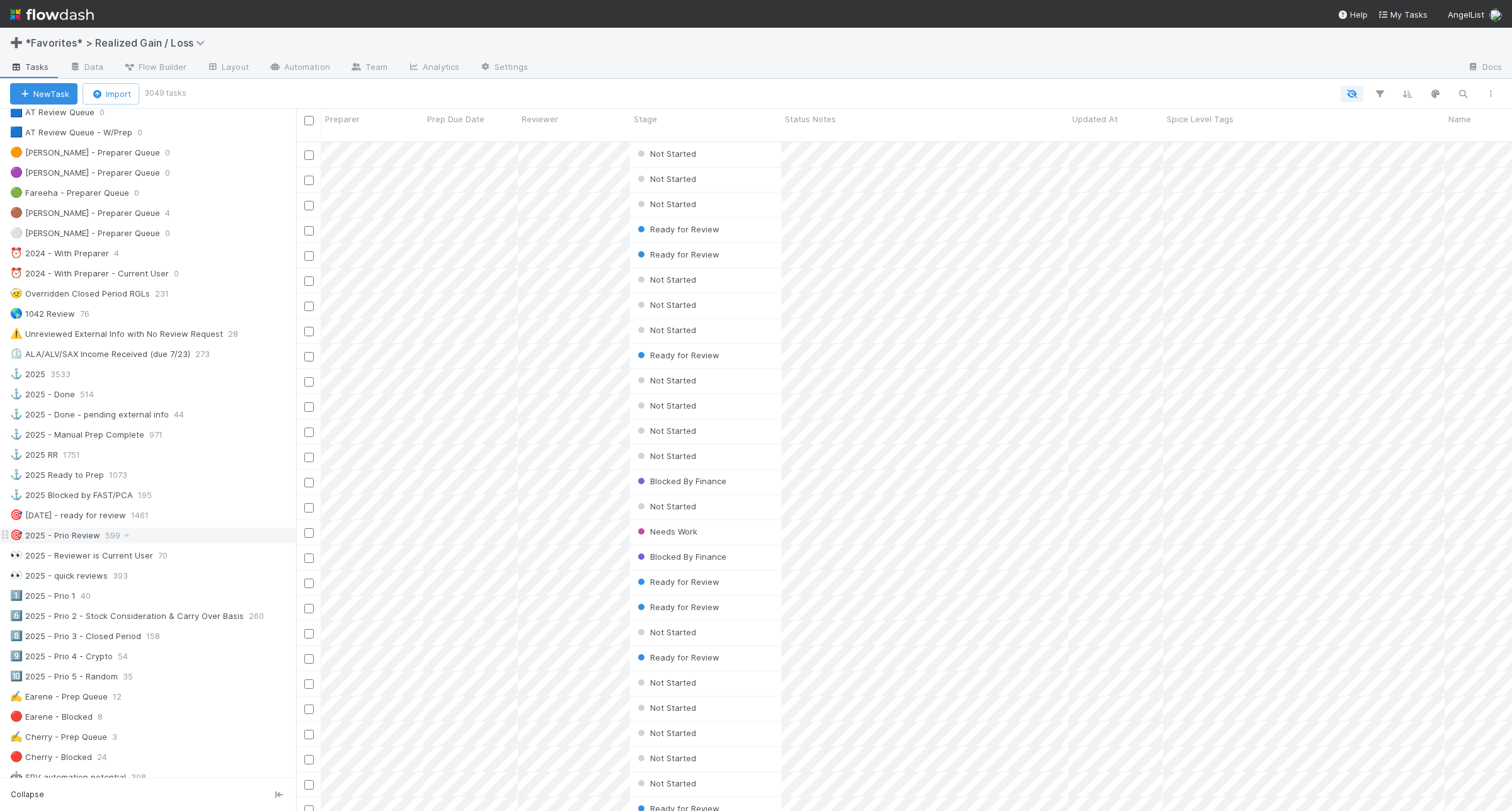
click at [202, 538] on div "🎯 2025 - Prio Review 599" at bounding box center [153, 536] width 286 height 16
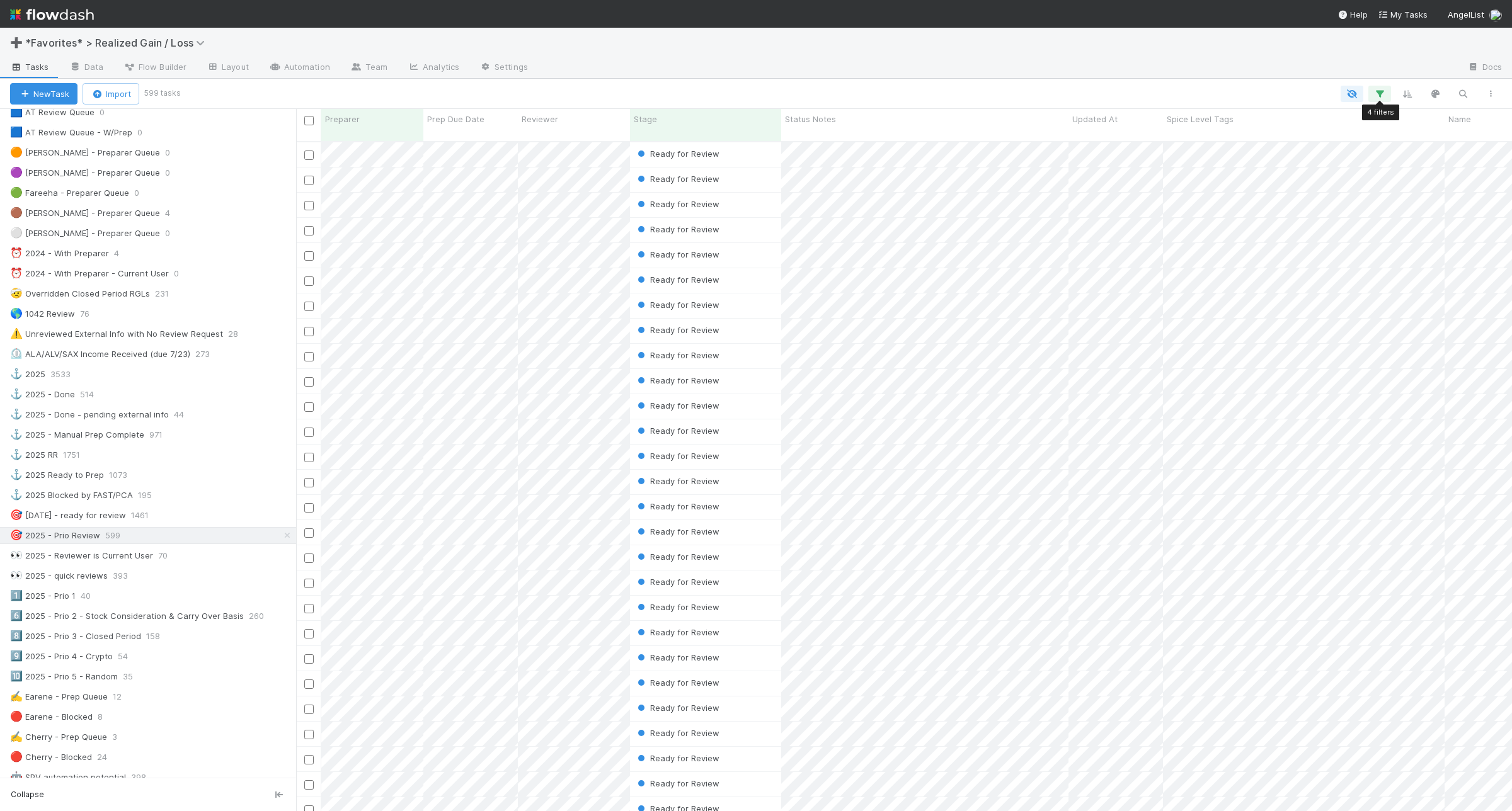
scroll to position [667, 1203]
click at [1384, 93] on icon "button" at bounding box center [1380, 94] width 13 height 12
click at [1035, 280] on link "And.." at bounding box center [1024, 278] width 39 height 18
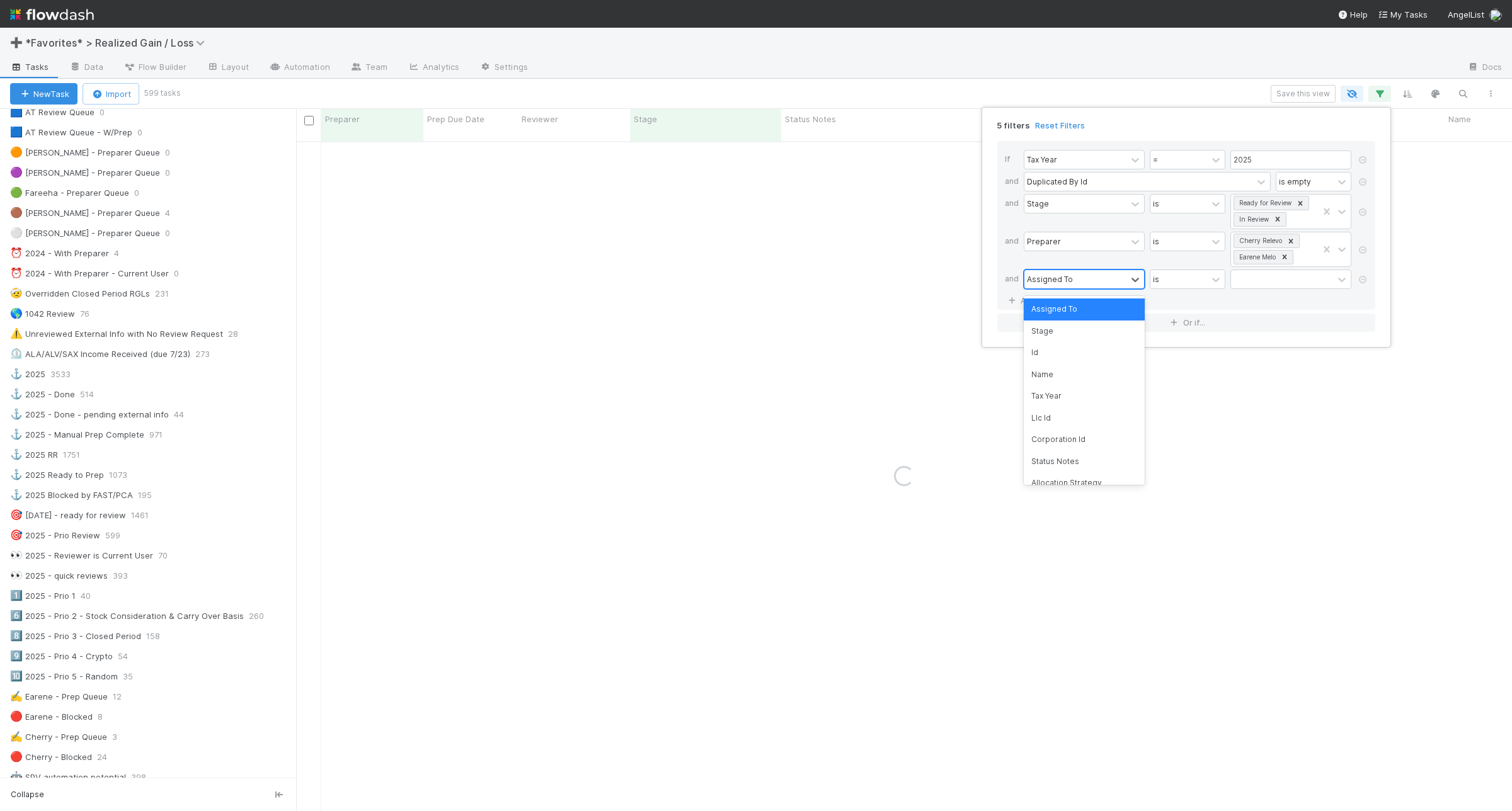
click at [1062, 288] on div "Assigned To" at bounding box center [1075, 279] width 102 height 18
type input "review"
click at [1183, 291] on div "Reviewer is" at bounding box center [1190, 280] width 333 height 22
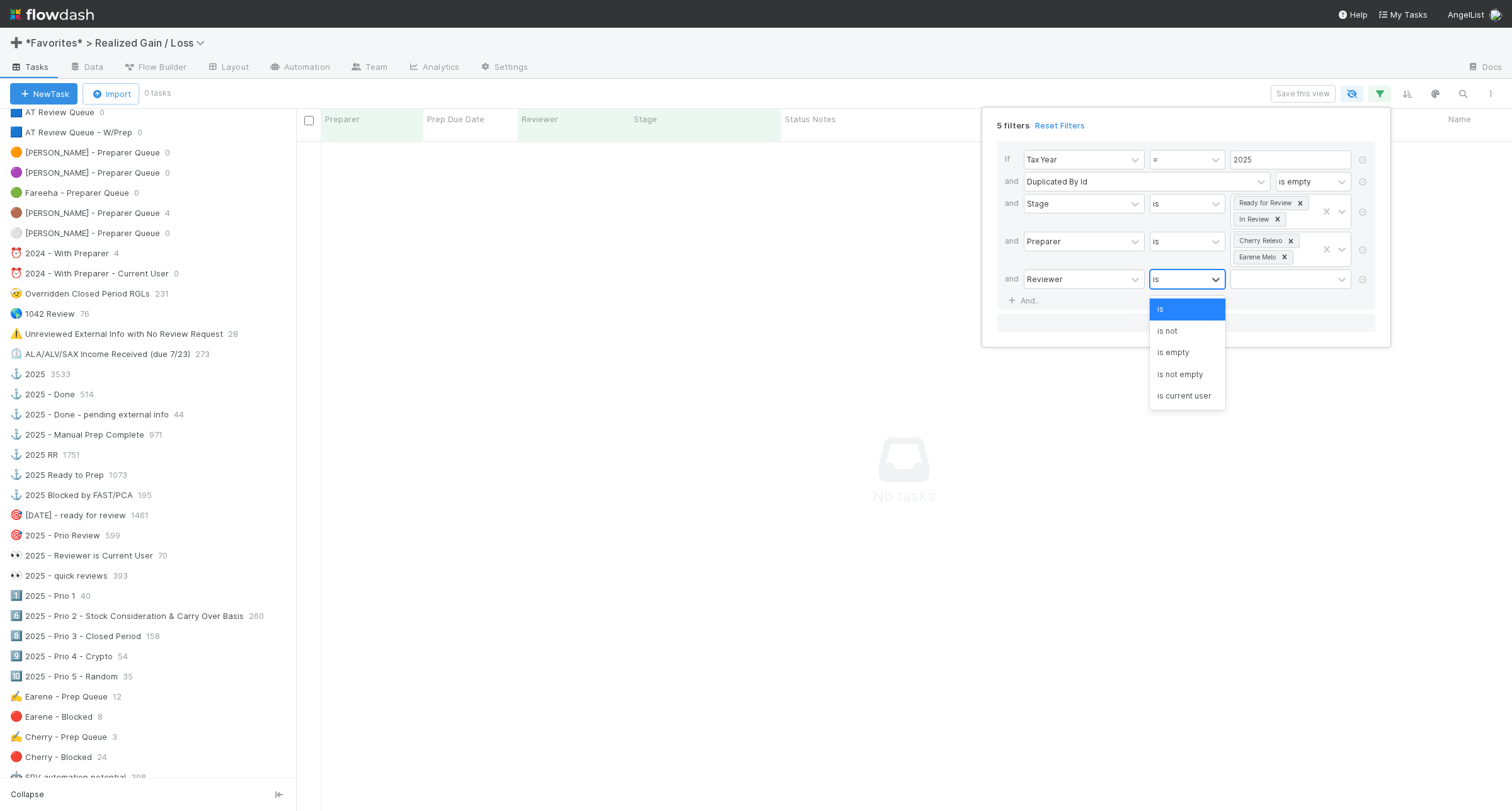
click at [1185, 281] on div "is" at bounding box center [1177, 279] width 56 height 18
click at [1193, 356] on div "is empty" at bounding box center [1187, 352] width 75 height 21
click at [1030, 306] on link "And.." at bounding box center [1024, 300] width 39 height 18
click at [1073, 310] on div "Assigned To" at bounding box center [1075, 301] width 102 height 18
type input "paral"
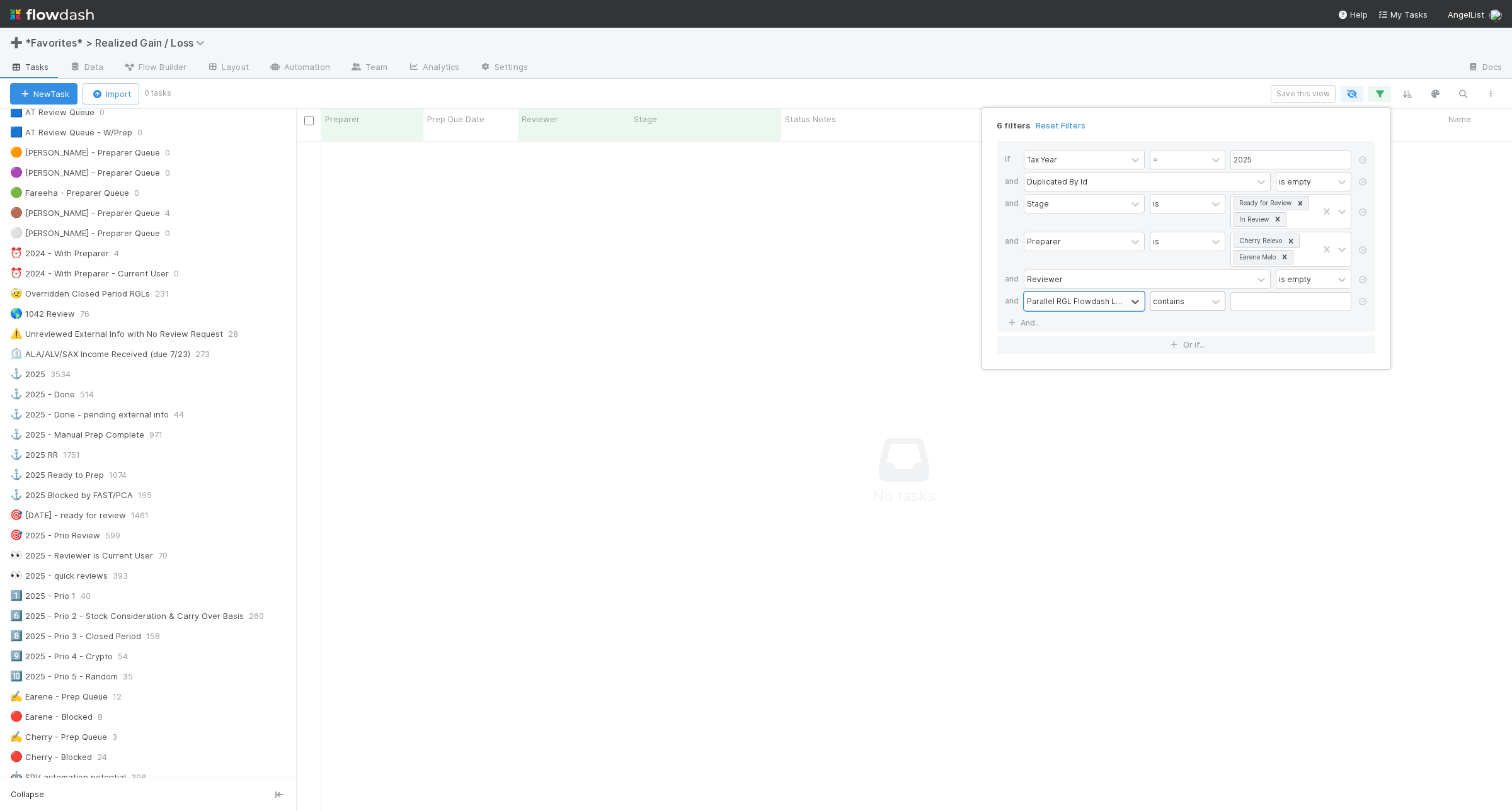
click at [1185, 303] on div "contains" at bounding box center [1177, 301] width 56 height 18
click at [1185, 492] on div "is empty" at bounding box center [1187, 495] width 75 height 21
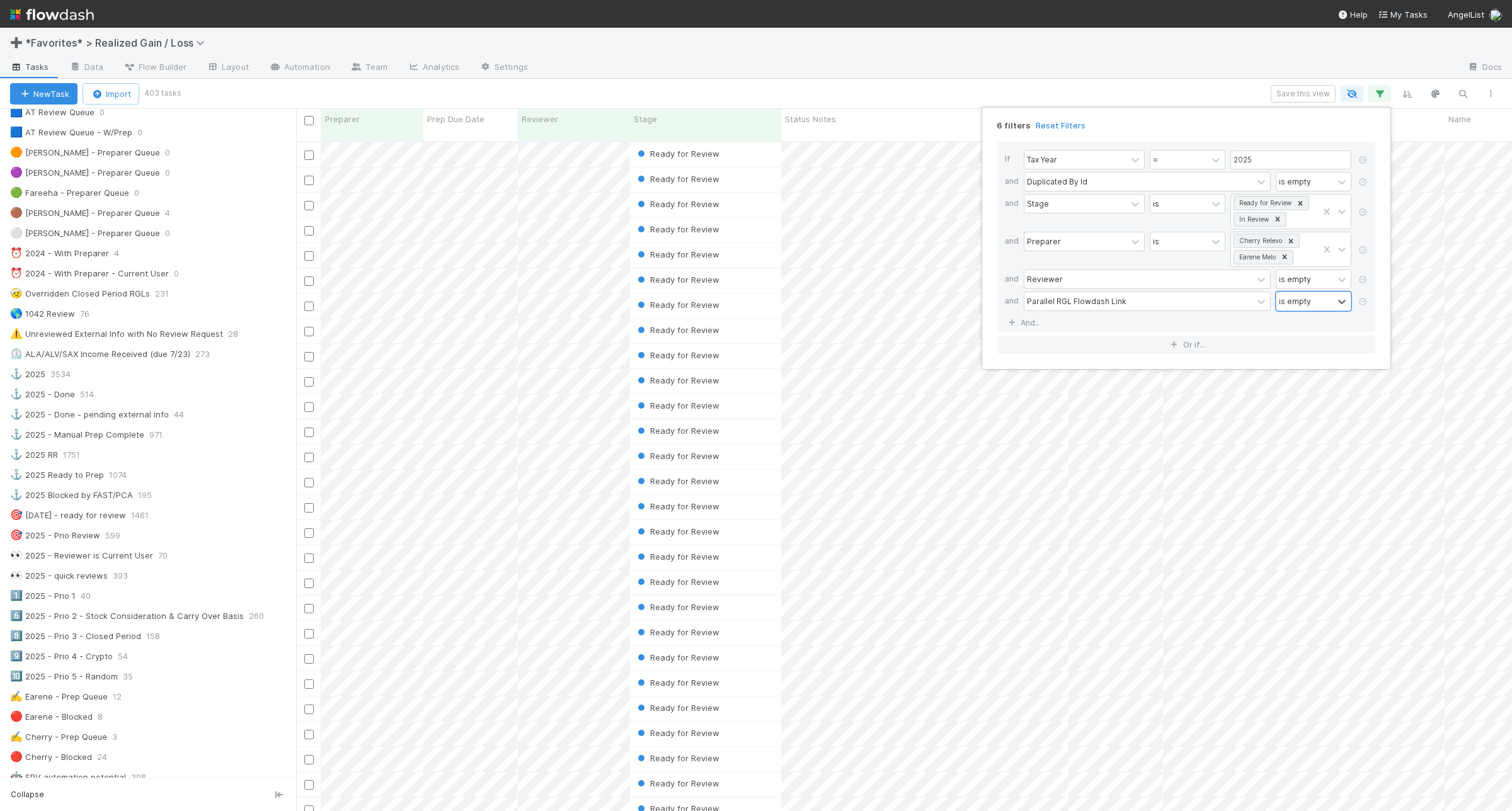
scroll to position [667, 1203]
click at [1037, 82] on div "6 filters Reset Filters If Tax Year = 2025 and Duplicated By Id is empty and St…" at bounding box center [756, 405] width 1512 height 811
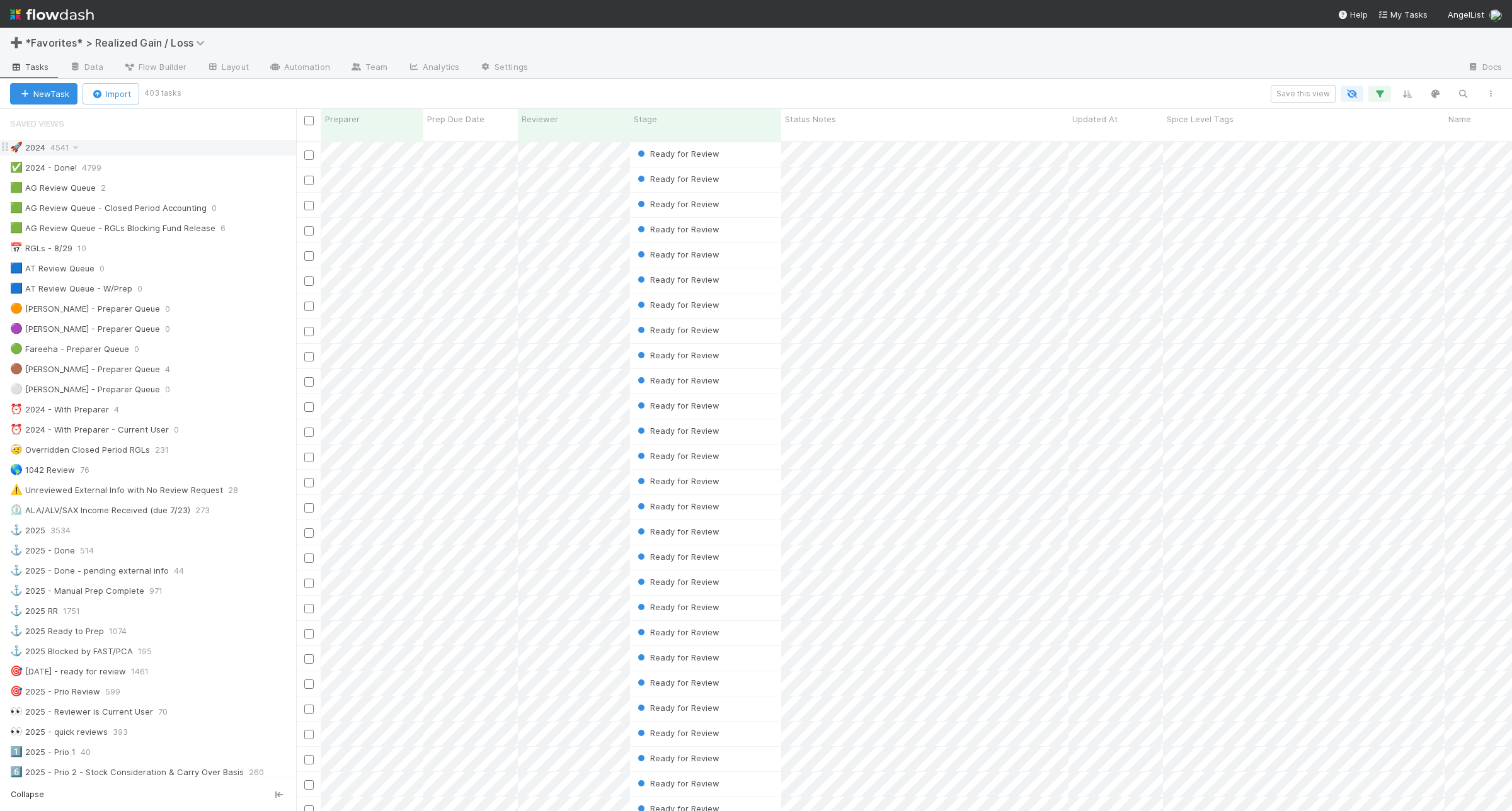
scroll to position [0, 0]
click at [1380, 97] on icon "button" at bounding box center [1380, 94] width 13 height 12
click at [1380, 97] on div "6 filters Reset Filters If Tax Year = 2025 and Duplicated By Id is empty and St…" at bounding box center [756, 405] width 1512 height 811
click at [1280, 111] on div "Spice Level Tags" at bounding box center [1304, 125] width 282 height 32
click at [1210, 117] on span "Spice Level Tags" at bounding box center [1200, 119] width 67 height 13
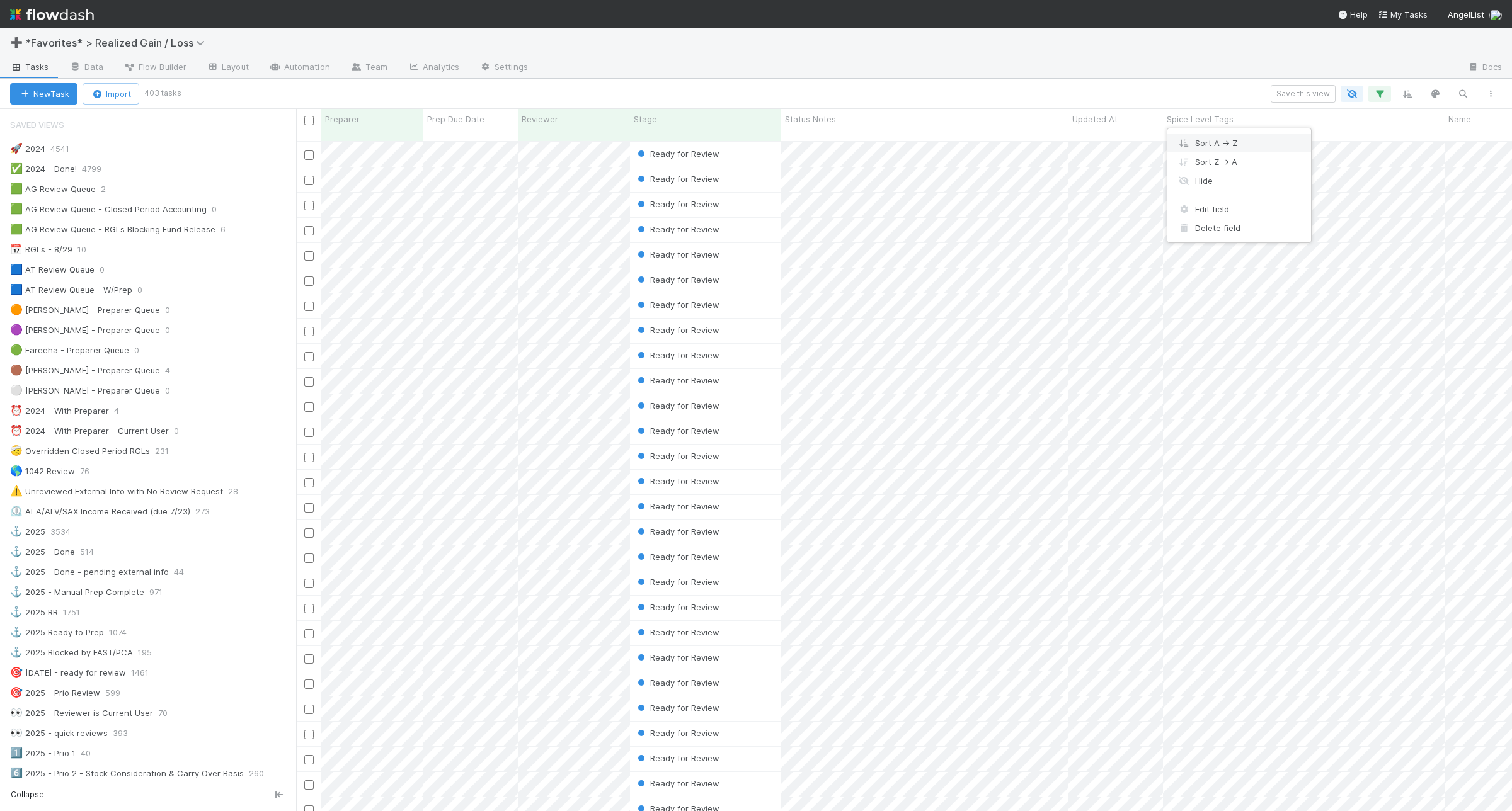
click at [1210, 137] on div "Sort A → Z" at bounding box center [1238, 142] width 144 height 19
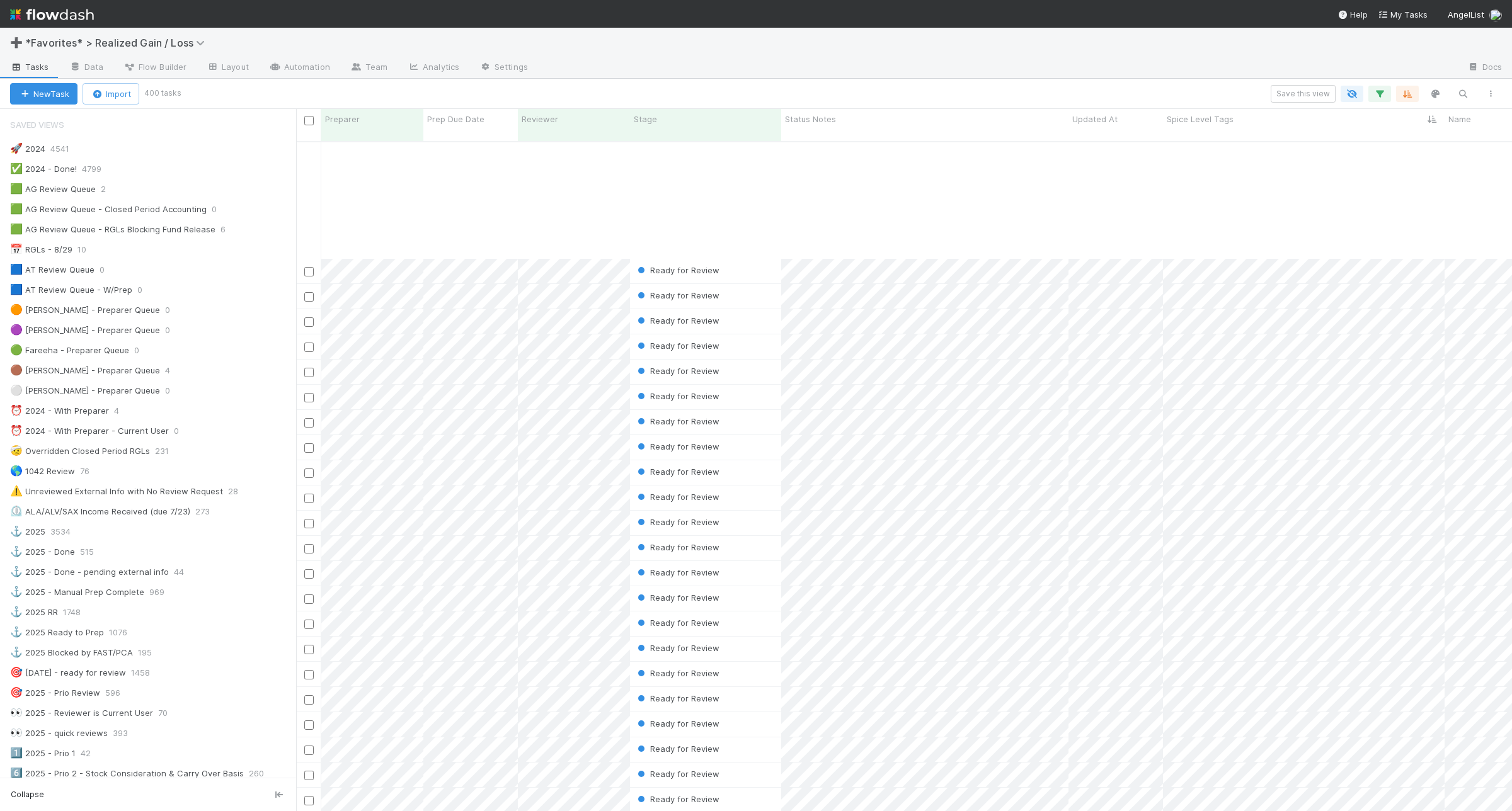
scroll to position [1652, 0]
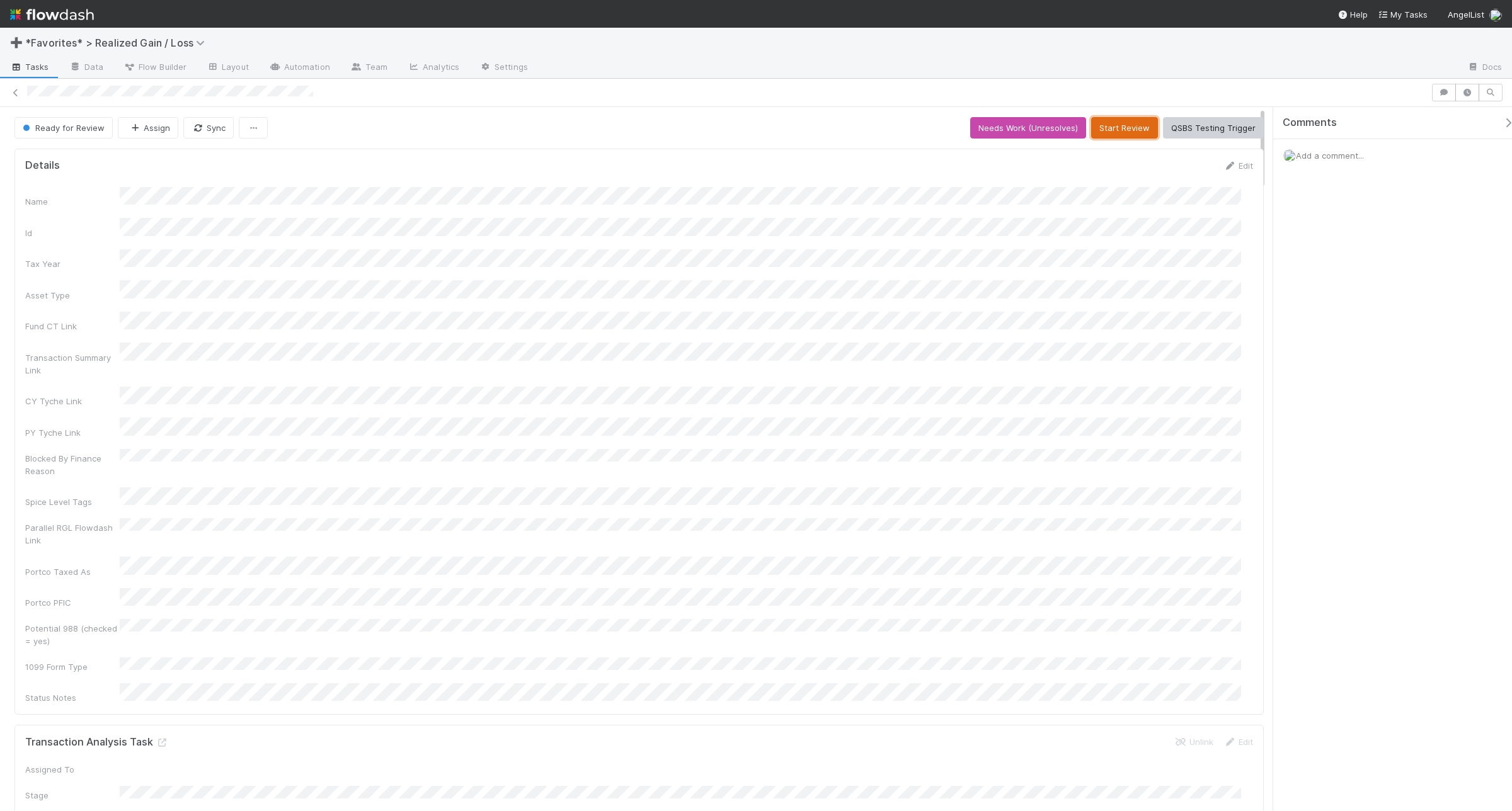
click at [1091, 127] on button "Start Review" at bounding box center [1124, 128] width 67 height 21
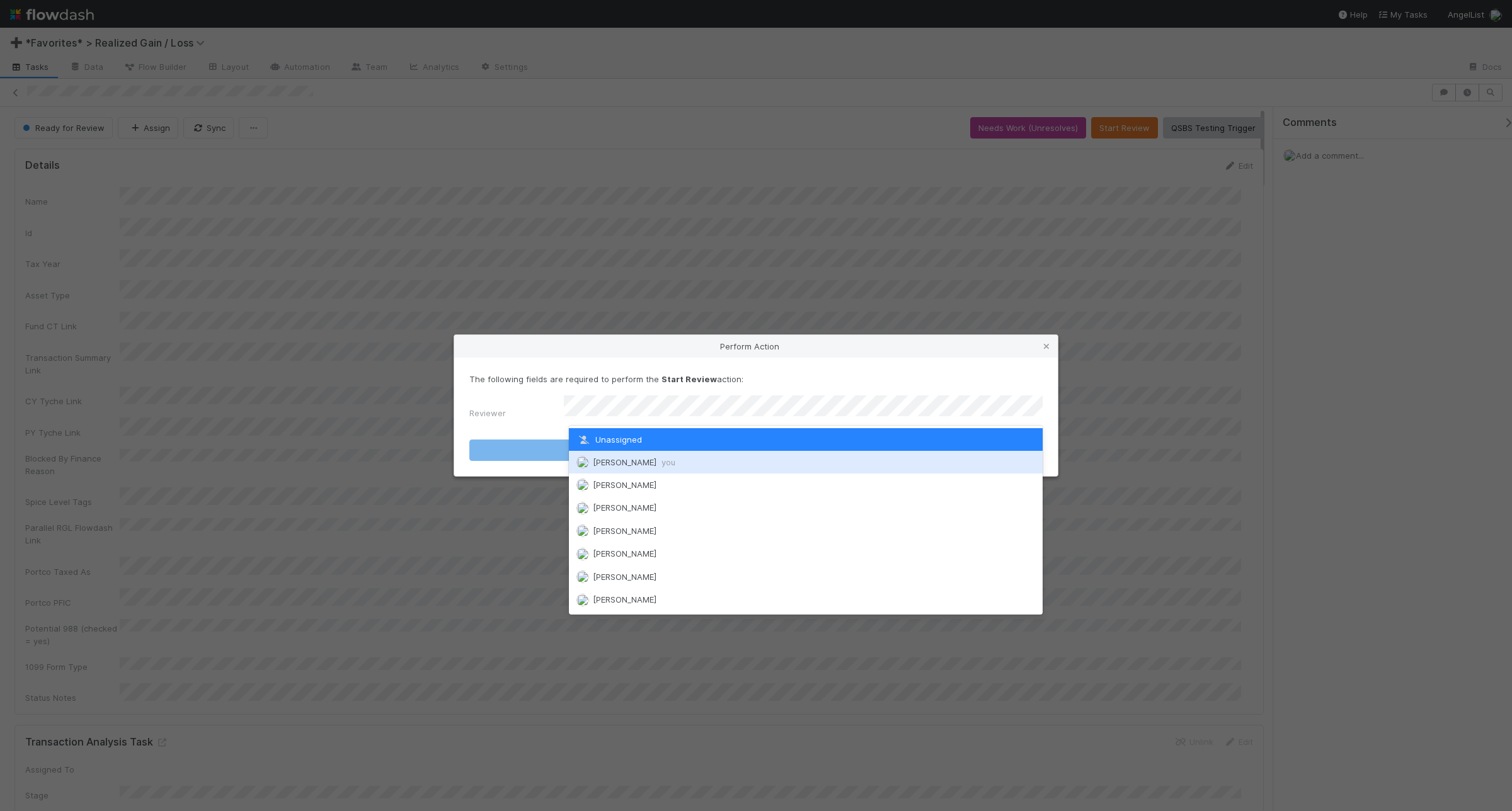
click at [652, 460] on span "Andrea Tidrow you" at bounding box center [633, 461] width 82 height 10
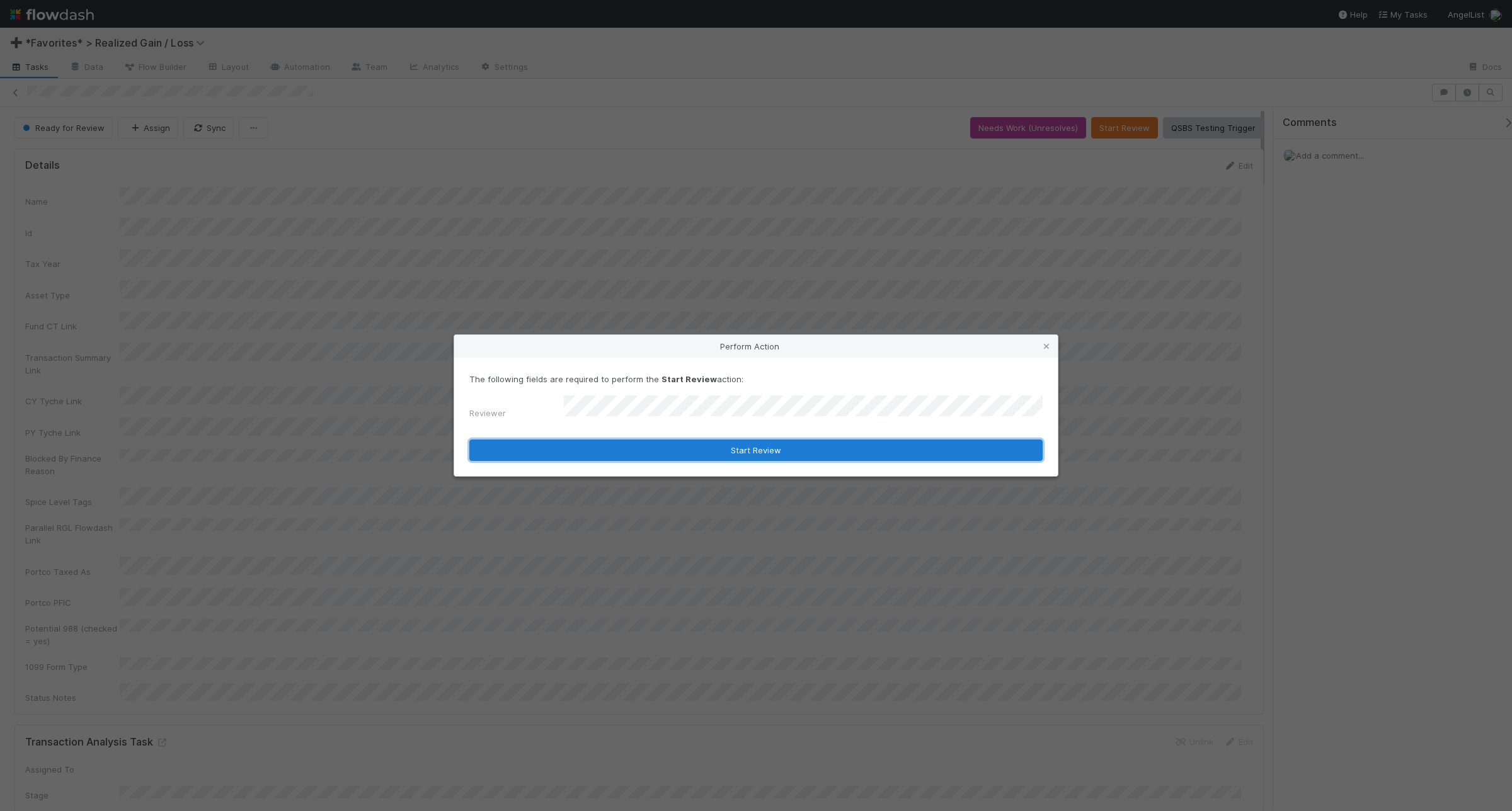
click at [657, 456] on button "Start Review" at bounding box center [755, 450] width 573 height 21
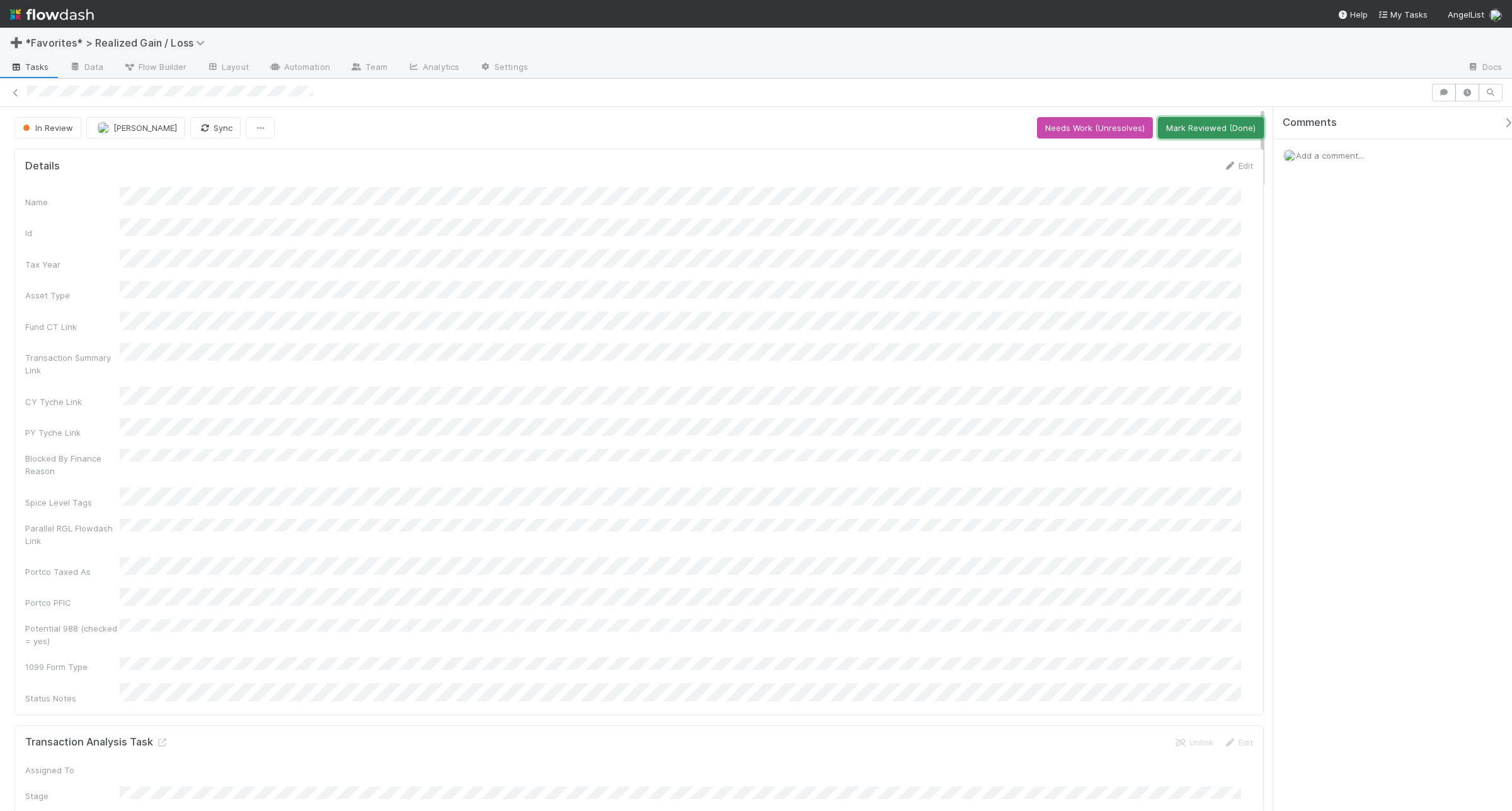
click at [1226, 134] on button "Mark Reviewed (Done)" at bounding box center [1210, 128] width 106 height 21
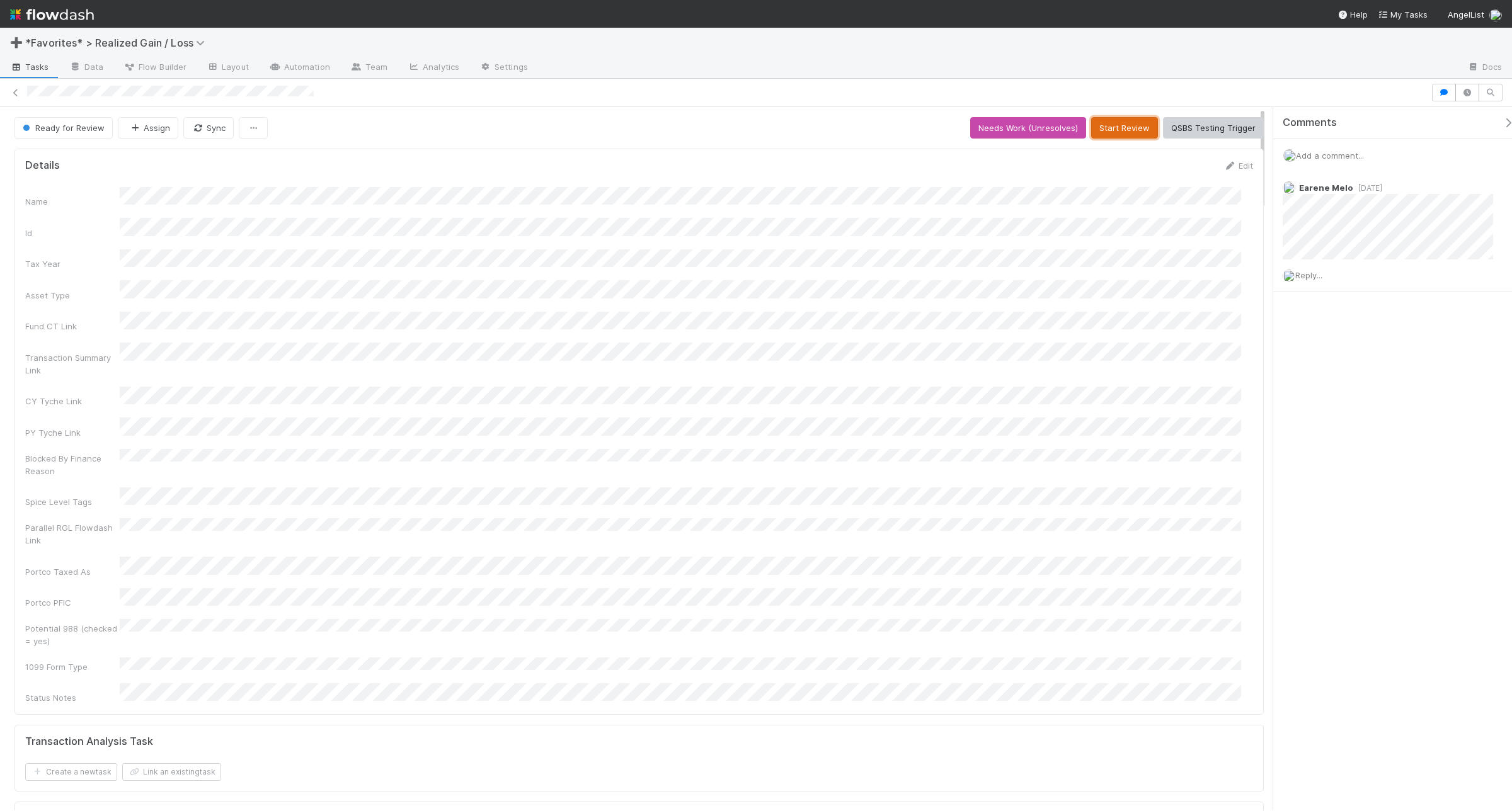
click at [1101, 132] on button "Start Review" at bounding box center [1124, 128] width 67 height 21
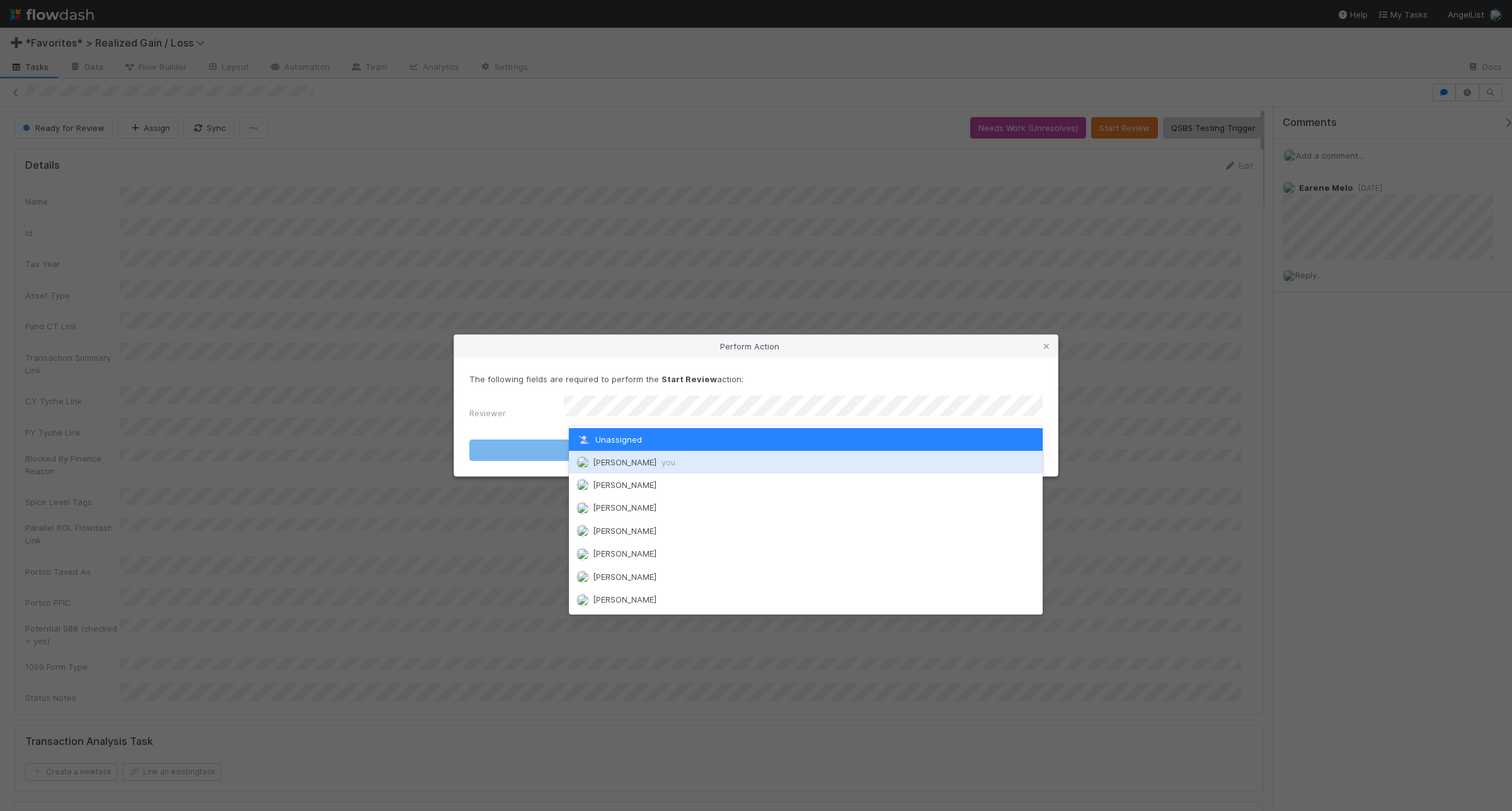
click at [750, 454] on div "[PERSON_NAME] you" at bounding box center [805, 461] width 473 height 22
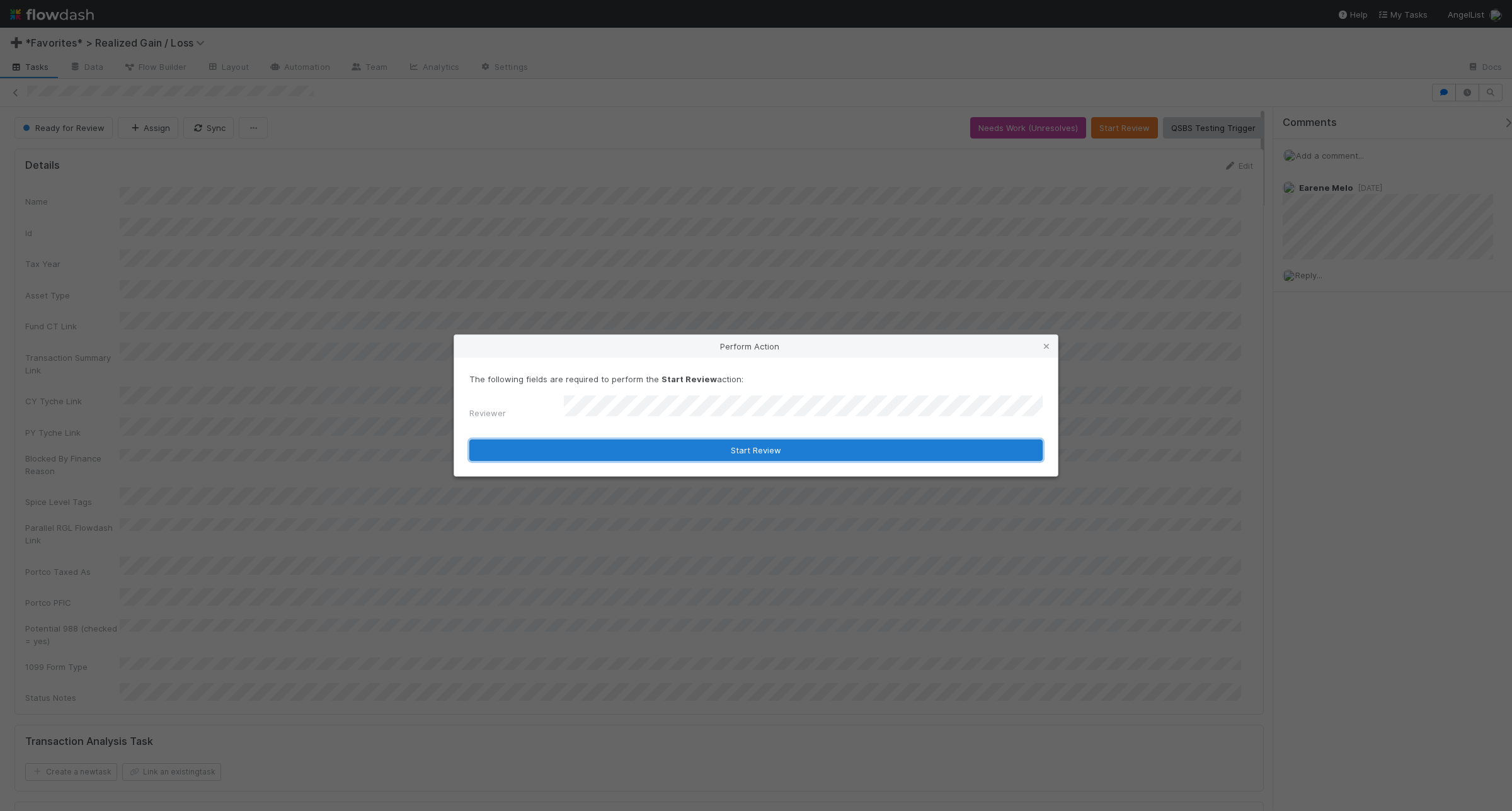
drag, startPoint x: 742, startPoint y: 444, endPoint x: 684, endPoint y: 444, distance: 58.0
click at [742, 444] on button "Start Review" at bounding box center [755, 450] width 573 height 21
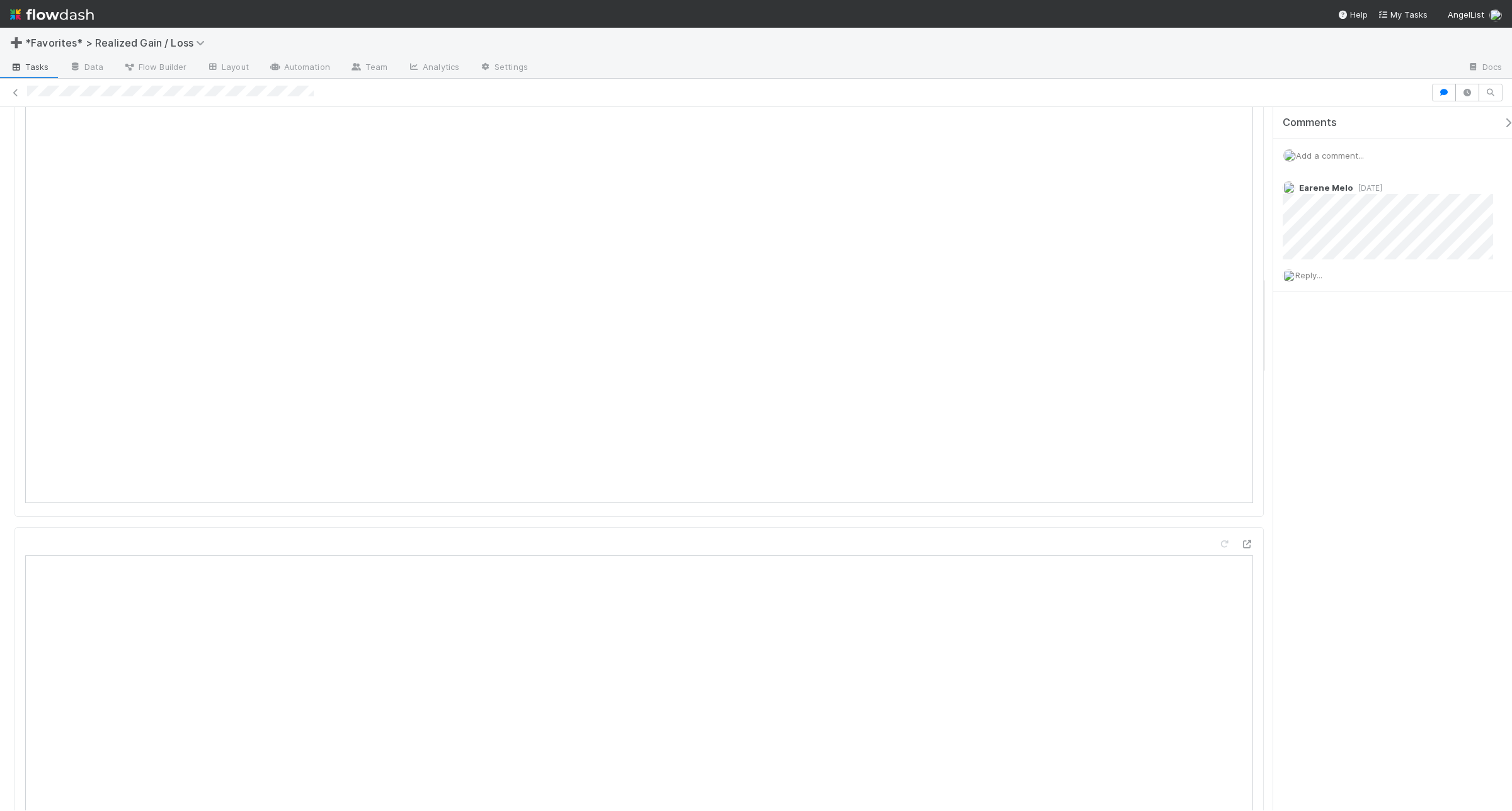
scroll to position [1180, 0]
click at [1209, 157] on span "Add a comment..." at bounding box center [1329, 155] width 68 height 10
click at [1209, 471] on button "Add Comment" at bounding box center [1329, 476] width 73 height 21
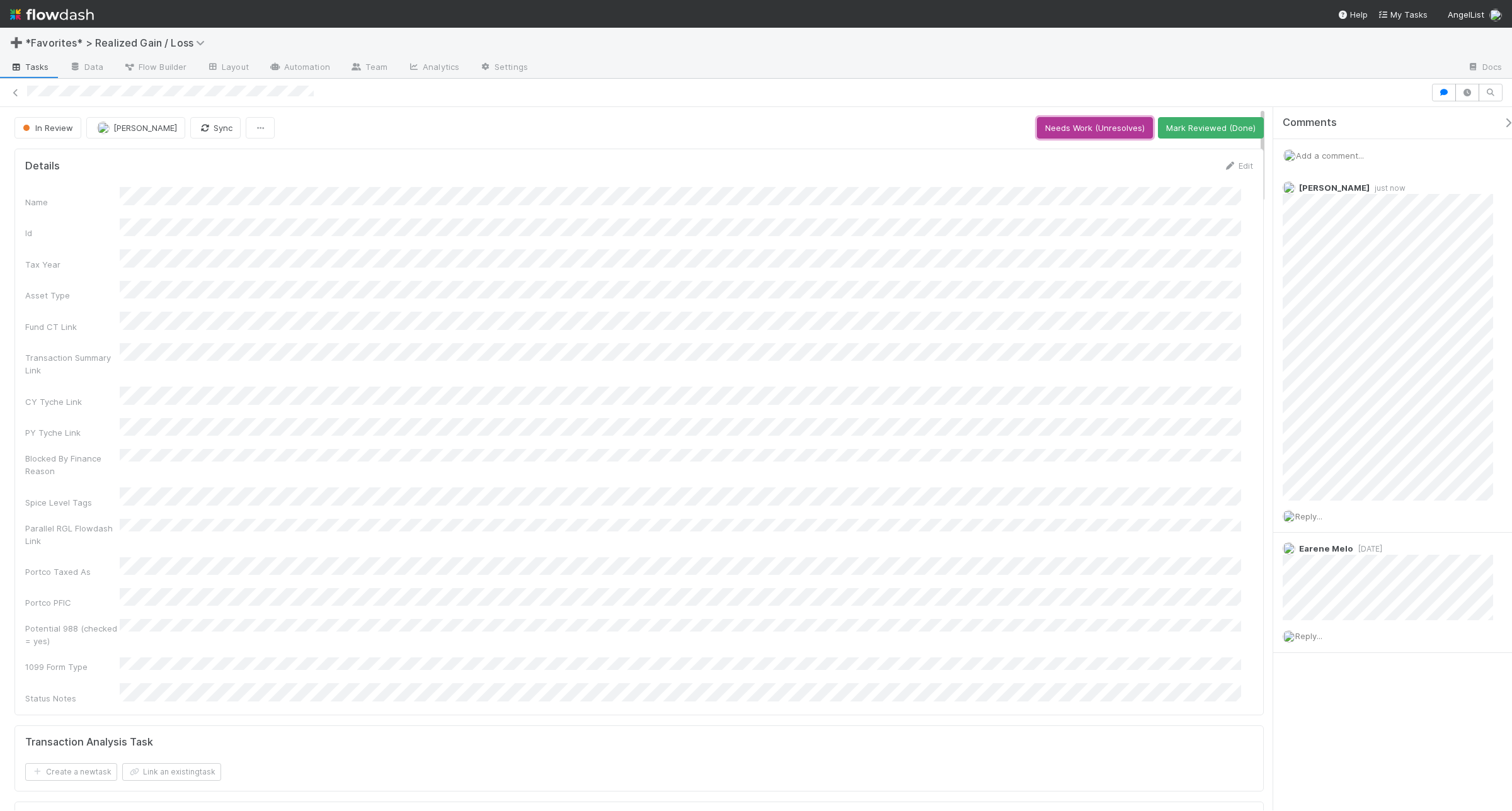
click at [1081, 129] on button "Needs Work (Unresolves)" at bounding box center [1095, 128] width 116 height 21
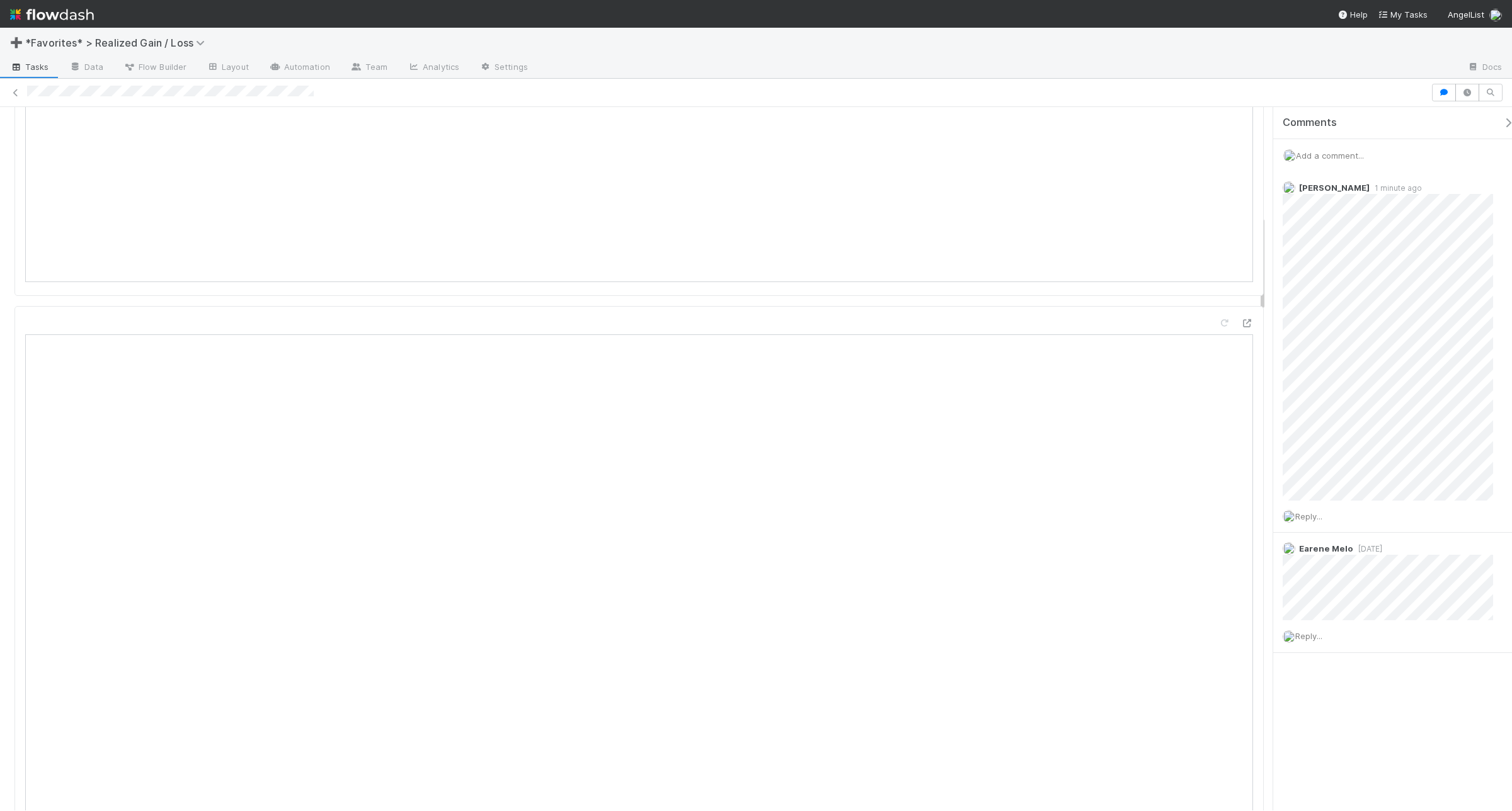
scroll to position [944, 0]
click at [1209, 189] on icon at bounding box center [1487, 188] width 13 height 8
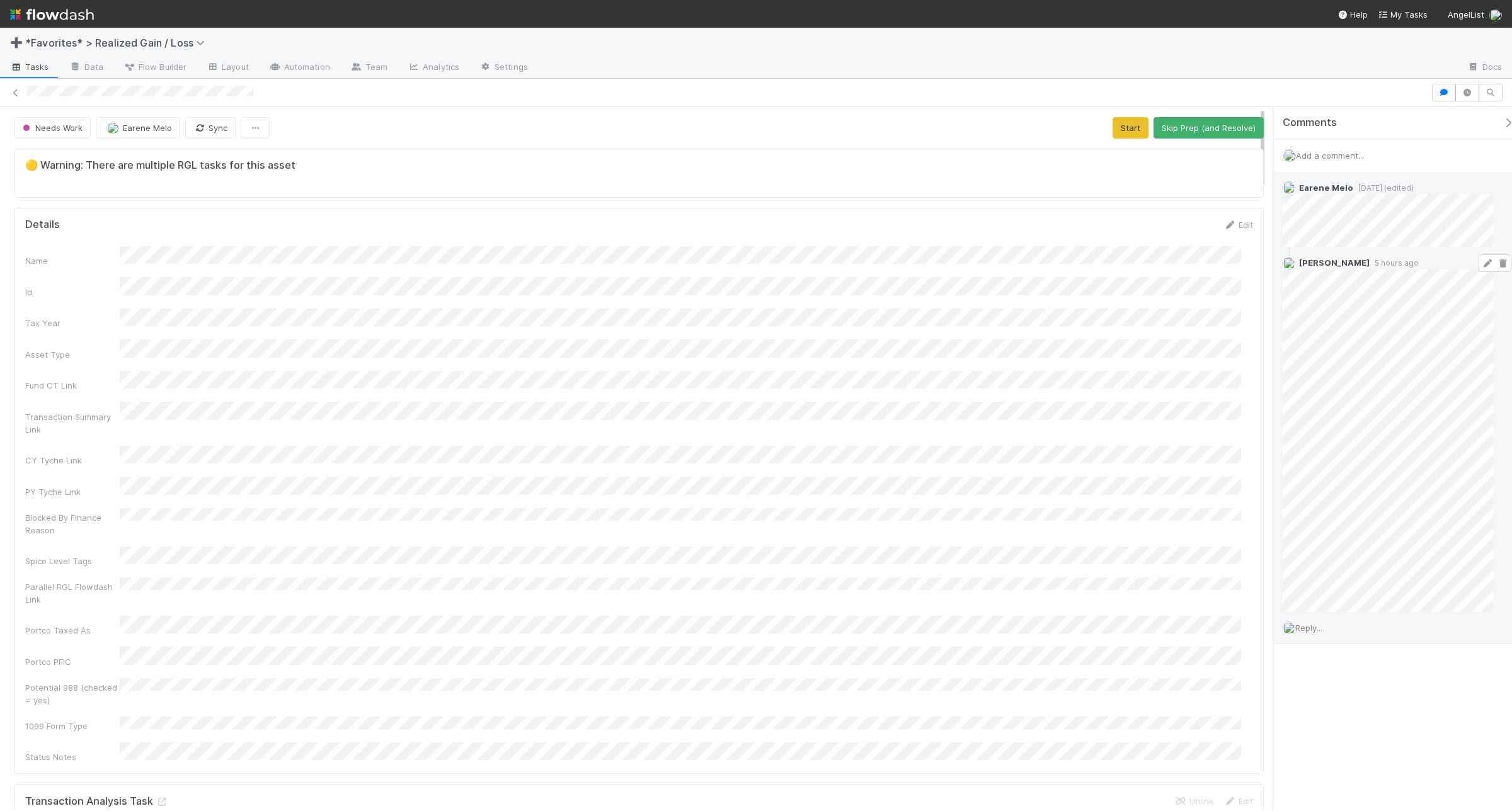
click at [1495, 395] on div "[PERSON_NAME] 5 hours ago" at bounding box center [1394, 429] width 242 height 365
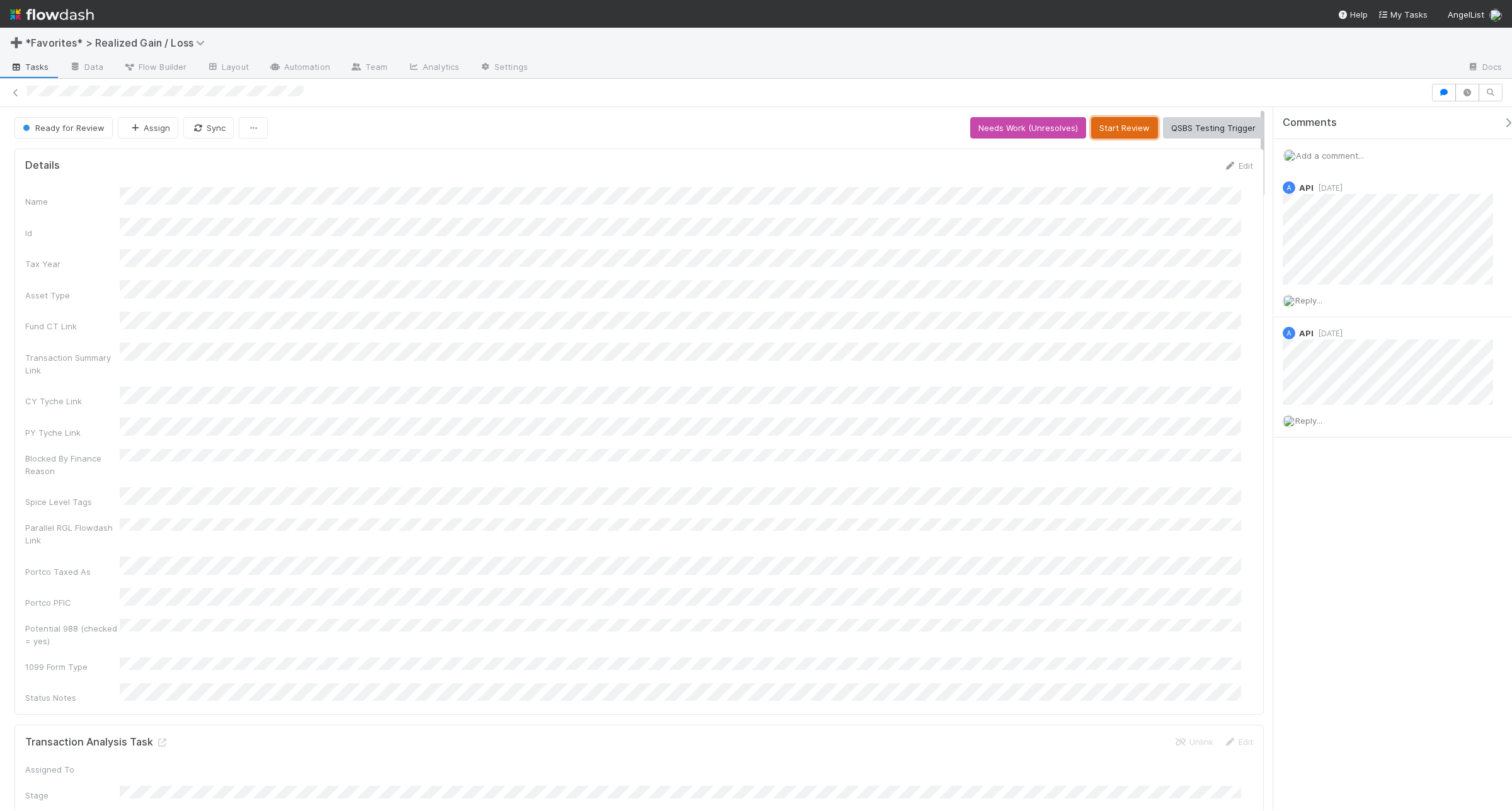
click at [1113, 124] on button "Start Review" at bounding box center [1124, 128] width 67 height 21
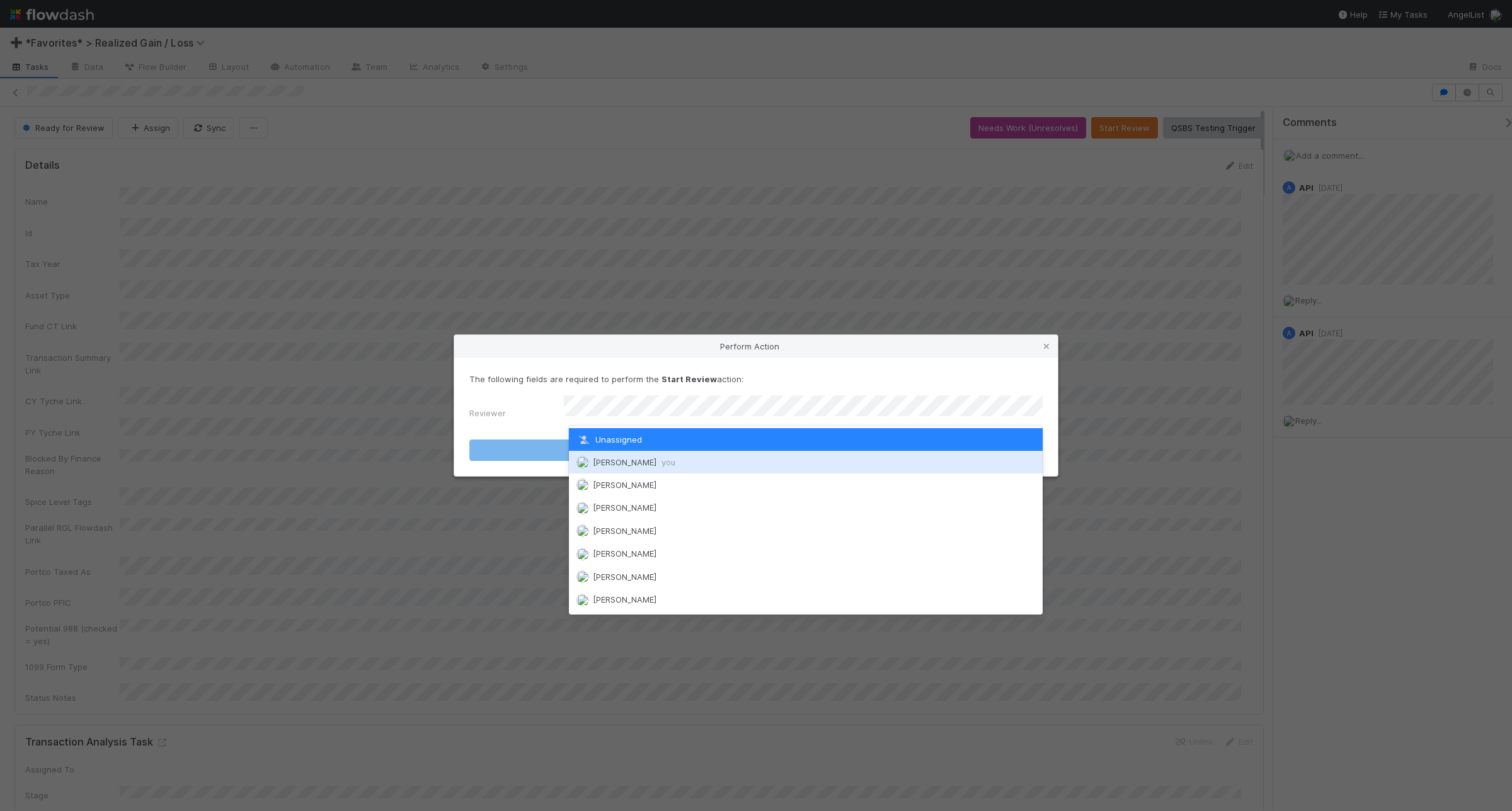
click at [771, 466] on div "[PERSON_NAME] you" at bounding box center [805, 461] width 473 height 22
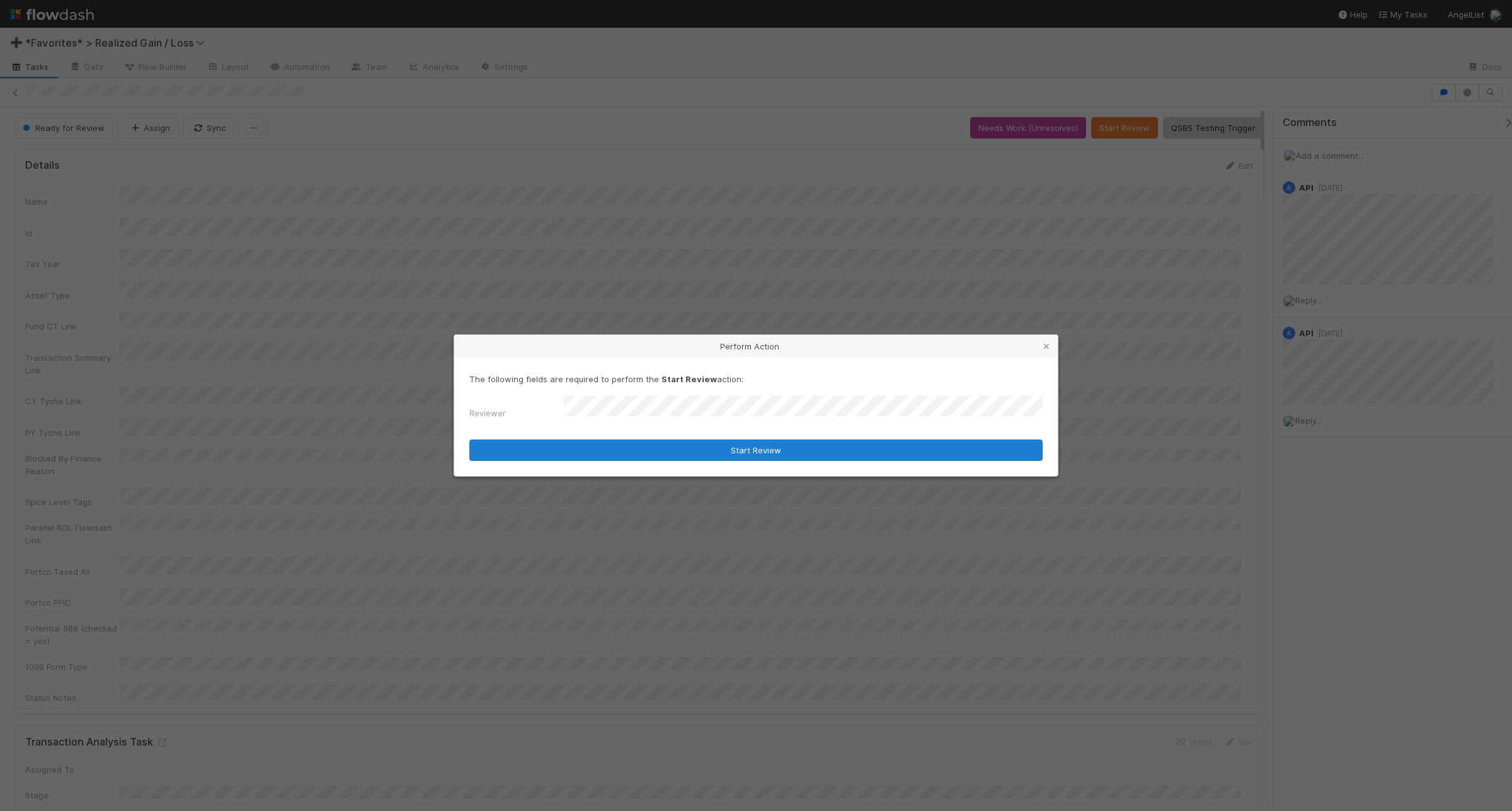
click at [716, 435] on form "The following fields are required to perform the Start Review action: Reviewer …" at bounding box center [755, 417] width 573 height 89
click at [716, 448] on button "Start Review" at bounding box center [755, 450] width 573 height 21
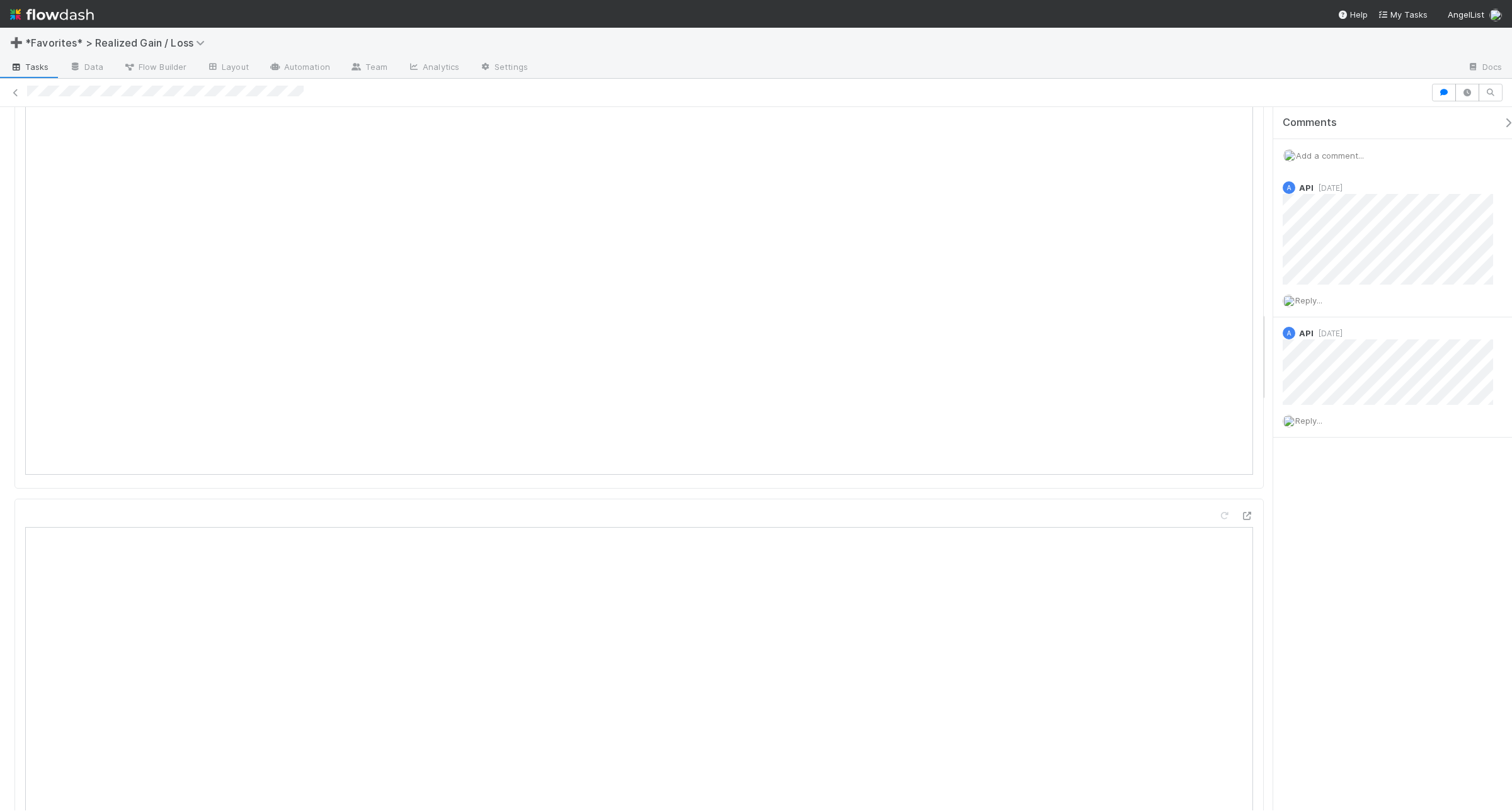
scroll to position [1702, 0]
click at [1209, 155] on span "Add a comment..." at bounding box center [1329, 155] width 68 height 10
click at [1209, 353] on button "Add Comment" at bounding box center [1329, 350] width 73 height 21
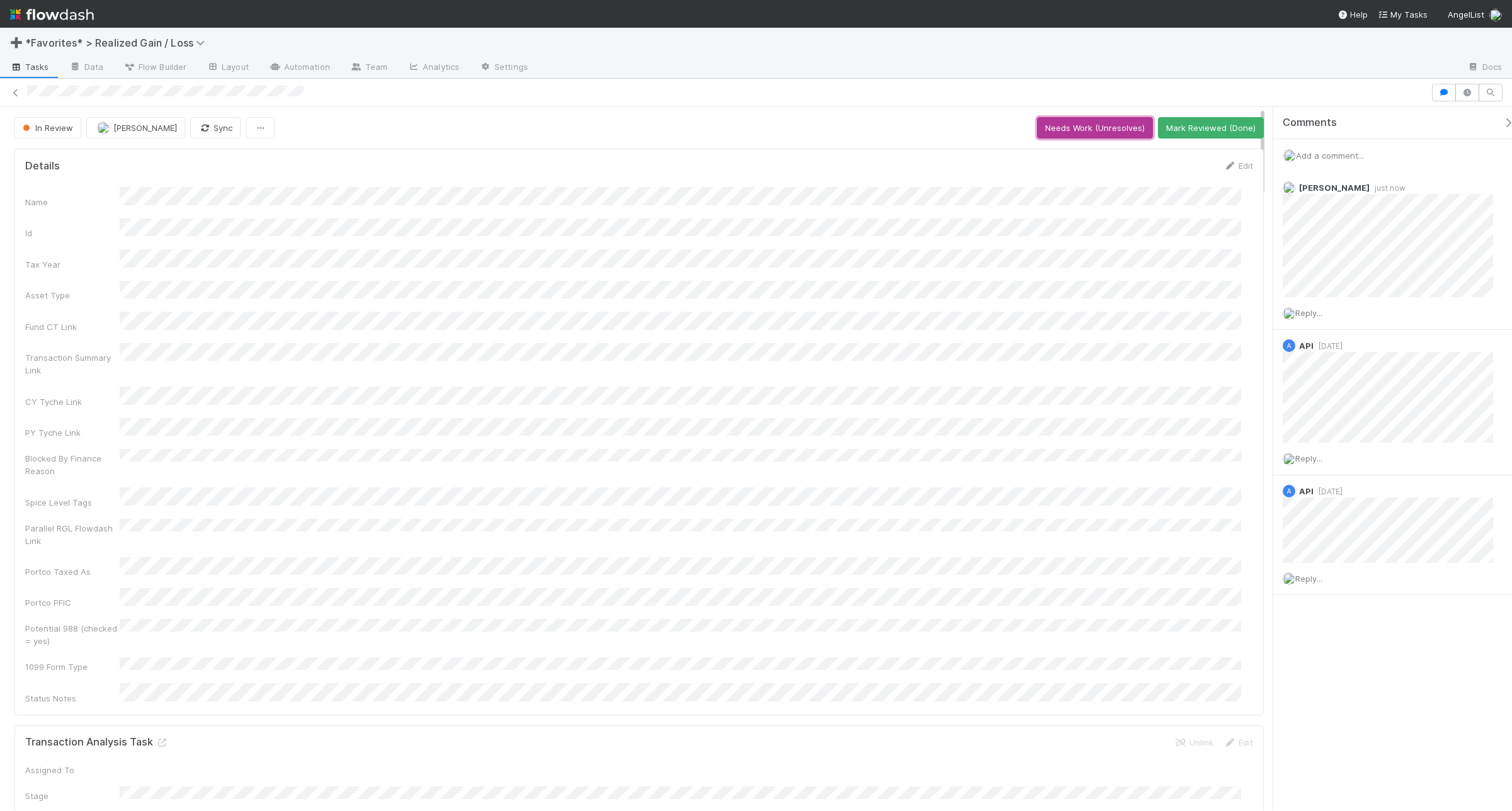
click at [1094, 133] on button "Needs Work (Unresolves)" at bounding box center [1095, 128] width 116 height 21
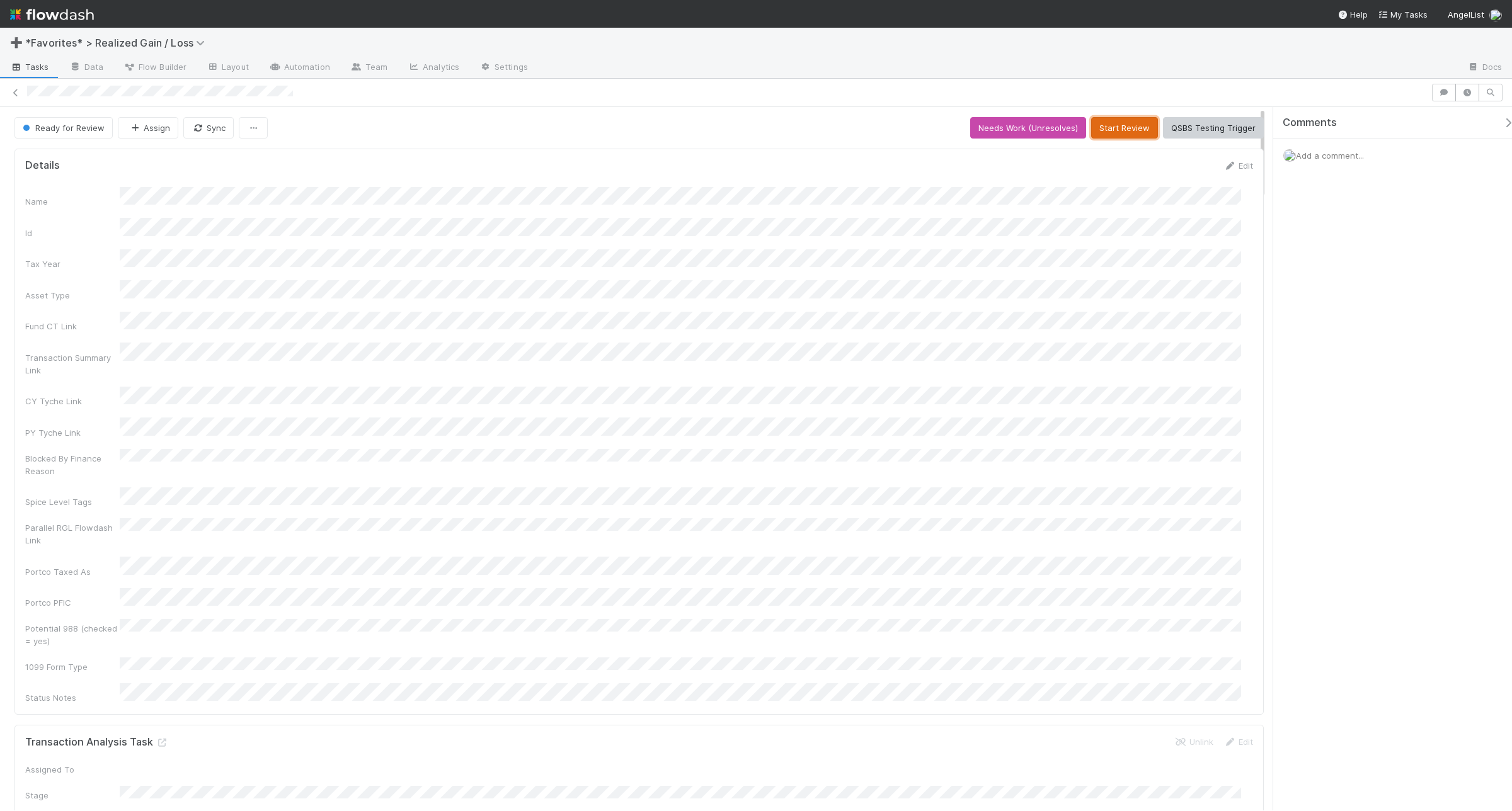
click at [1099, 123] on button "Start Review" at bounding box center [1124, 128] width 67 height 21
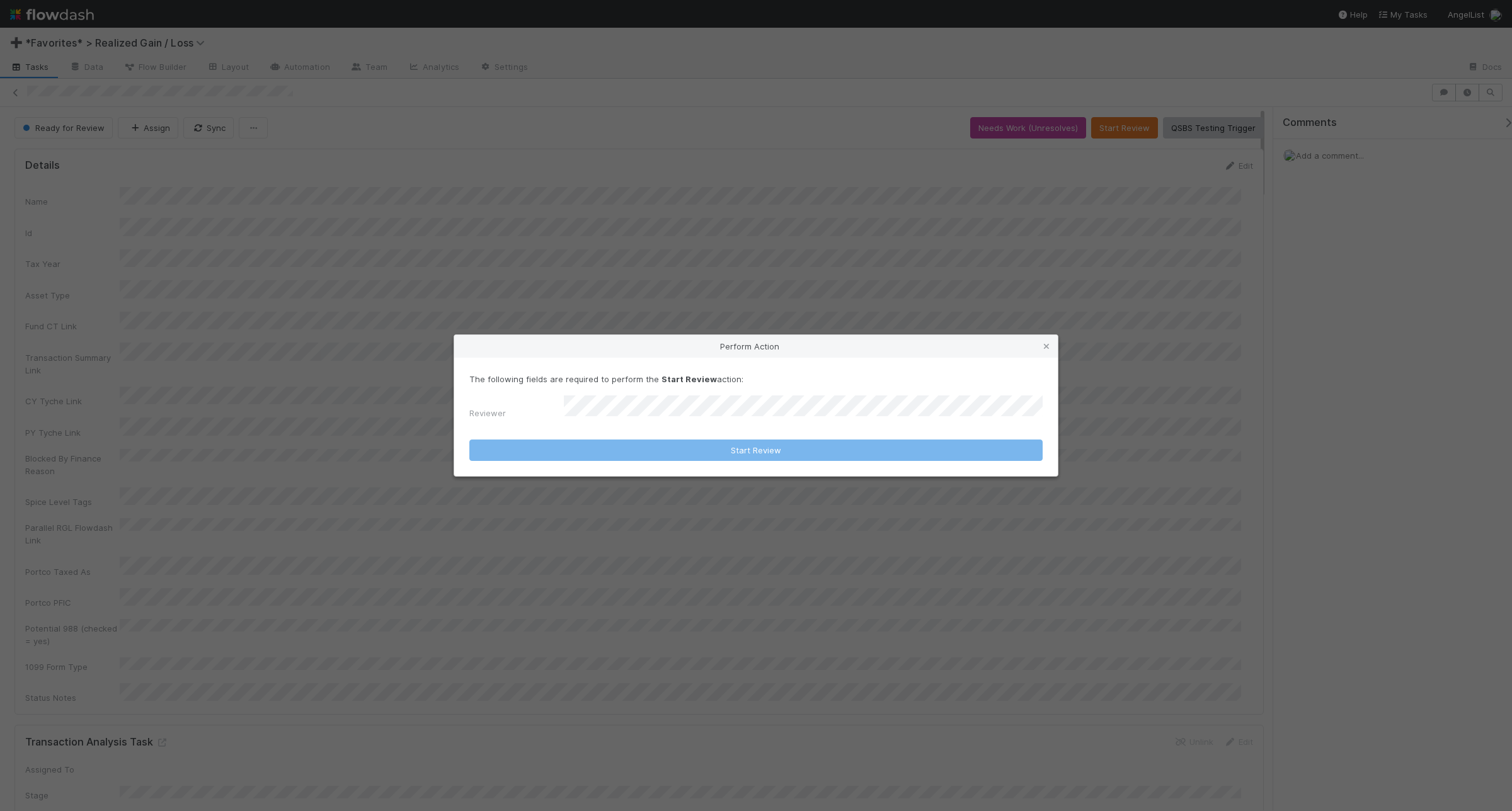
scroll to position [243, 1203]
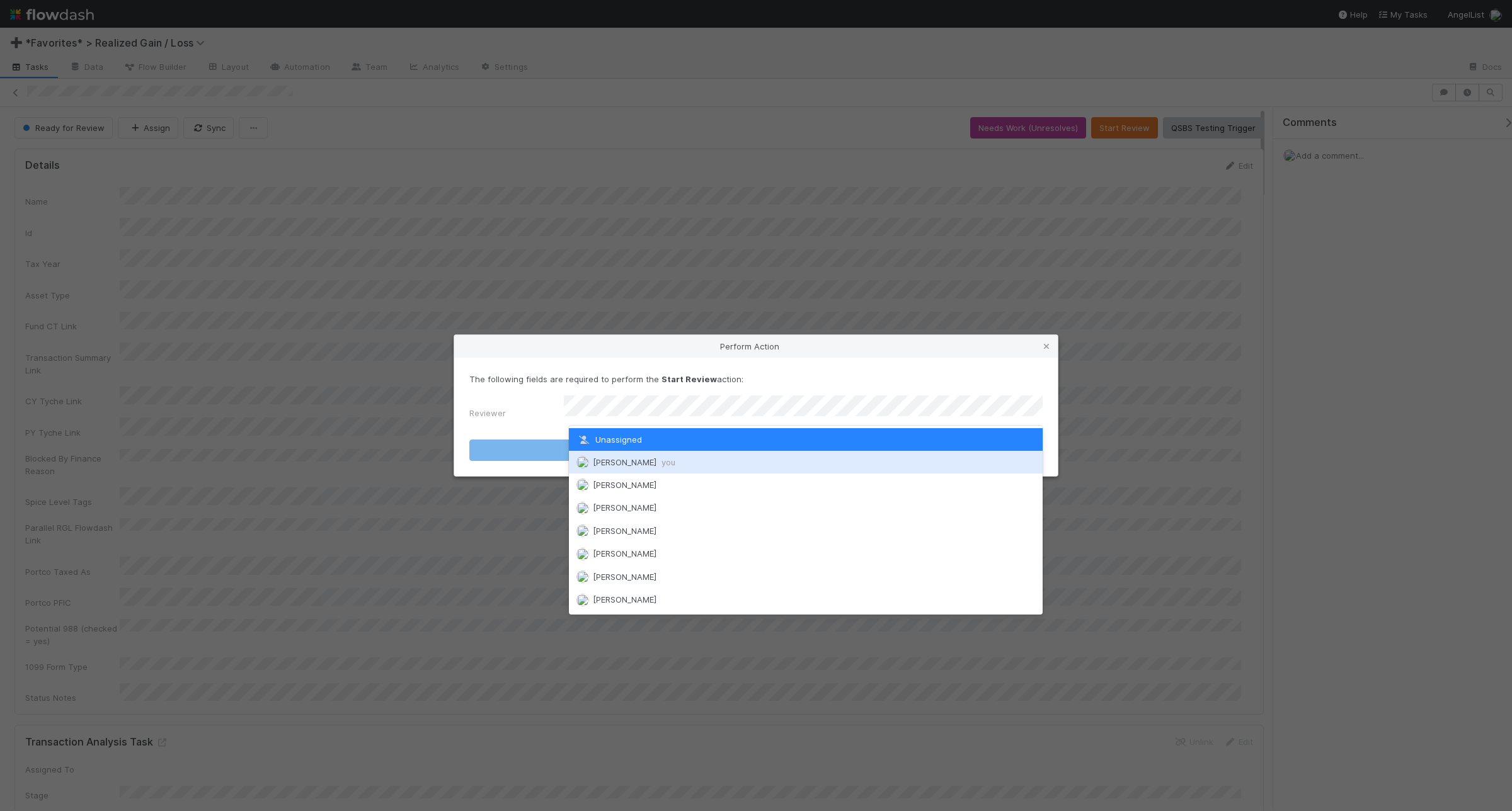
click at [762, 460] on div "[PERSON_NAME] you" at bounding box center [805, 461] width 473 height 22
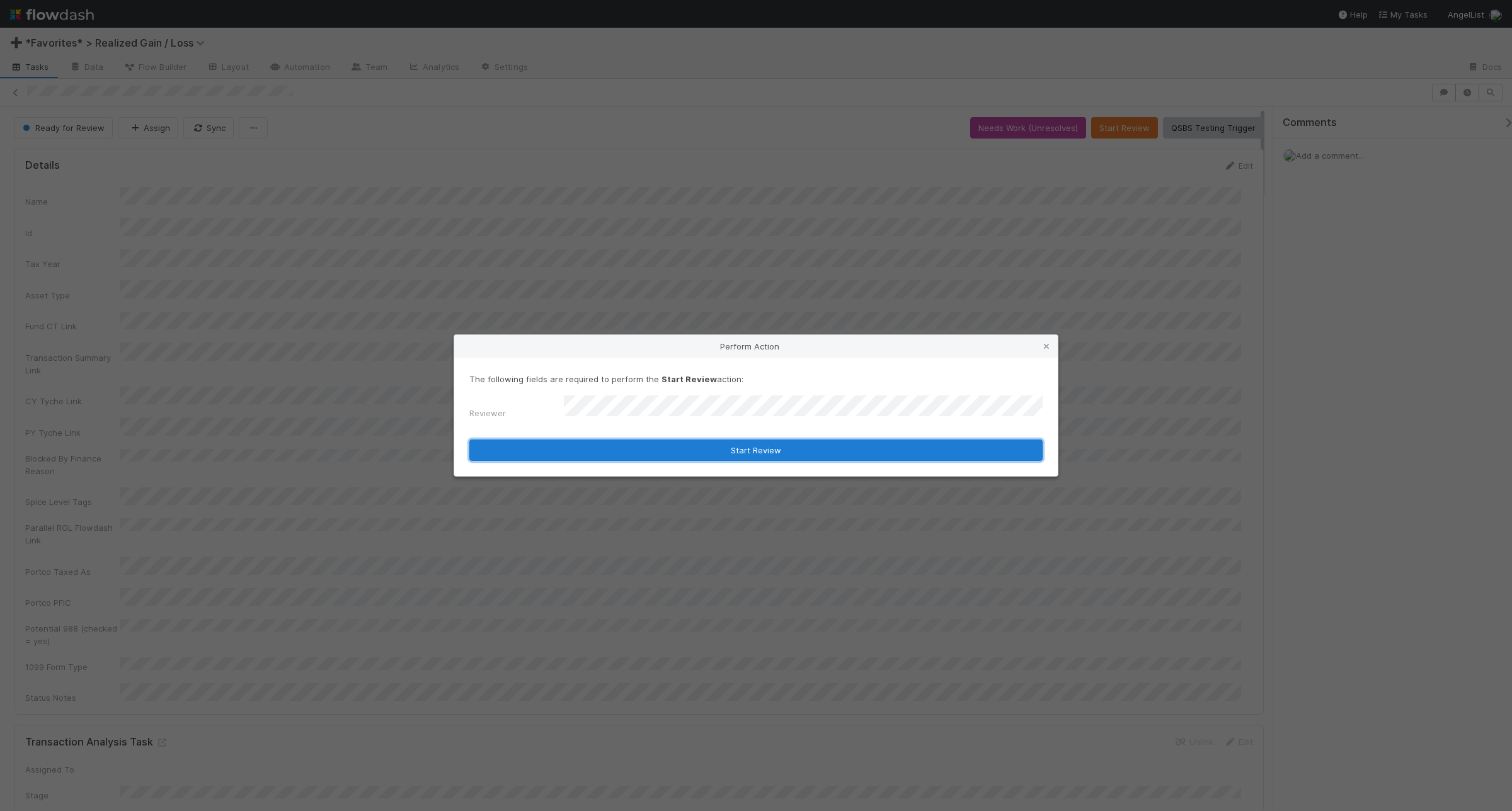
click at [769, 448] on button "Start Review" at bounding box center [755, 450] width 573 height 21
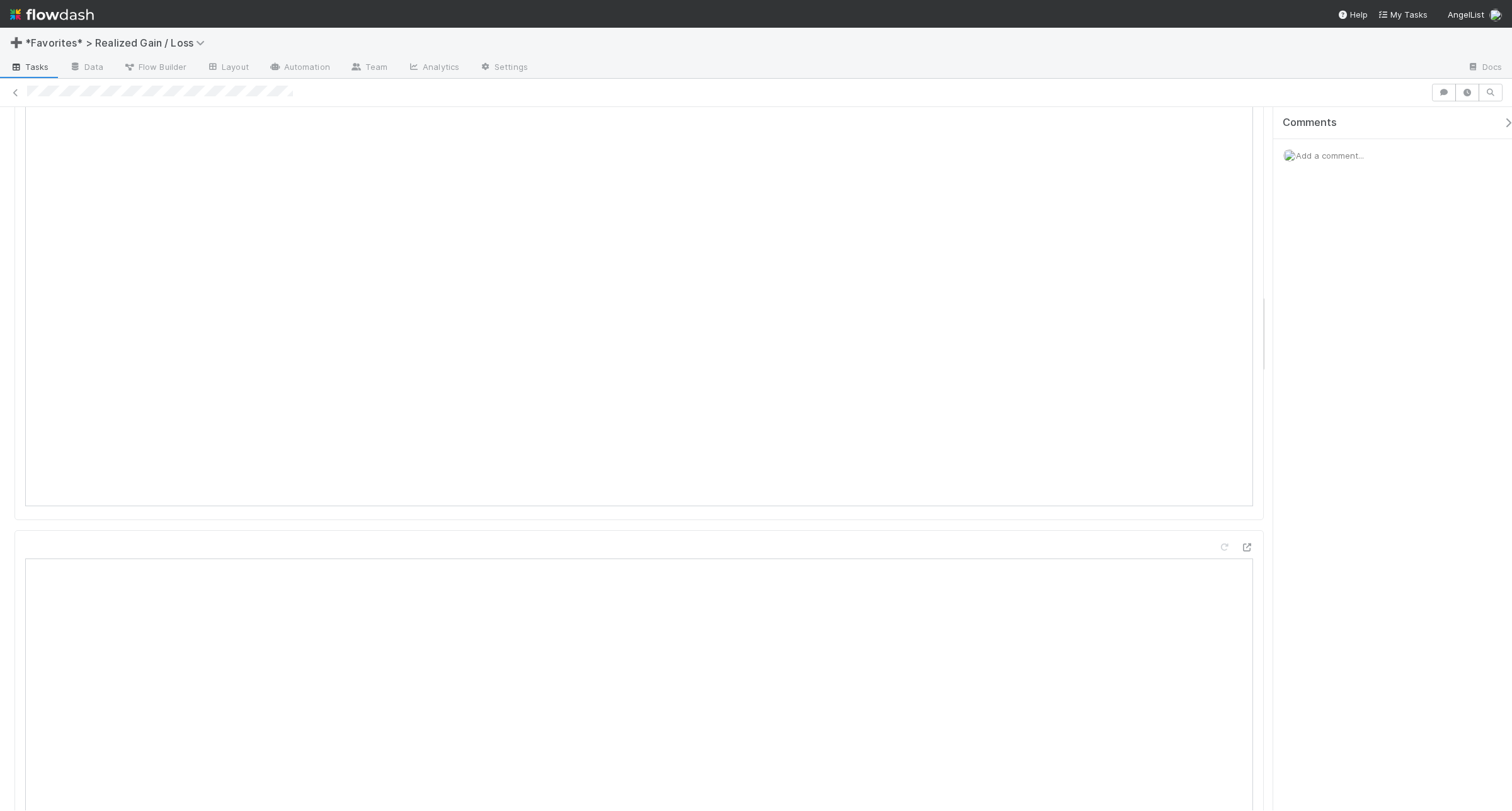
scroll to position [1652, 0]
click at [1209, 156] on span "Add a comment..." at bounding box center [1329, 155] width 68 height 10
click at [1209, 348] on button "Add Comment" at bounding box center [1329, 350] width 73 height 21
click at [1209, 152] on span "Add a comment..." at bounding box center [1329, 155] width 68 height 10
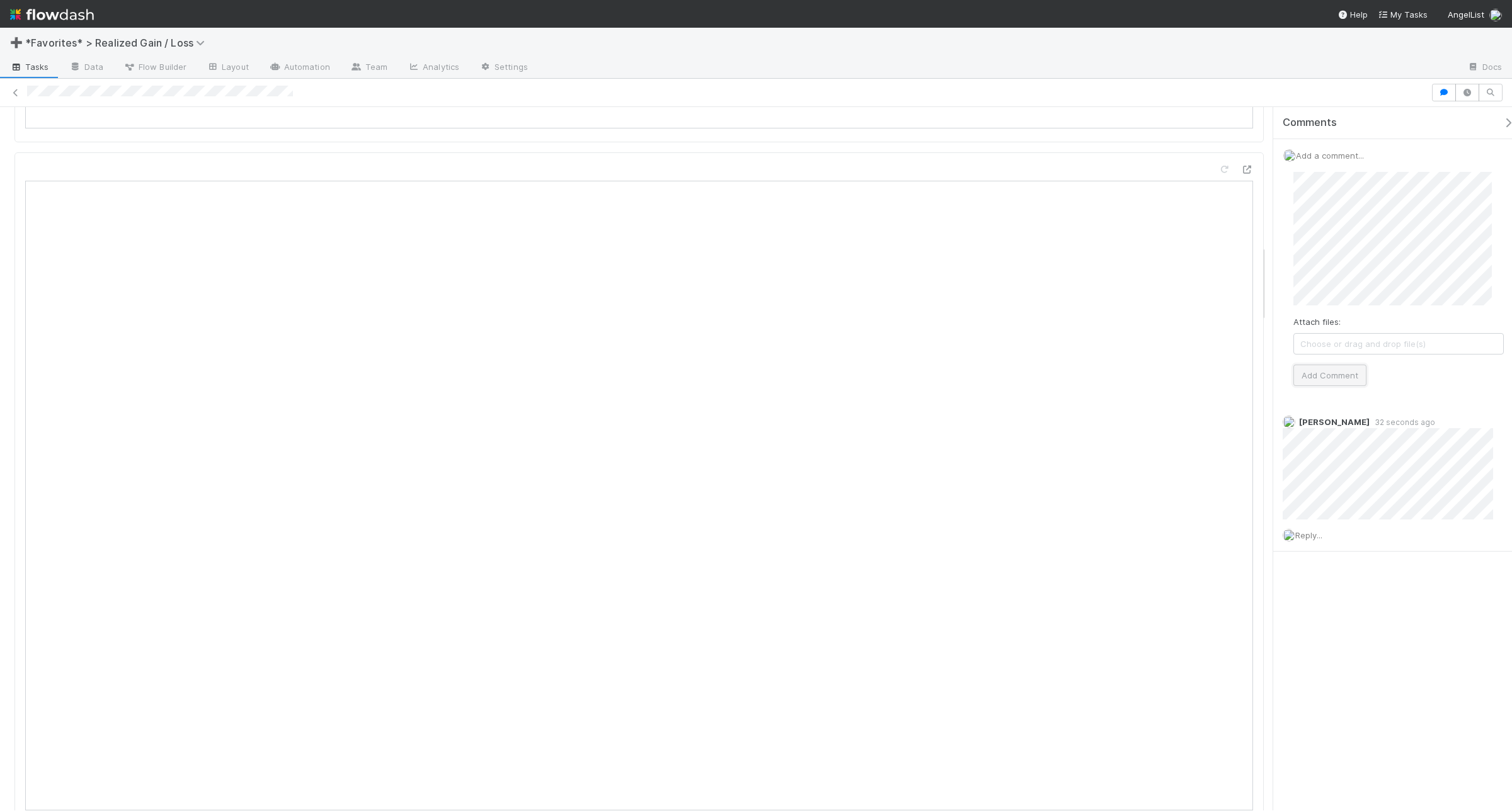
click at [1209, 381] on button "Add Comment" at bounding box center [1329, 376] width 73 height 21
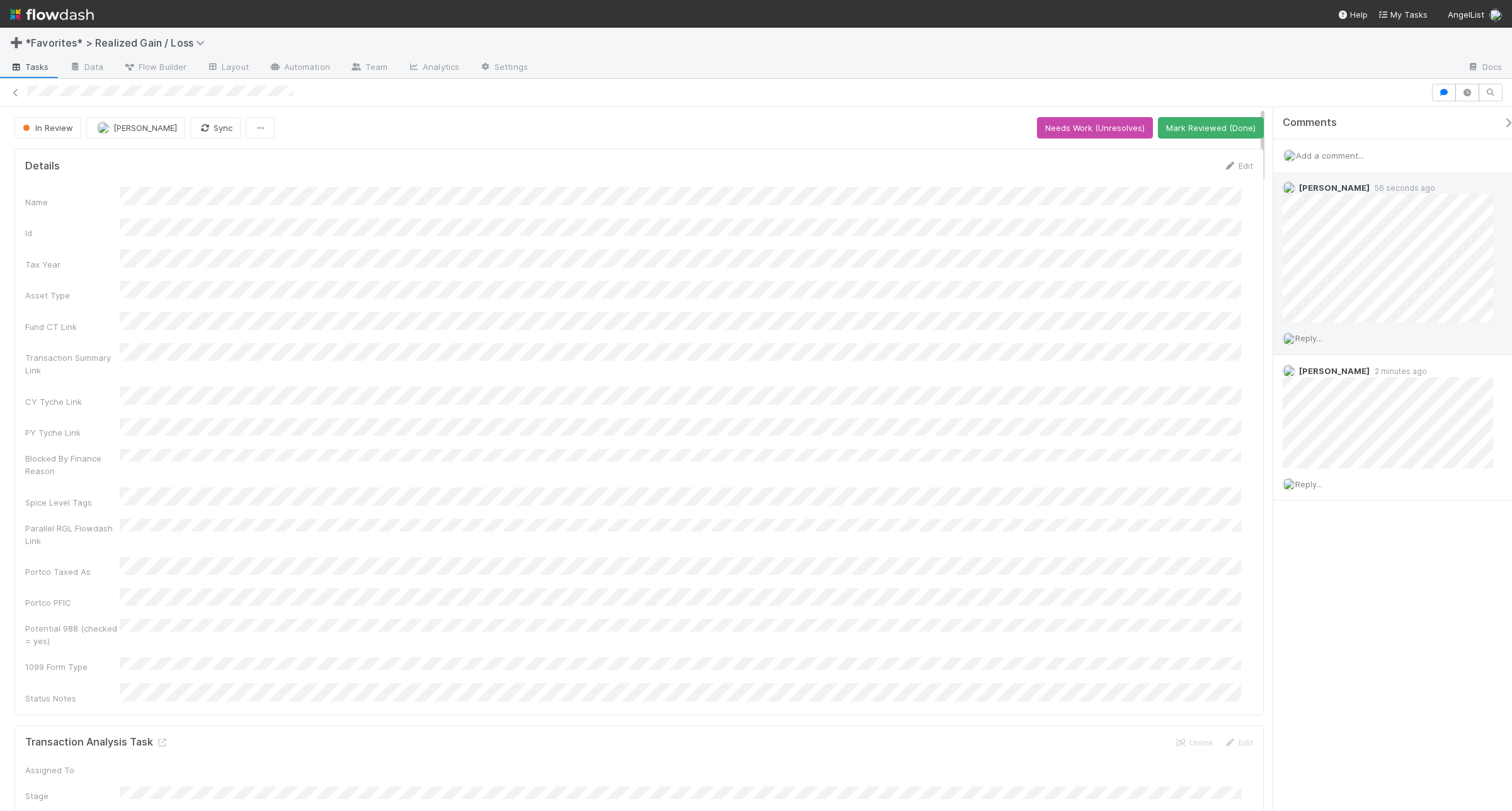
click at [1209, 335] on span "Reply..." at bounding box center [1308, 337] width 27 height 10
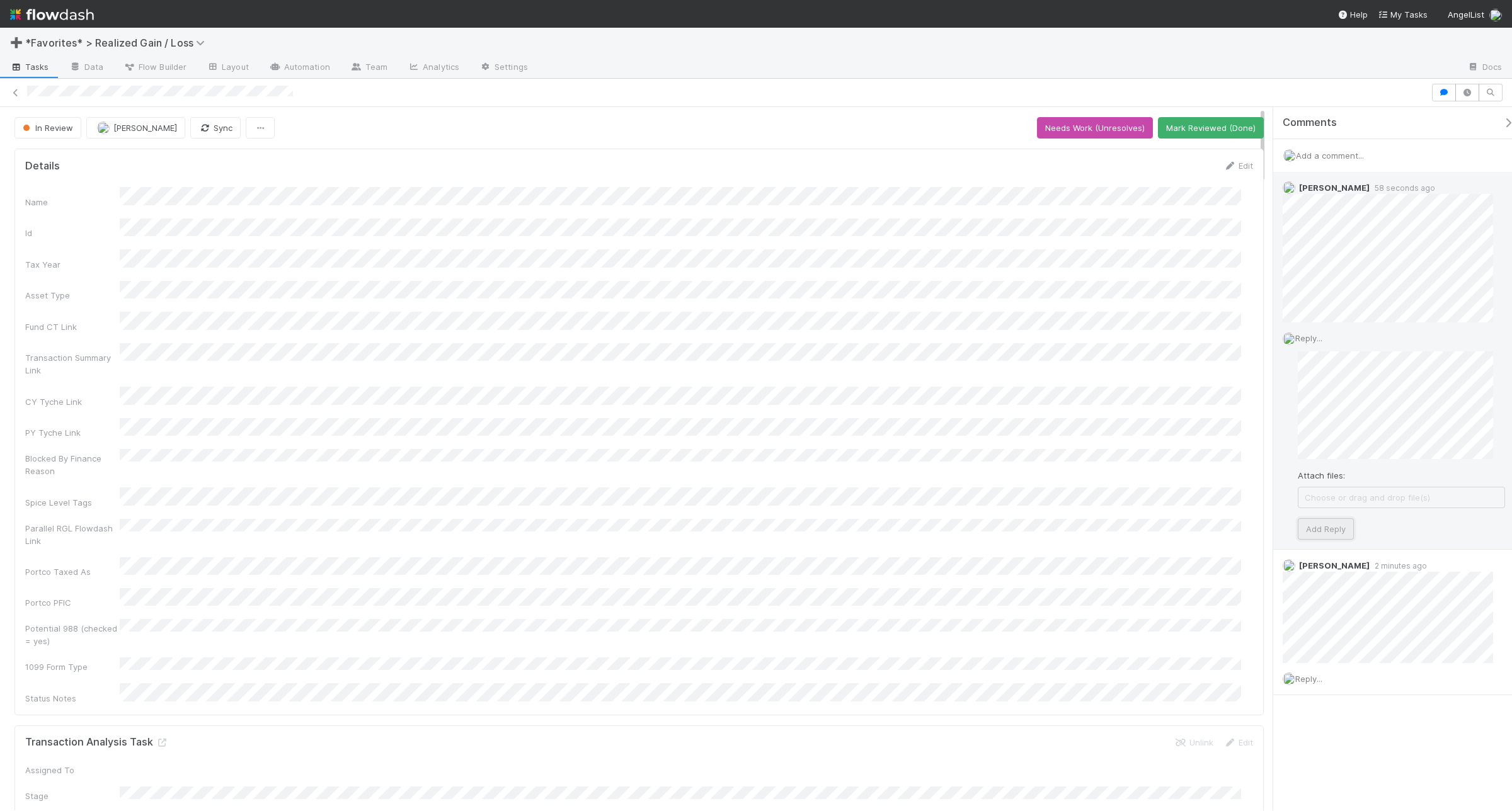
click at [1209, 530] on button "Add Reply" at bounding box center [1325, 528] width 56 height 21
click at [1209, 121] on button "Mark Reviewed (Done)" at bounding box center [1210, 128] width 106 height 21
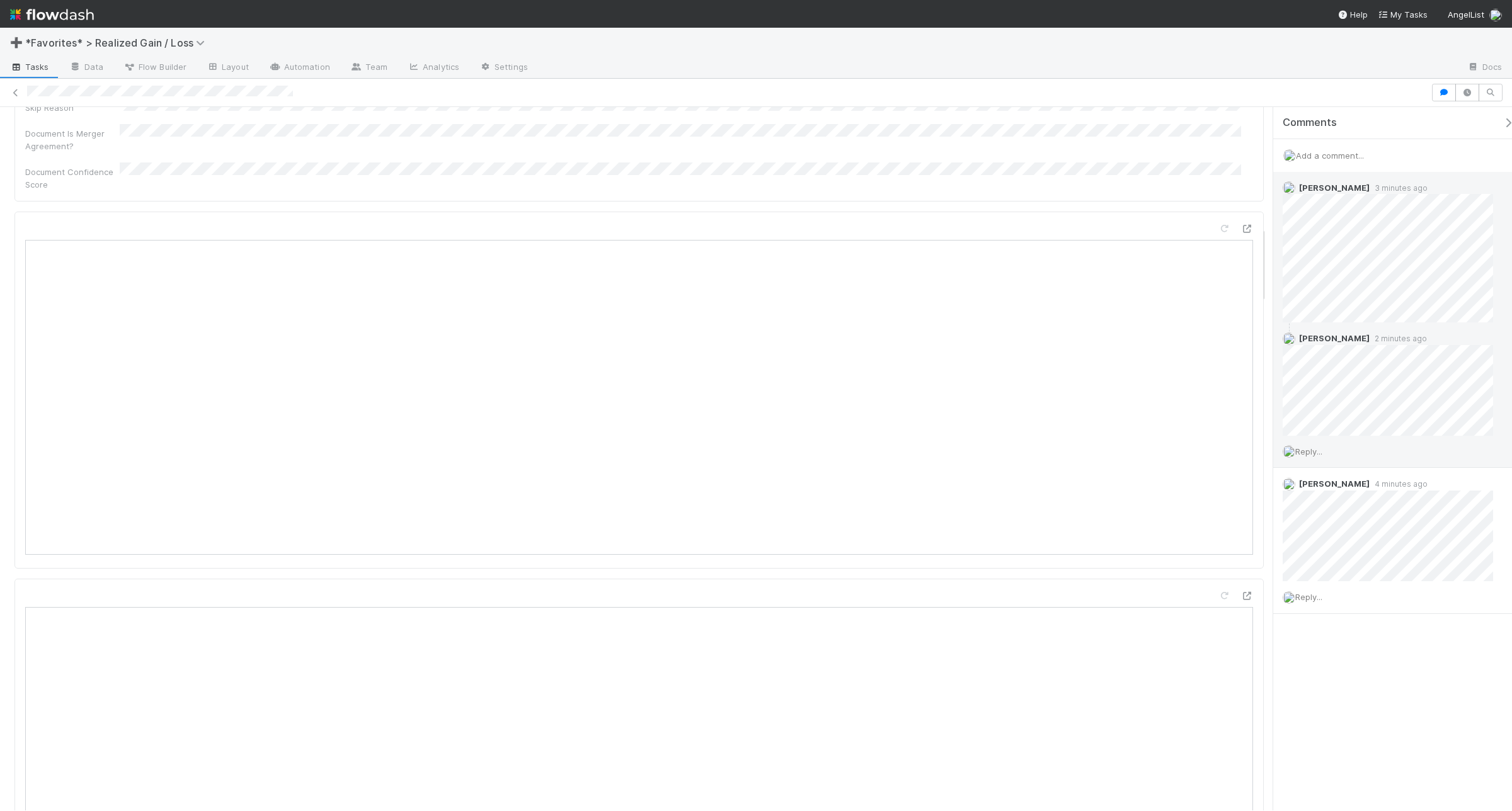
scroll to position [1102, 0]
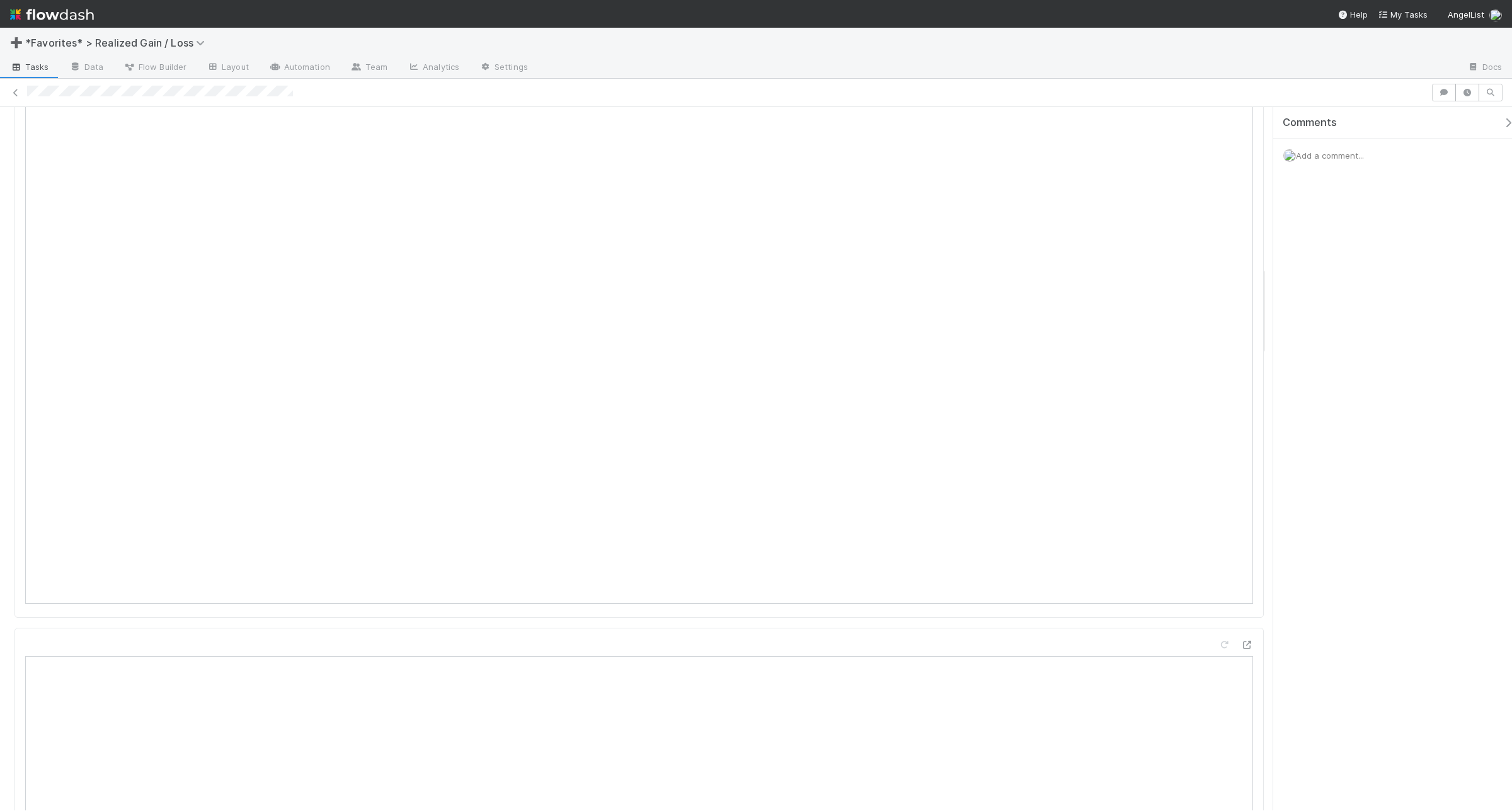
scroll to position [1180, 0]
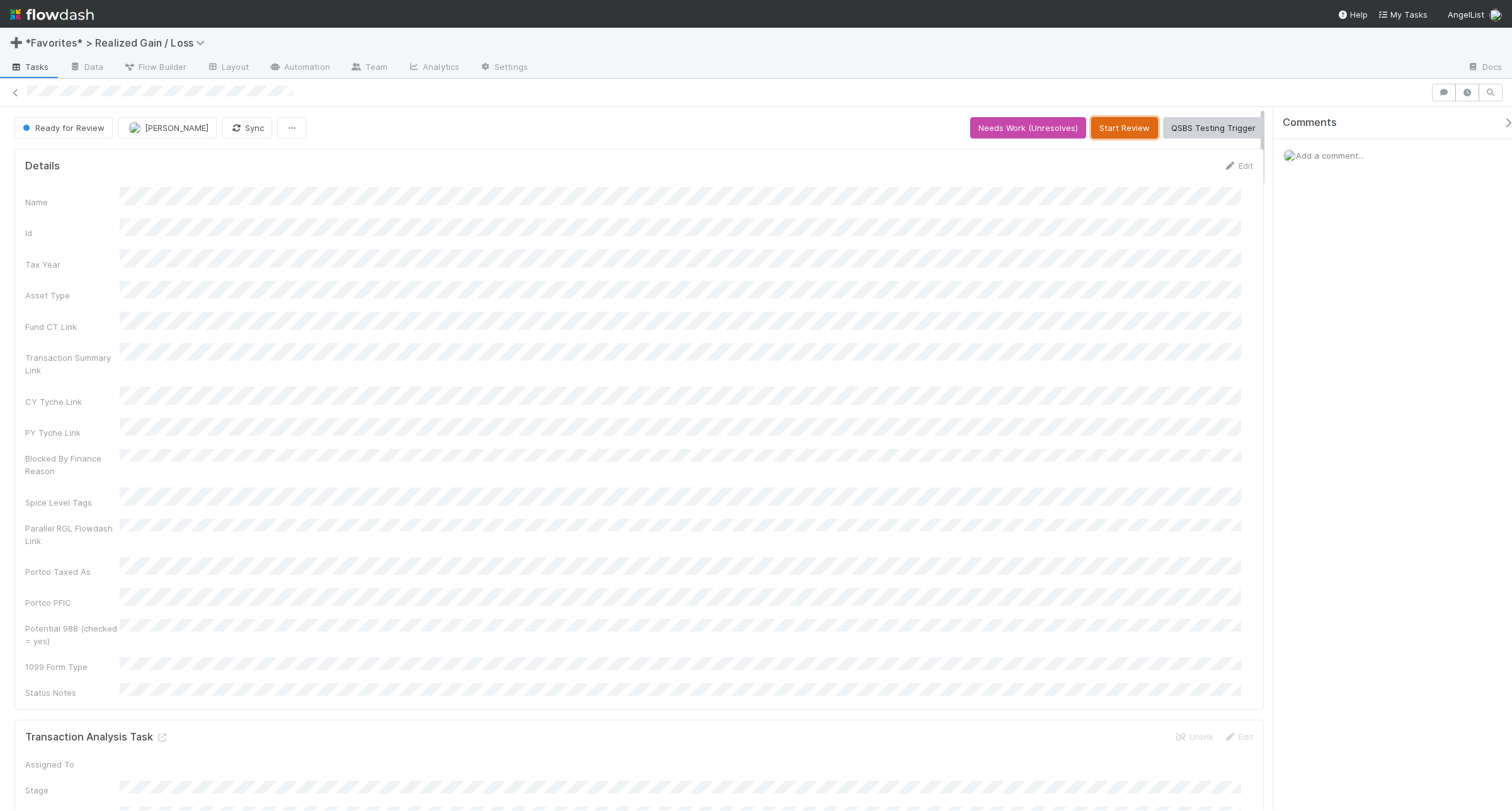
click at [1117, 127] on button "Start Review" at bounding box center [1124, 128] width 67 height 21
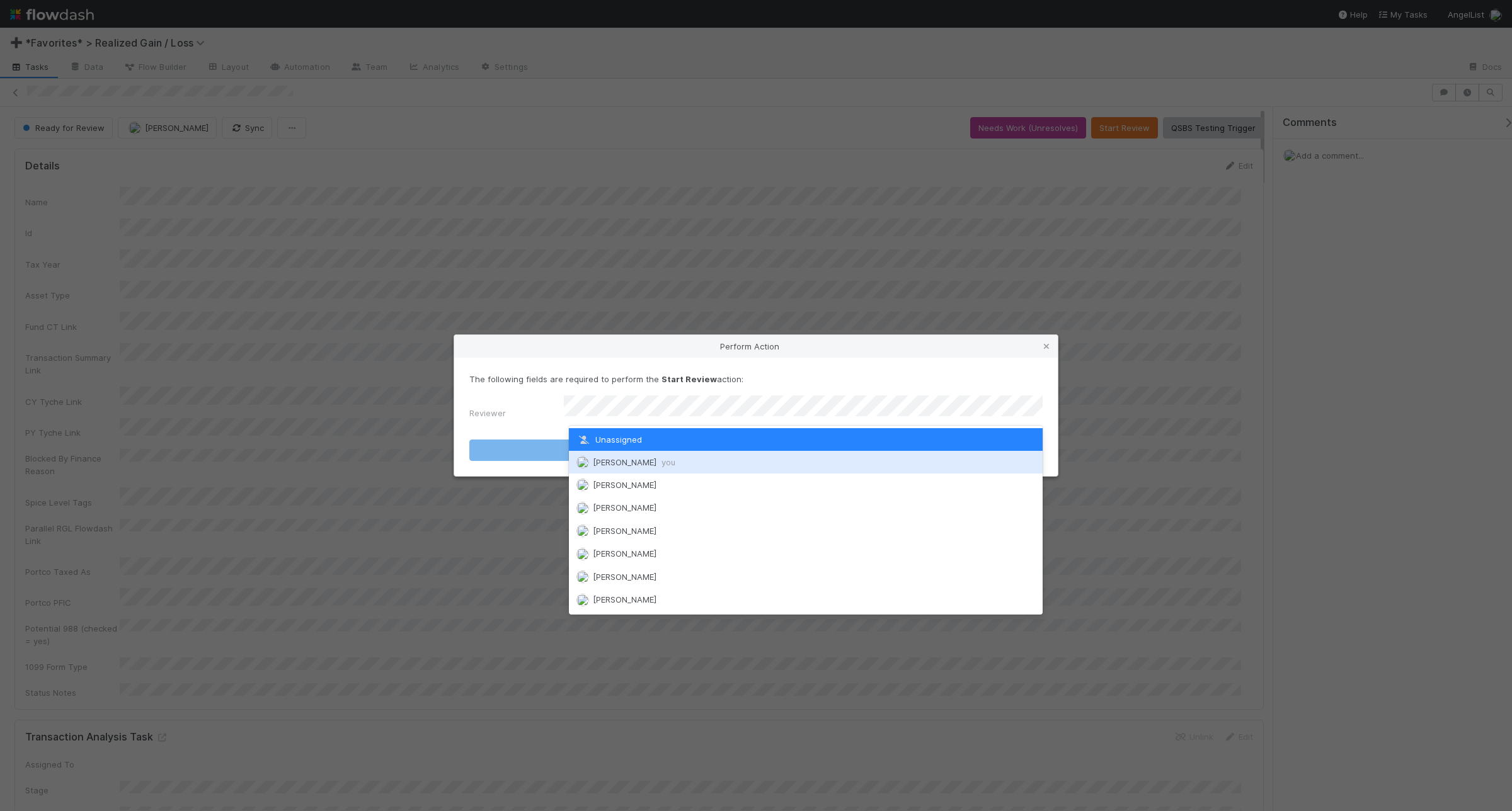
click at [723, 467] on div "[PERSON_NAME] you" at bounding box center [805, 461] width 473 height 22
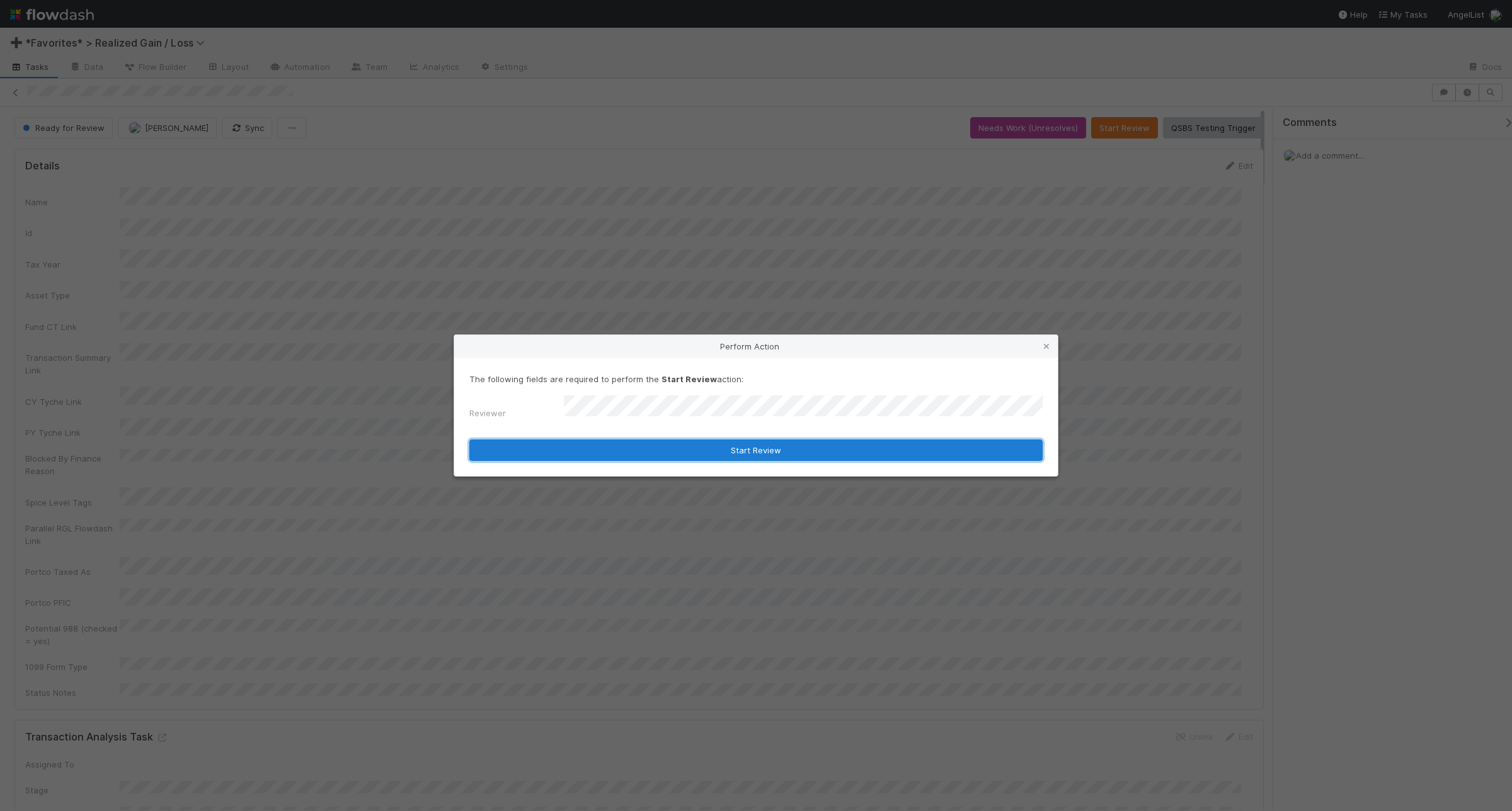
click at [722, 454] on button "Start Review" at bounding box center [755, 450] width 573 height 21
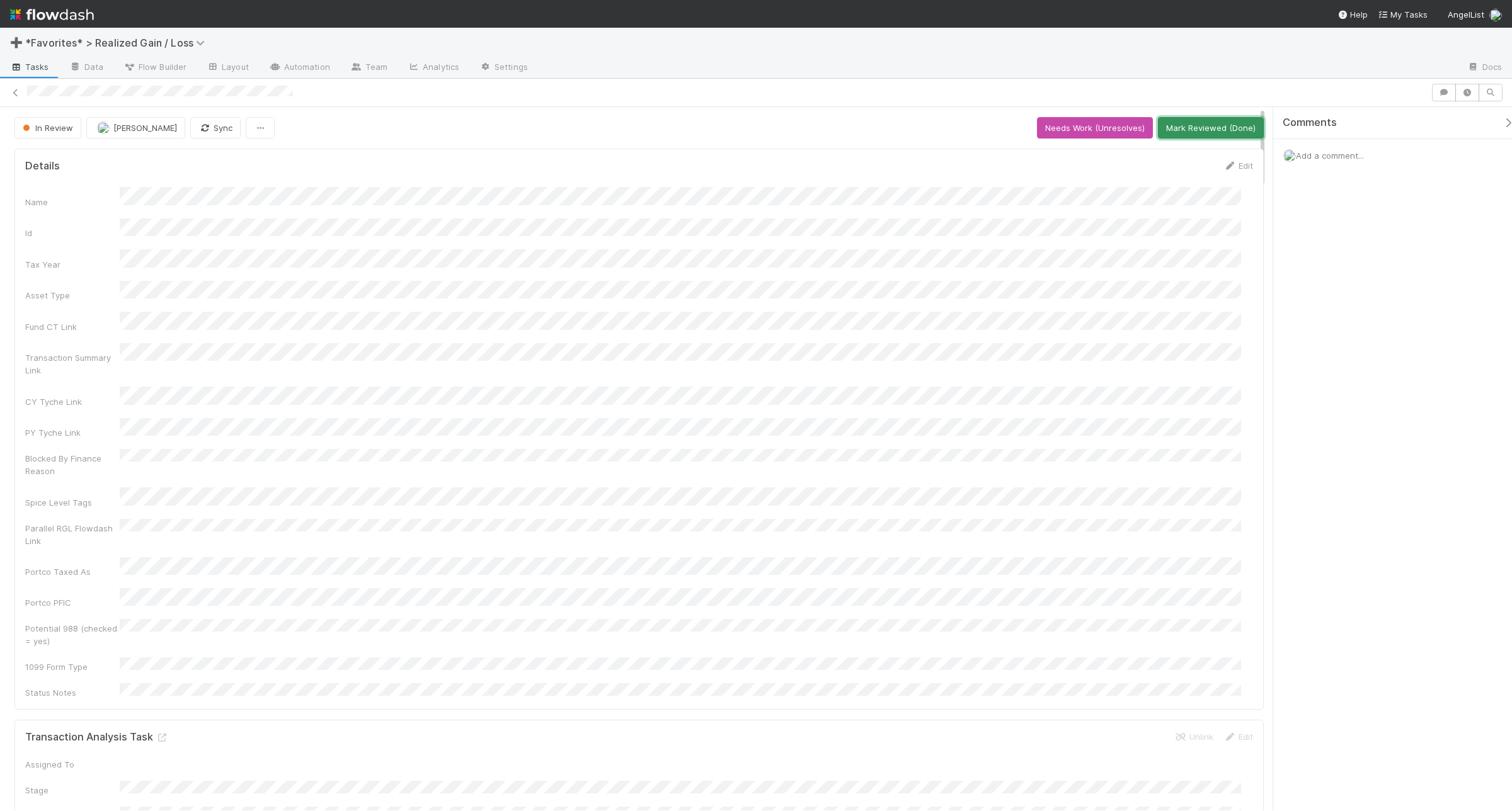
click at [1211, 130] on button "Mark Reviewed (Done)" at bounding box center [1210, 128] width 106 height 21
